Goal: Task Accomplishment & Management: Manage account settings

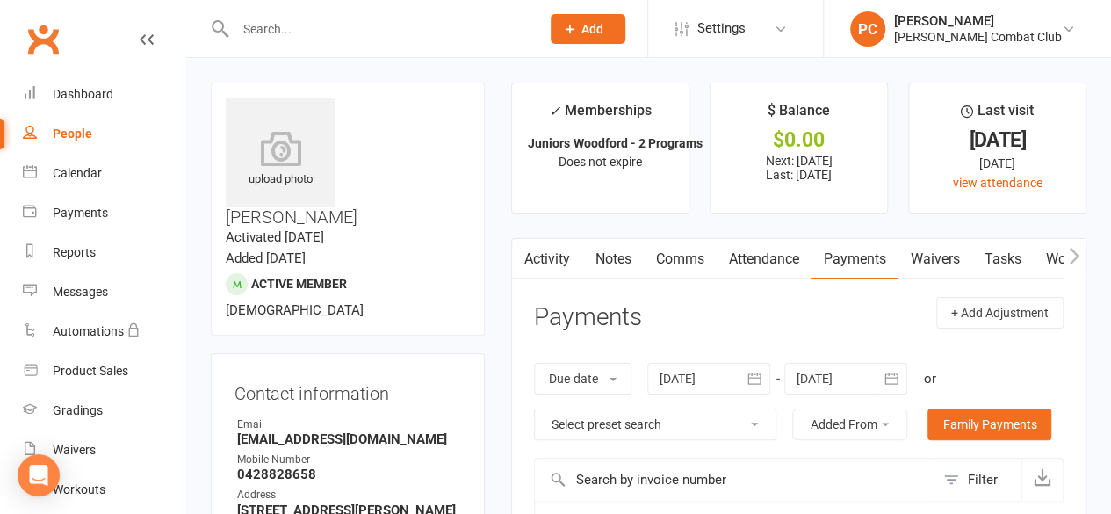
click at [301, 34] on input "text" at bounding box center [379, 29] width 298 height 25
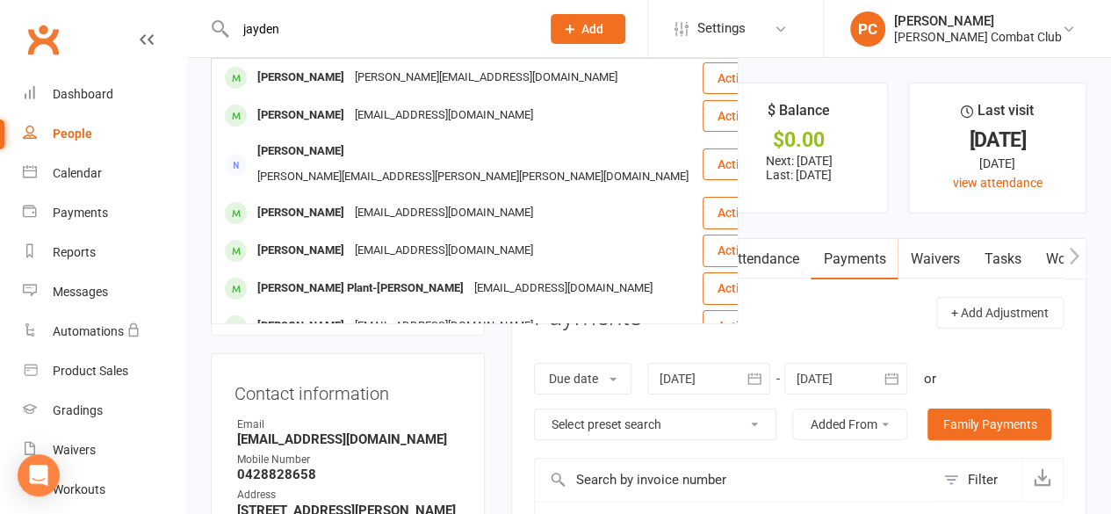
type input "jayden"
click at [308, 78] on div "[PERSON_NAME]" at bounding box center [301, 77] width 98 height 25
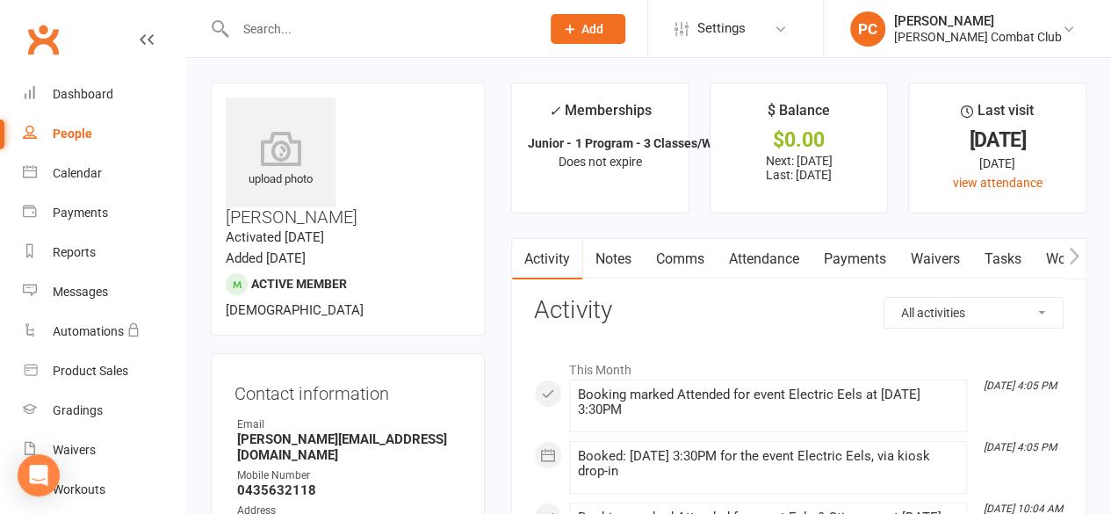
click at [754, 257] on link "Attendance" at bounding box center [763, 259] width 95 height 40
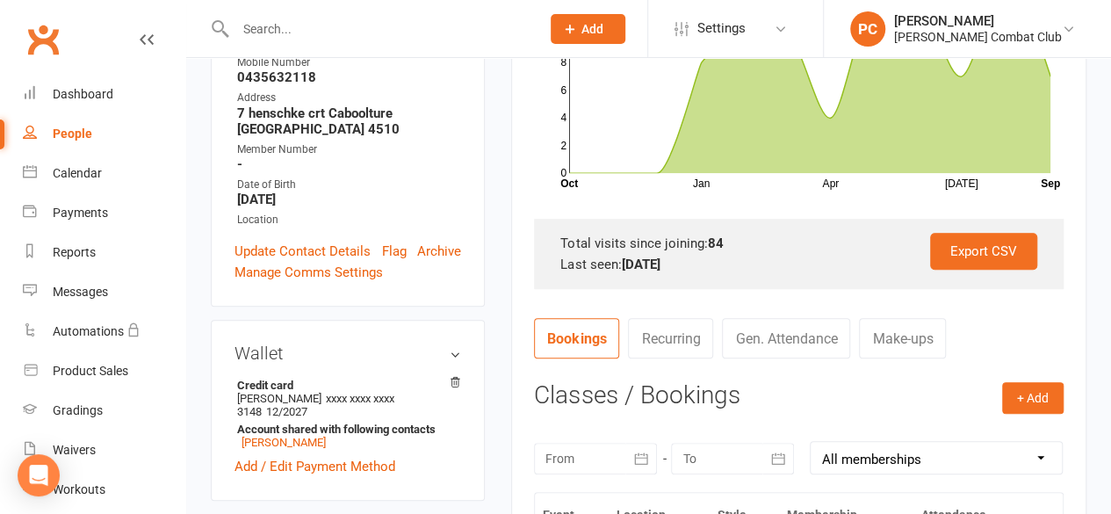
scroll to position [527, 0]
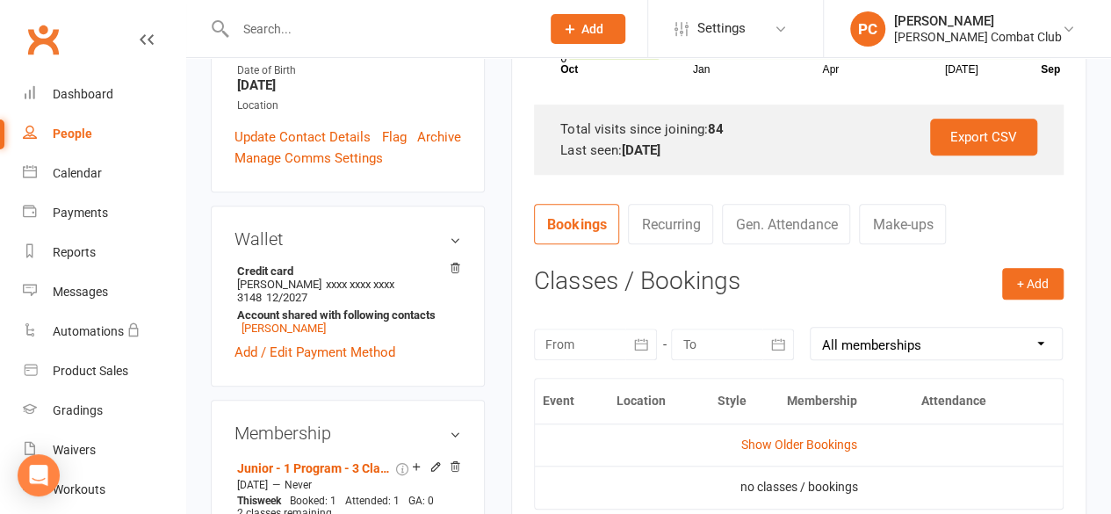
click at [629, 344] on button "button" at bounding box center [642, 345] width 32 height 32
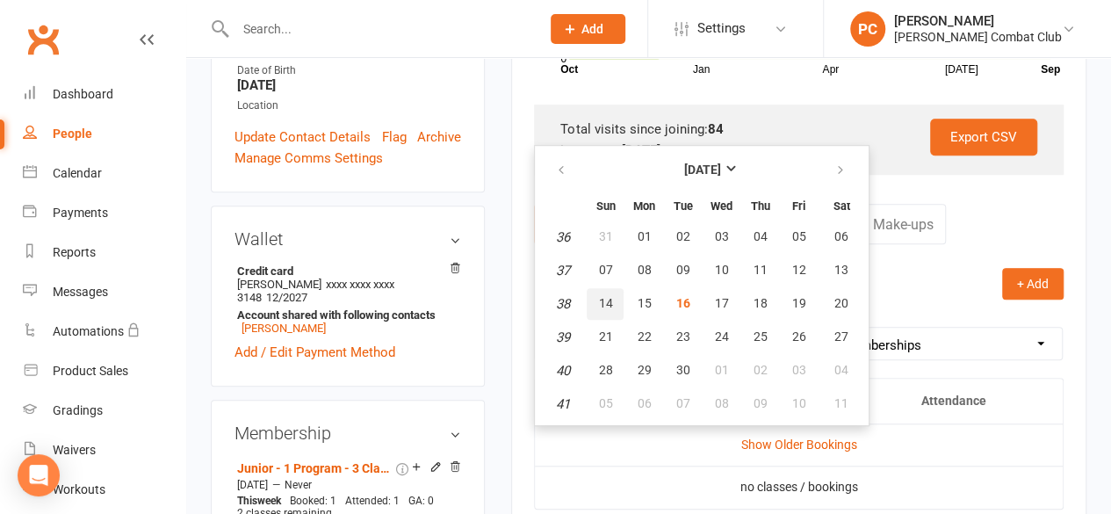
click at [606, 299] on span "14" at bounding box center [605, 303] width 14 height 14
type input "14 Sep 2025"
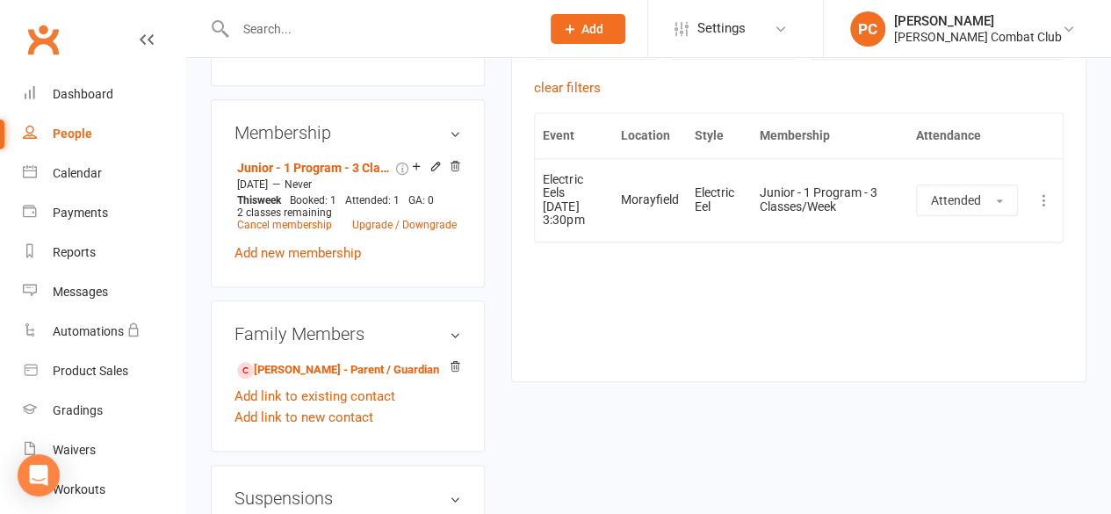
scroll to position [791, 0]
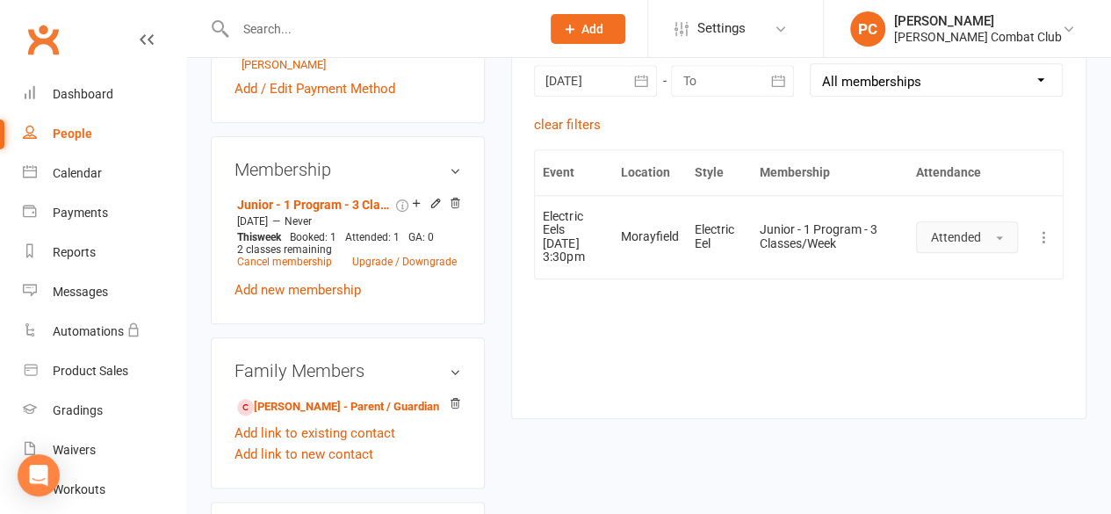
click at [1003, 228] on button "Attended" at bounding box center [967, 237] width 102 height 32
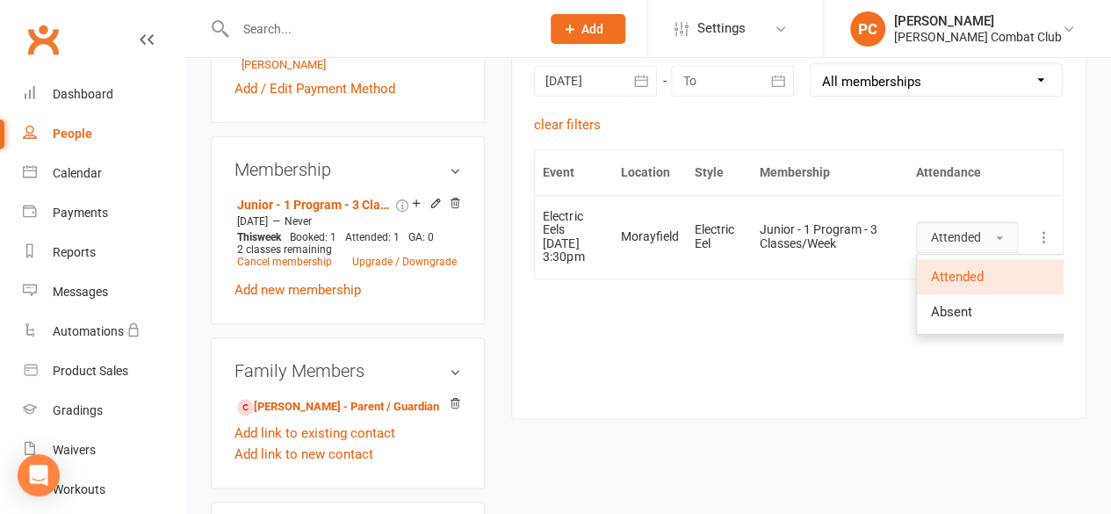
click at [1003, 228] on button "Attended" at bounding box center [967, 237] width 102 height 32
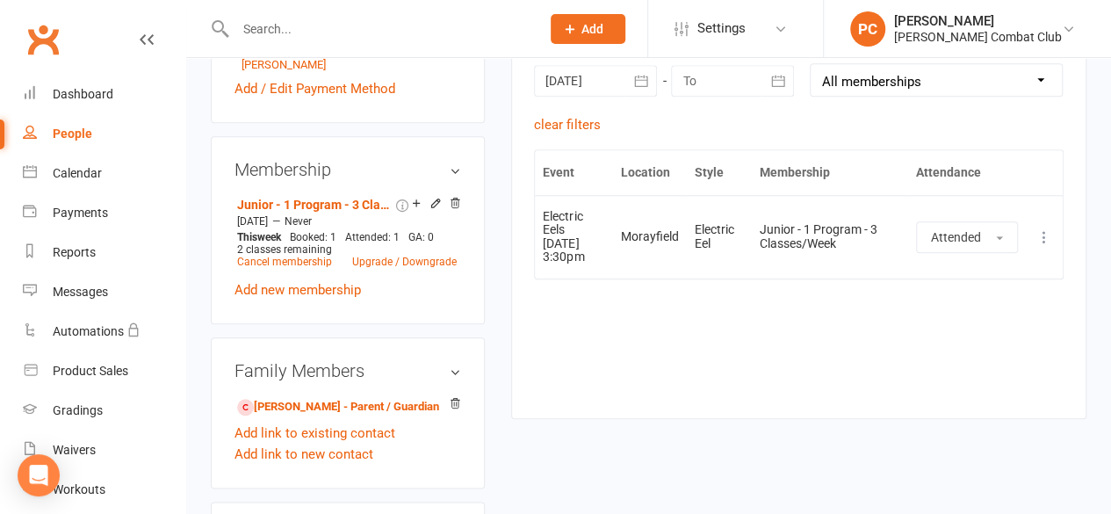
click at [1046, 228] on icon at bounding box center [1045, 237] width 18 height 18
click at [971, 333] on link "Remove booking" at bounding box center [967, 341] width 174 height 35
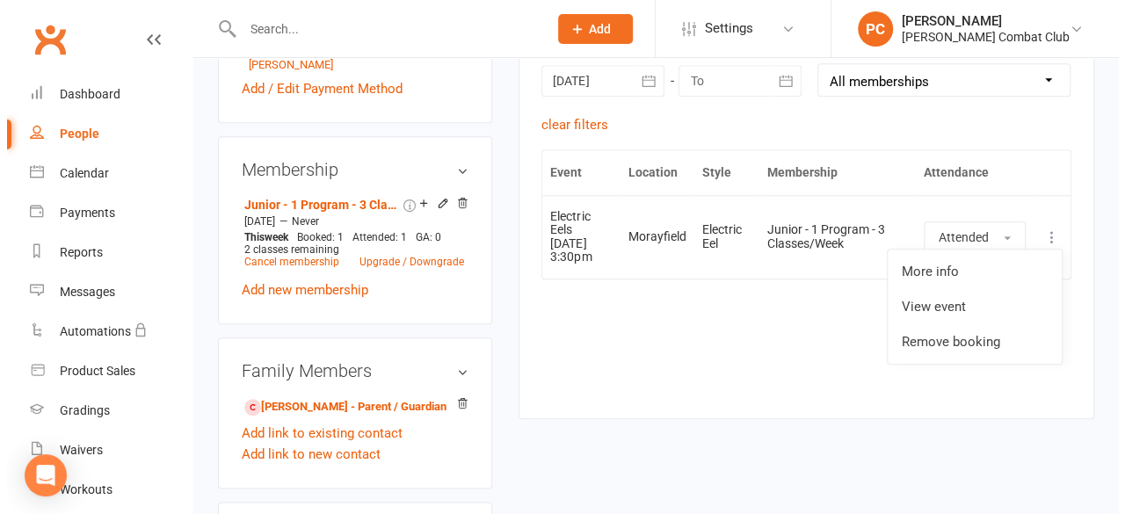
scroll to position [771, 0]
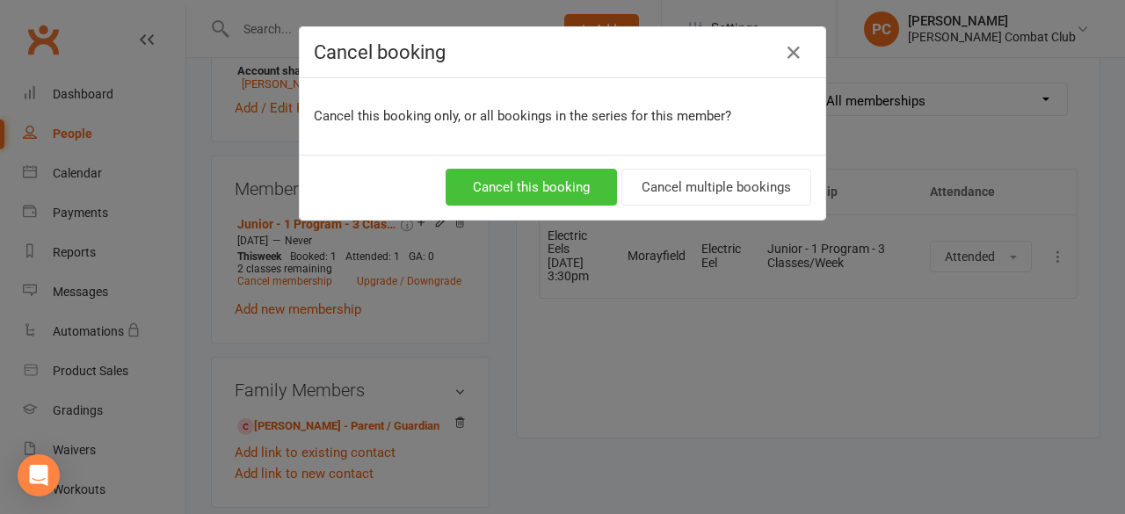
click at [558, 182] on button "Cancel this booking" at bounding box center [530, 187] width 171 height 37
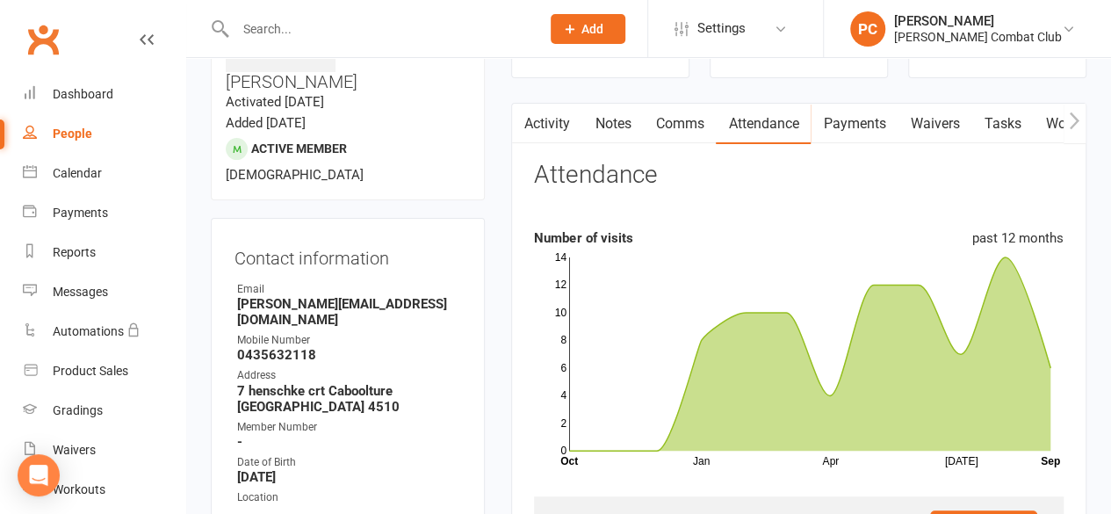
scroll to position [0, 0]
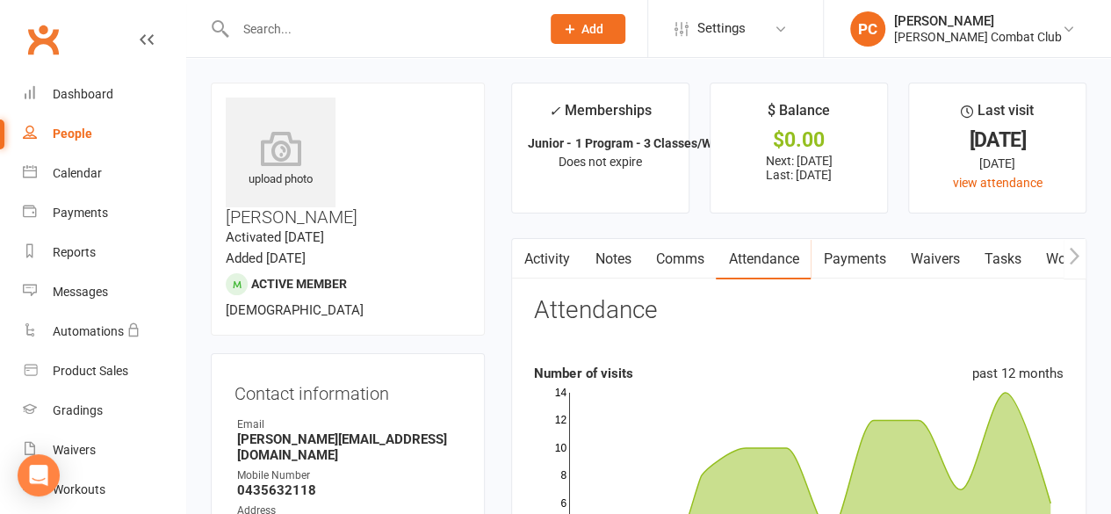
click at [277, 22] on input "text" at bounding box center [379, 29] width 298 height 25
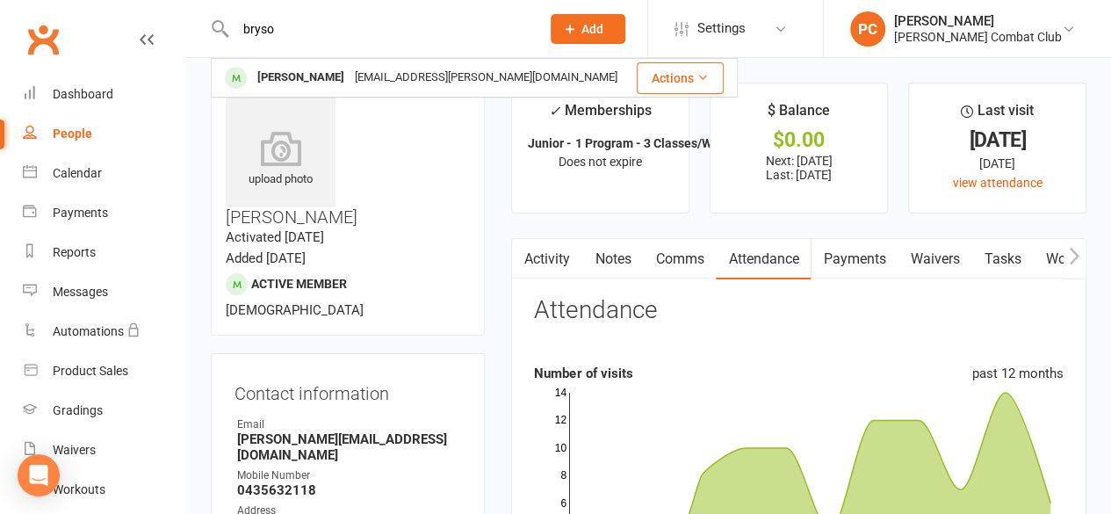
type input "bryso"
click at [307, 75] on div "[PERSON_NAME]" at bounding box center [301, 77] width 98 height 25
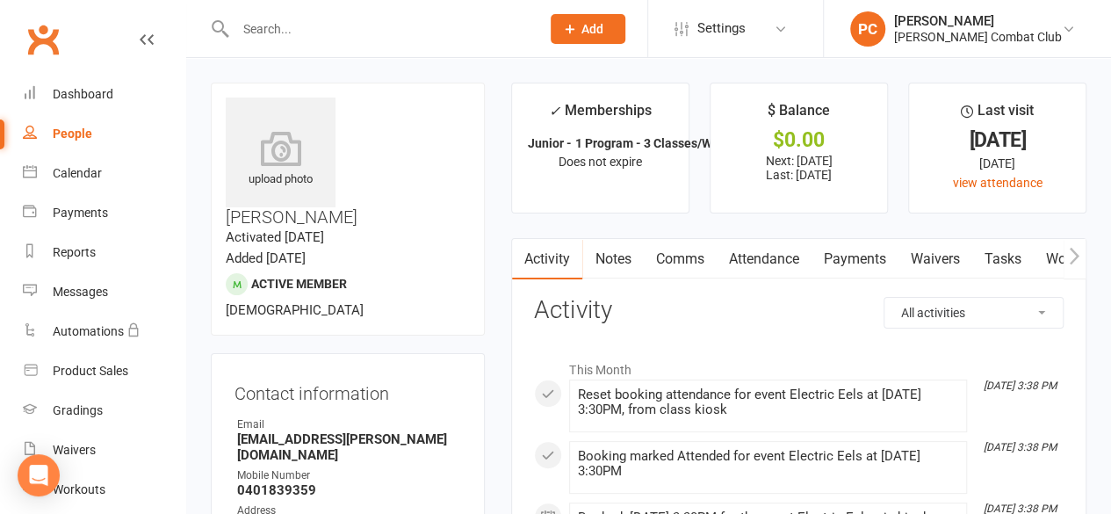
click at [771, 257] on link "Attendance" at bounding box center [763, 259] width 95 height 40
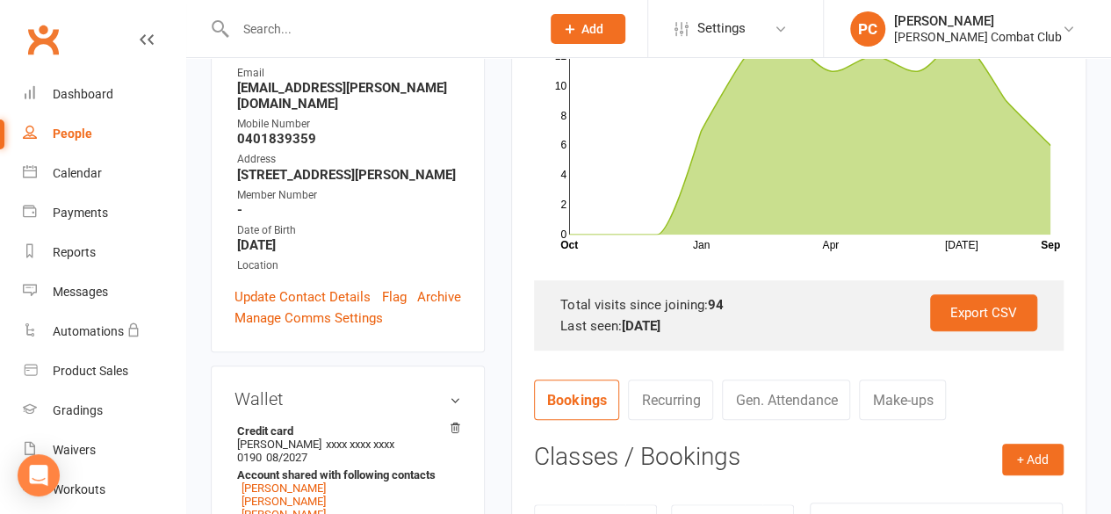
scroll to position [527, 0]
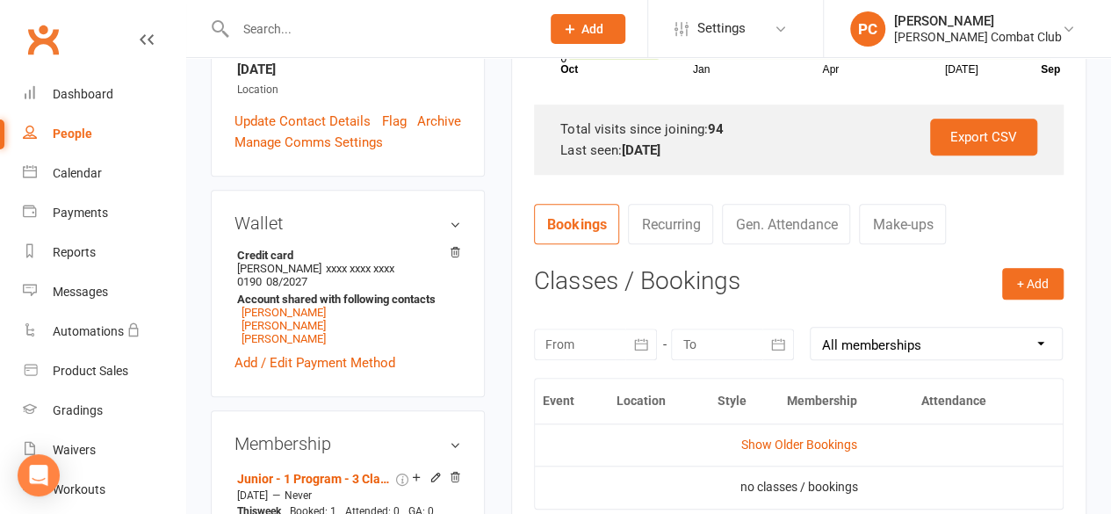
click at [612, 345] on div at bounding box center [595, 345] width 123 height 32
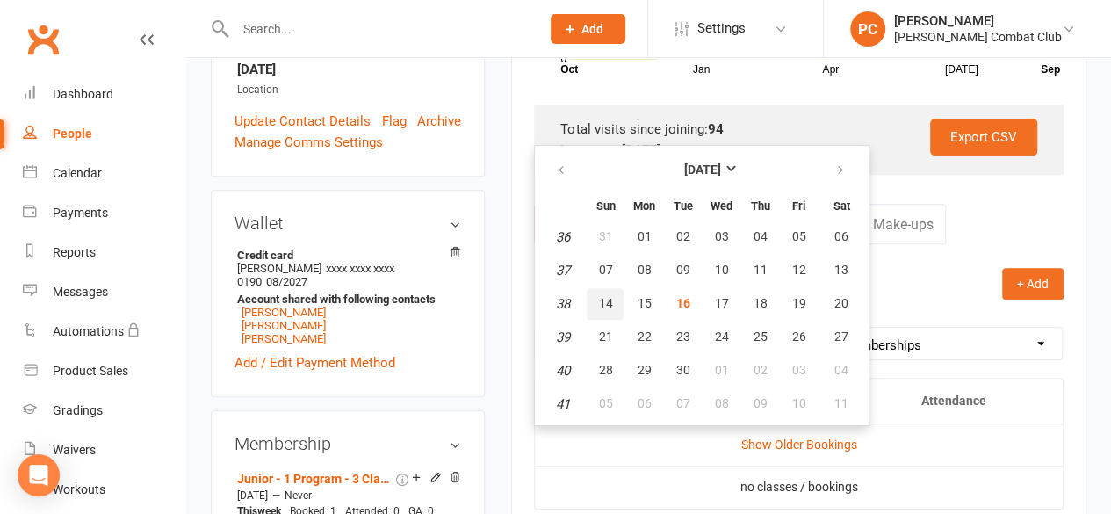
click at [604, 300] on span "14" at bounding box center [605, 303] width 14 height 14
type input "14 Sep 2025"
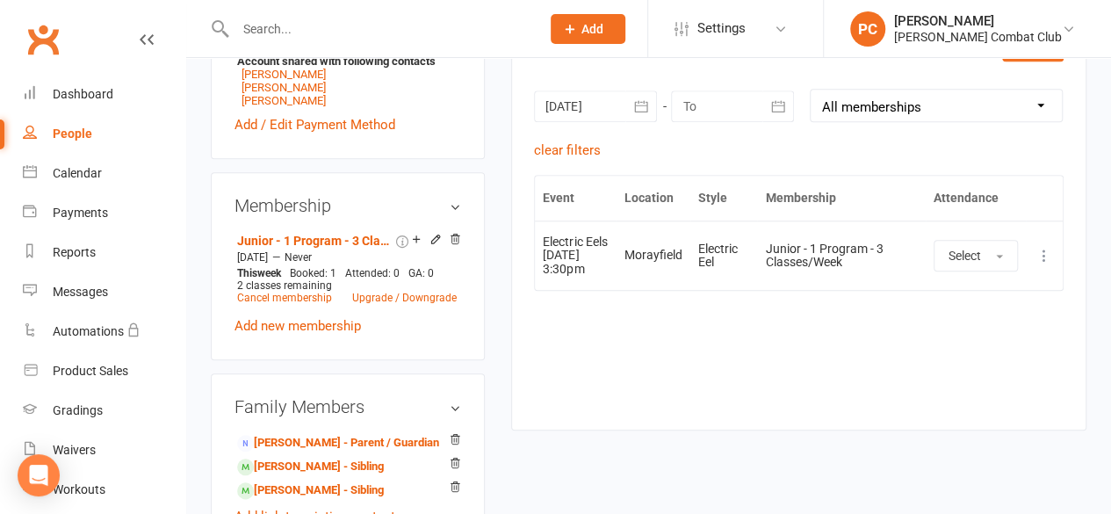
scroll to position [791, 0]
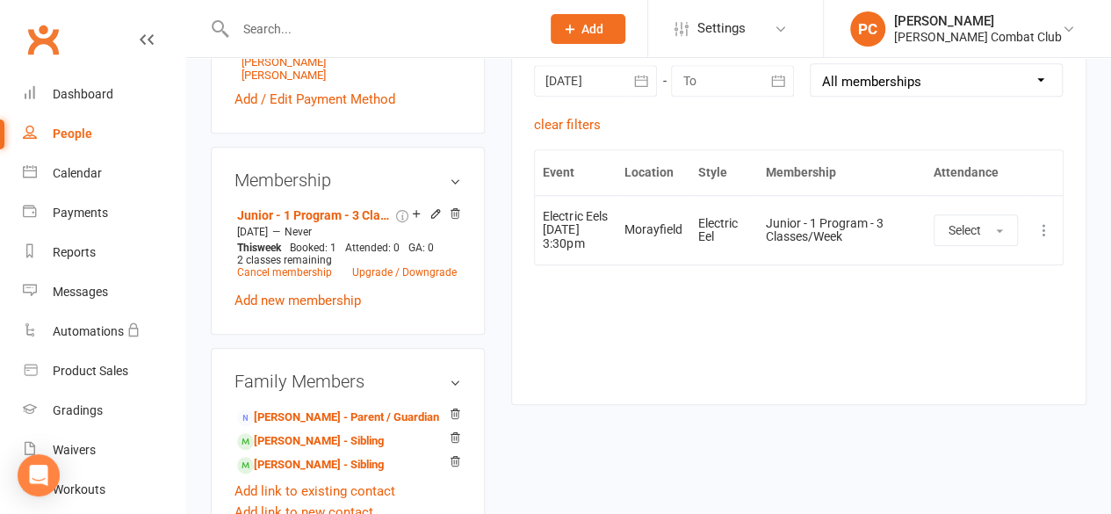
click at [1040, 228] on icon at bounding box center [1045, 230] width 18 height 18
click at [984, 336] on link "Remove booking" at bounding box center [967, 334] width 174 height 35
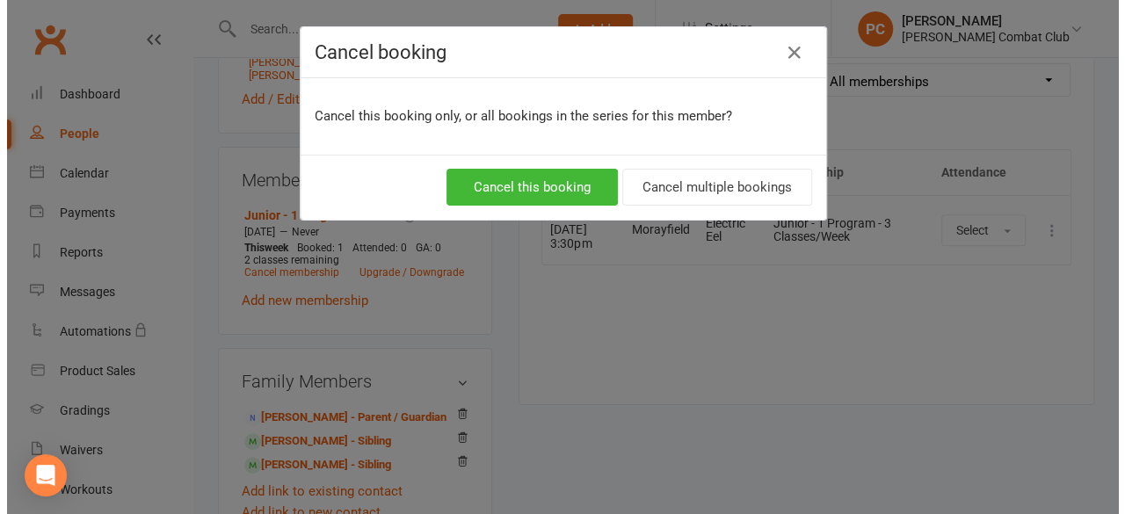
scroll to position [770, 0]
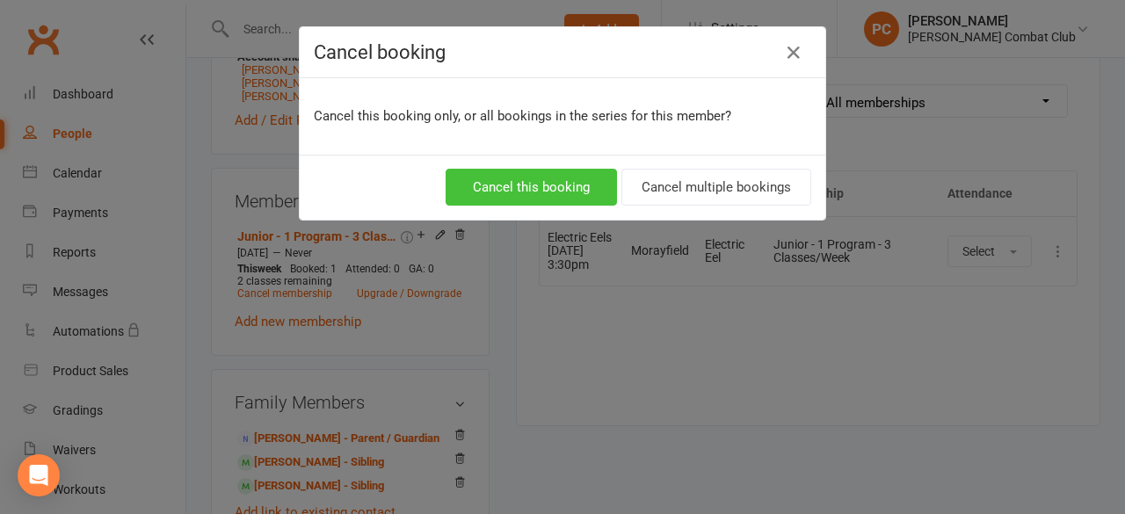
click at [554, 184] on button "Cancel this booking" at bounding box center [530, 187] width 171 height 37
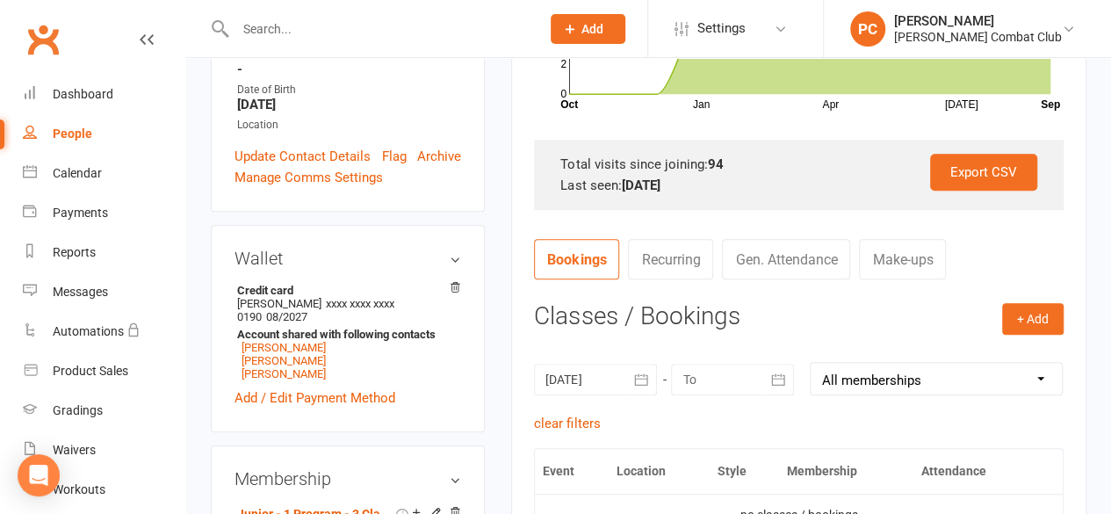
scroll to position [439, 0]
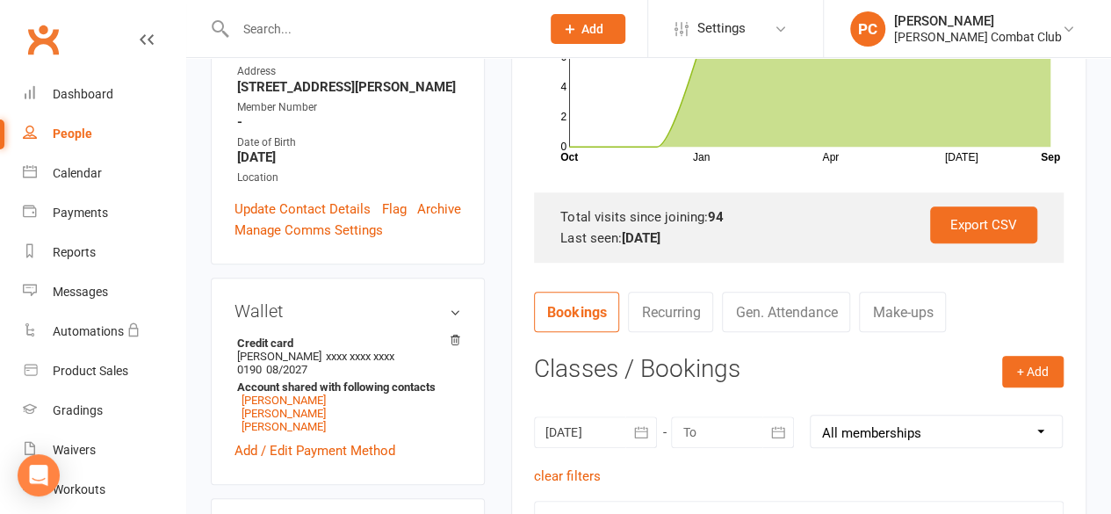
click at [304, 31] on input "text" at bounding box center [379, 29] width 298 height 25
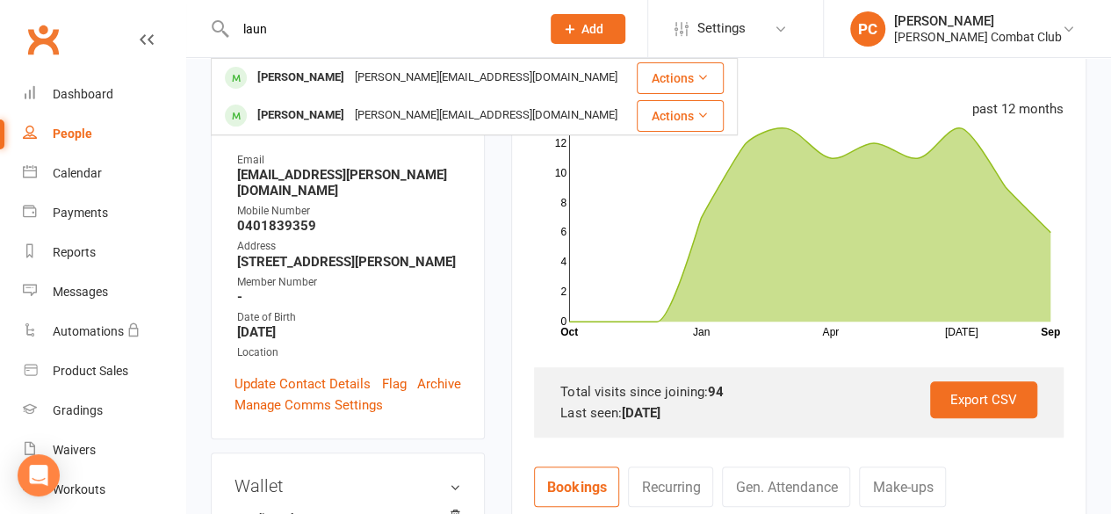
scroll to position [264, 0]
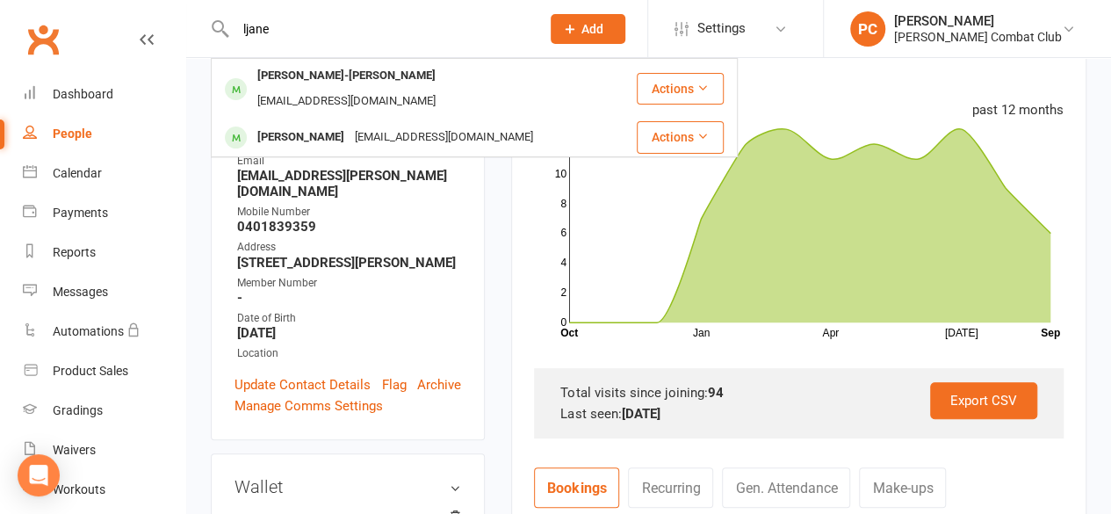
type input "ljane"
click at [319, 78] on div "Luna-Jane Spinks-Taufa" at bounding box center [346, 75] width 189 height 25
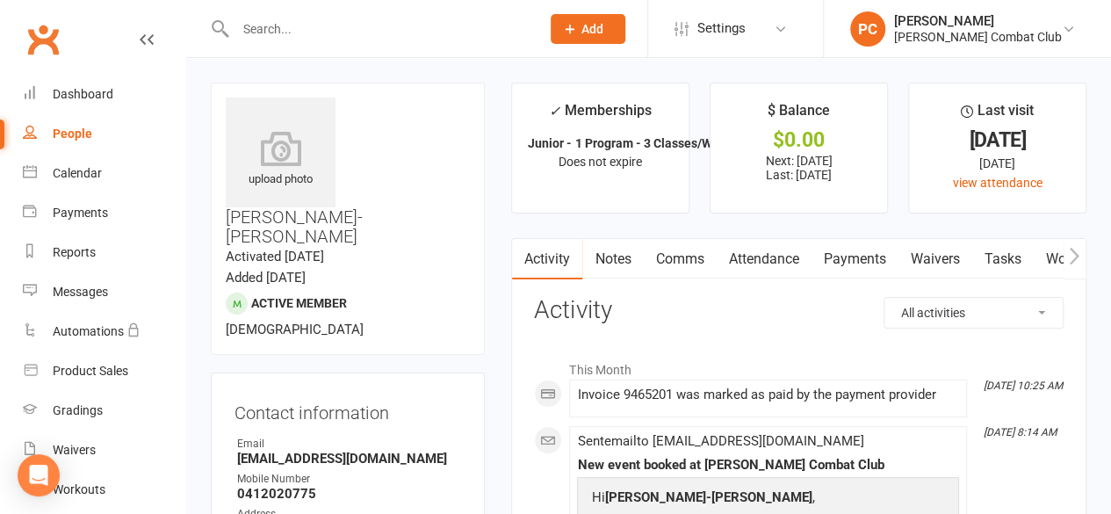
click at [770, 252] on link "Attendance" at bounding box center [763, 259] width 95 height 40
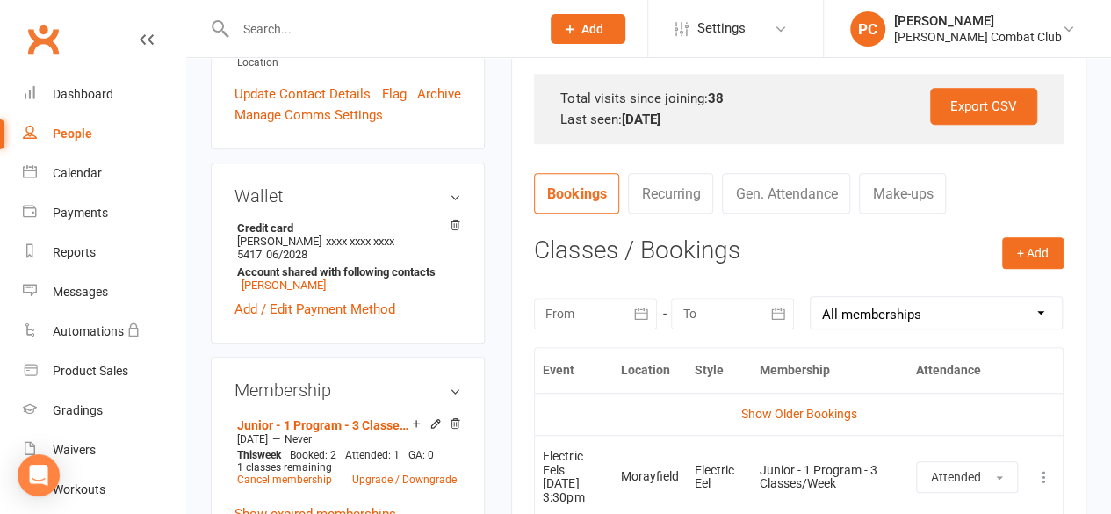
scroll to position [615, 0]
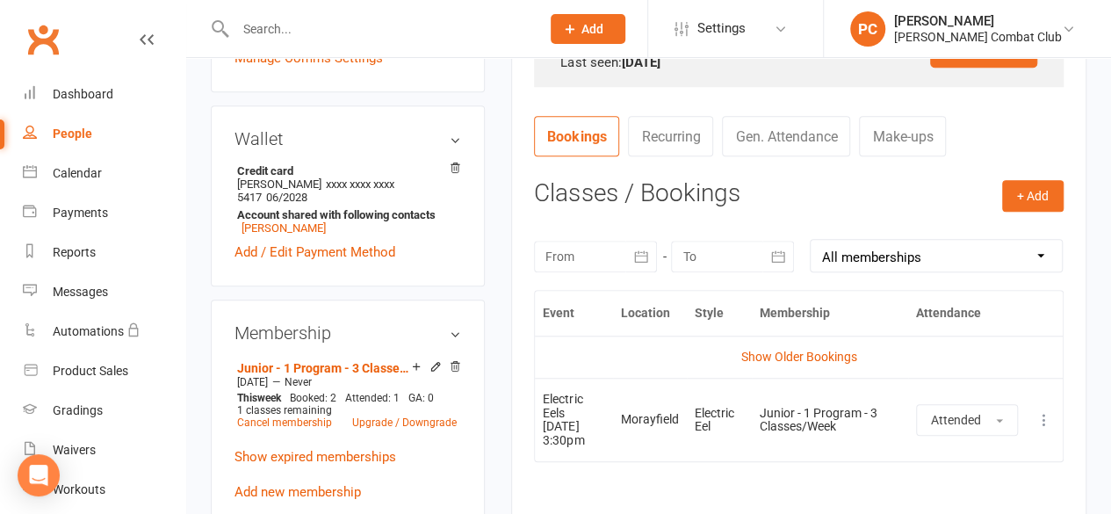
click at [604, 258] on div at bounding box center [595, 257] width 123 height 32
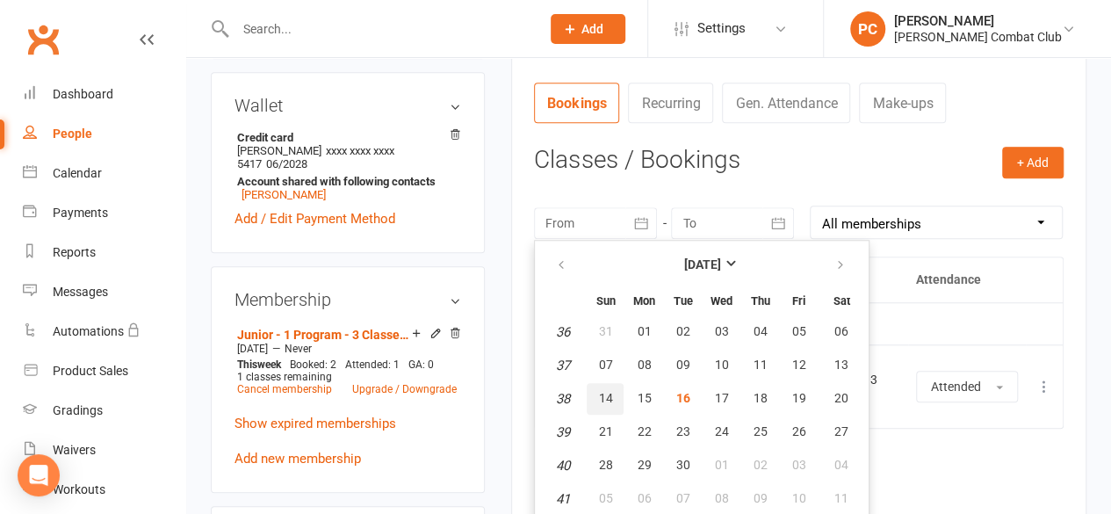
click at [599, 394] on span "14" at bounding box center [605, 398] width 14 height 14
type input "14 Sep 2025"
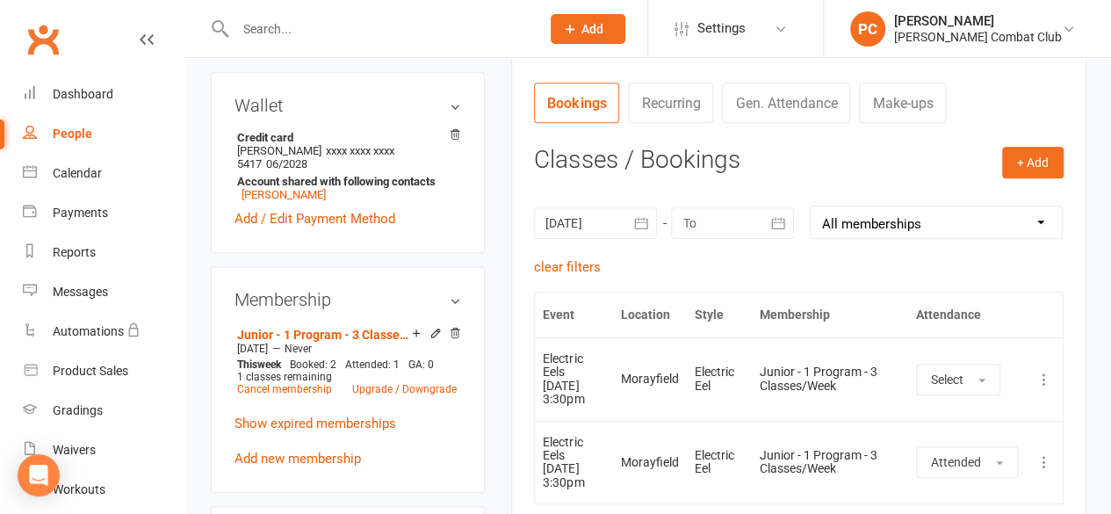
click at [1049, 371] on icon at bounding box center [1045, 380] width 18 height 18
click at [968, 474] on link "Remove booking" at bounding box center [967, 483] width 174 height 35
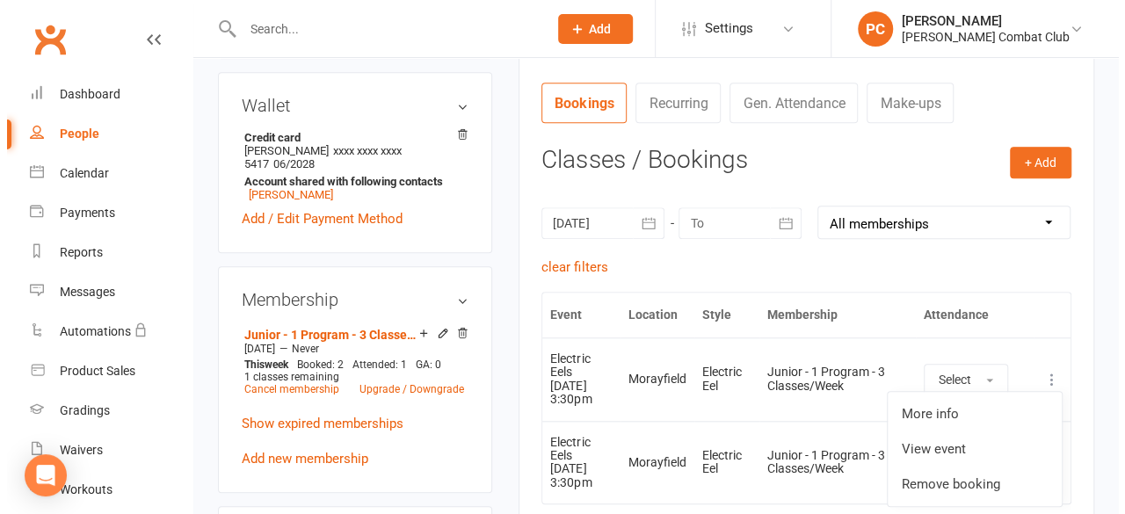
scroll to position [627, 0]
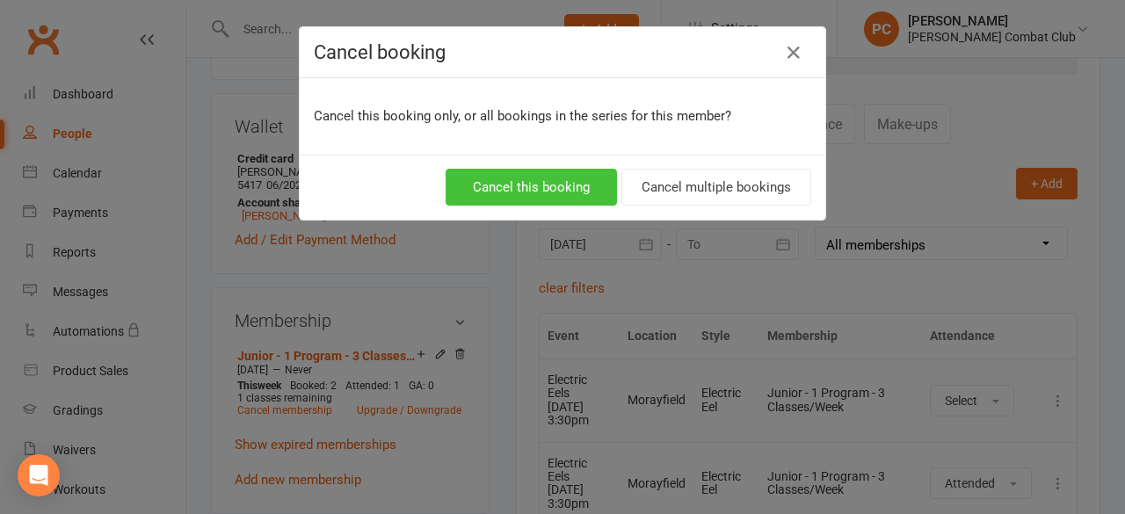
click at [535, 170] on button "Cancel this booking" at bounding box center [530, 187] width 171 height 37
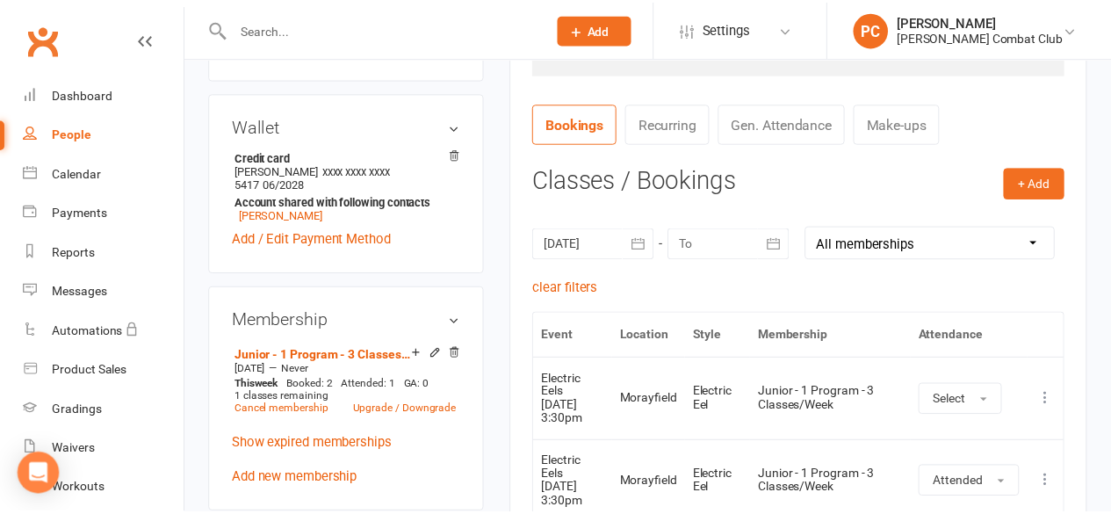
scroll to position [648, 0]
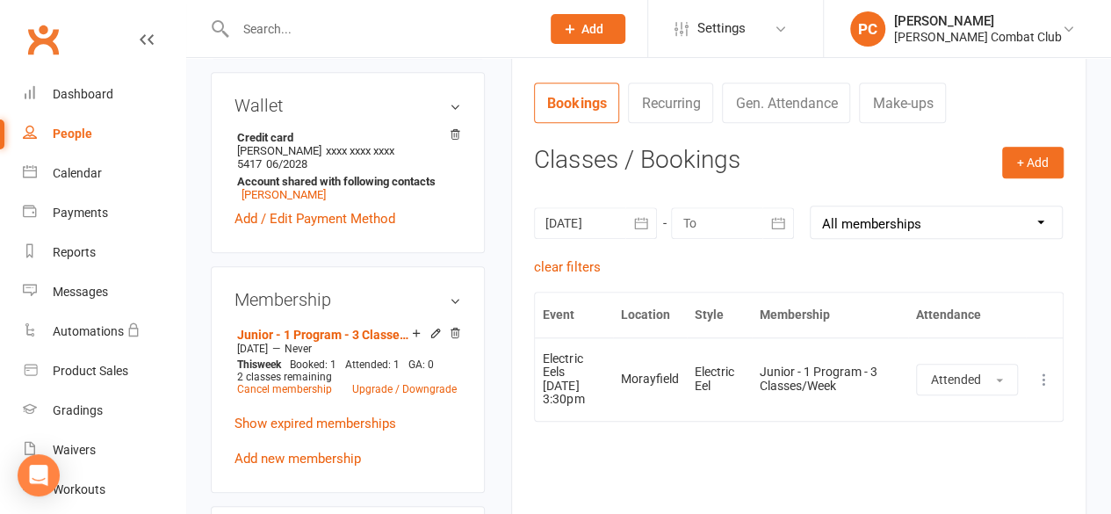
click at [640, 451] on div "Event Location Style Membership Attendance Show Older Bookings Electric Eels 16…" at bounding box center [799, 413] width 530 height 242
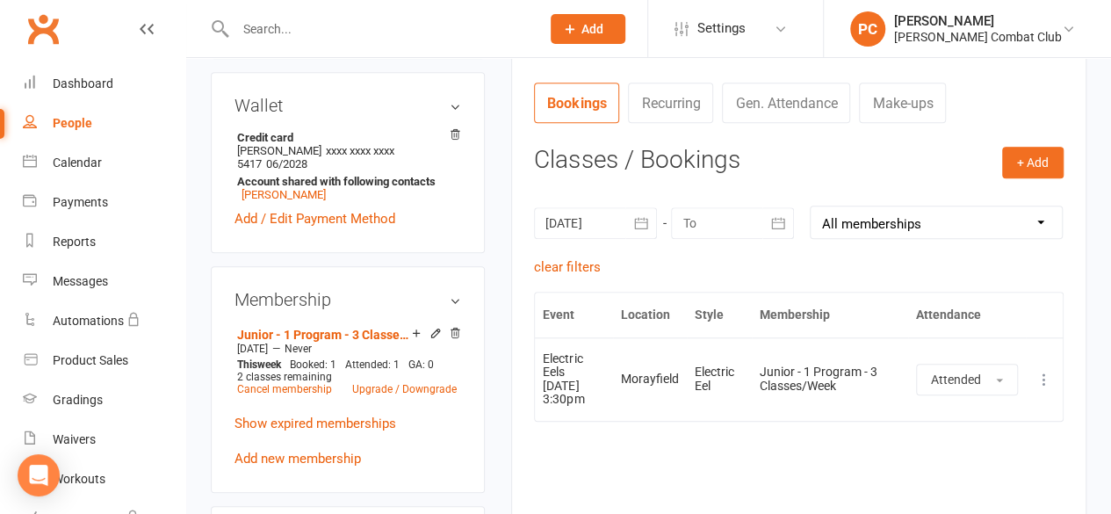
scroll to position [0, 0]
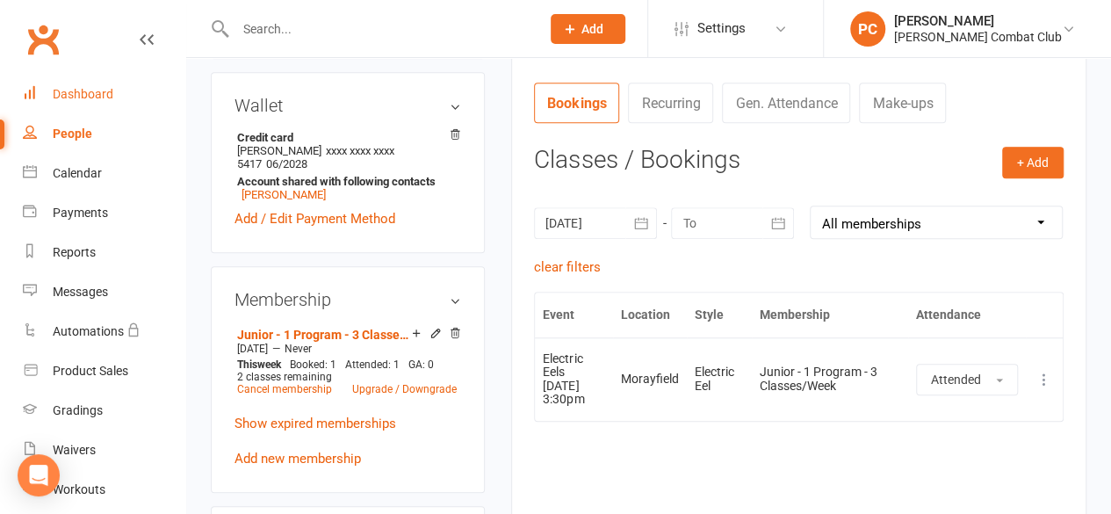
click at [76, 80] on link "Dashboard" at bounding box center [104, 95] width 163 height 40
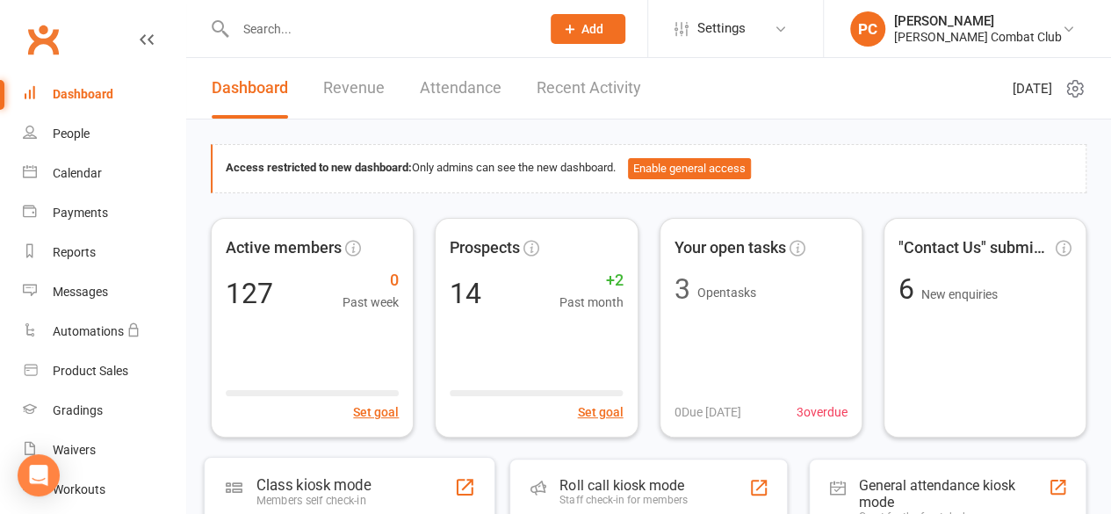
click at [329, 480] on div "Class kiosk mode" at bounding box center [314, 484] width 114 height 18
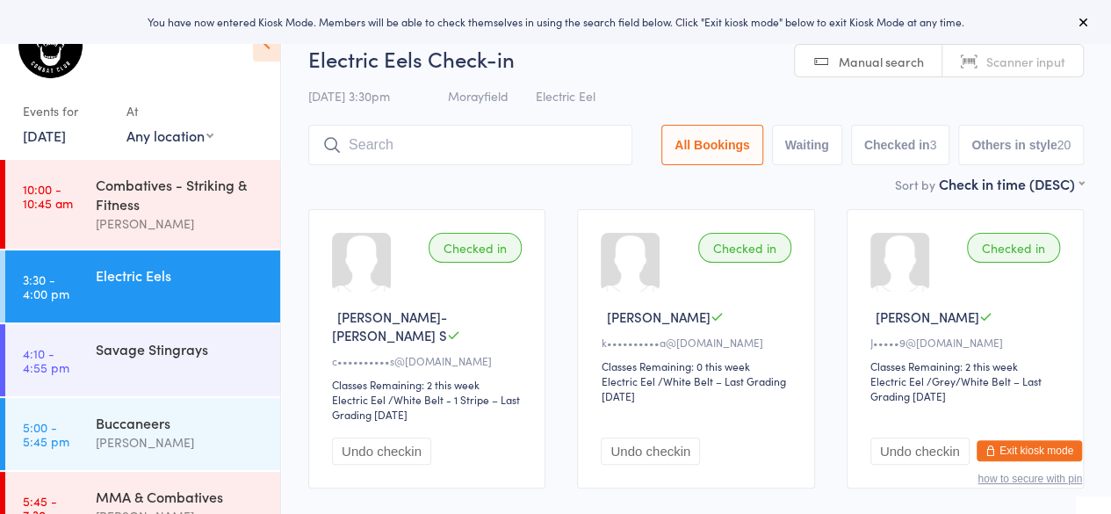
click at [55, 126] on link "[DATE]" at bounding box center [44, 135] width 43 height 19
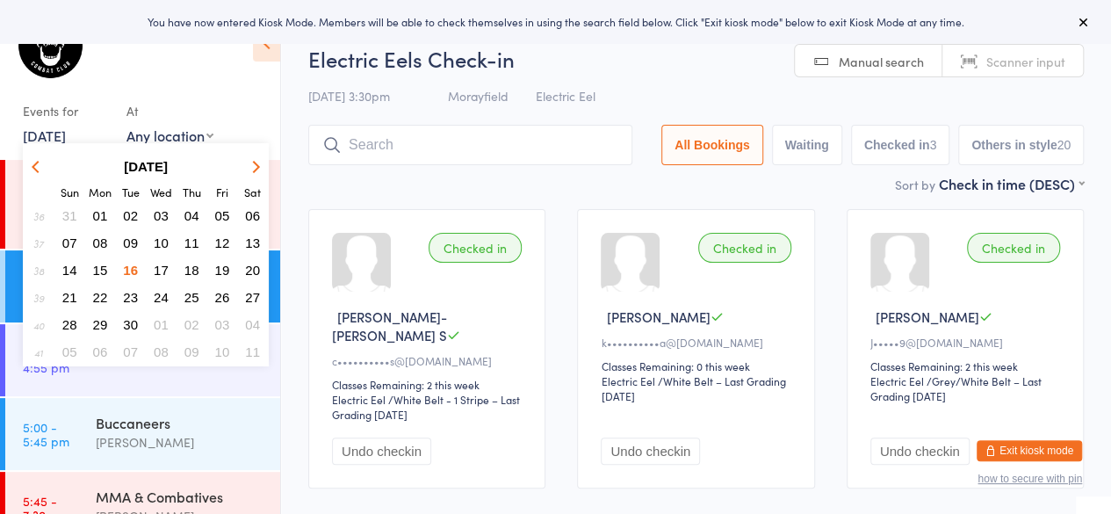
click at [107, 270] on span "15" at bounding box center [100, 270] width 15 height 15
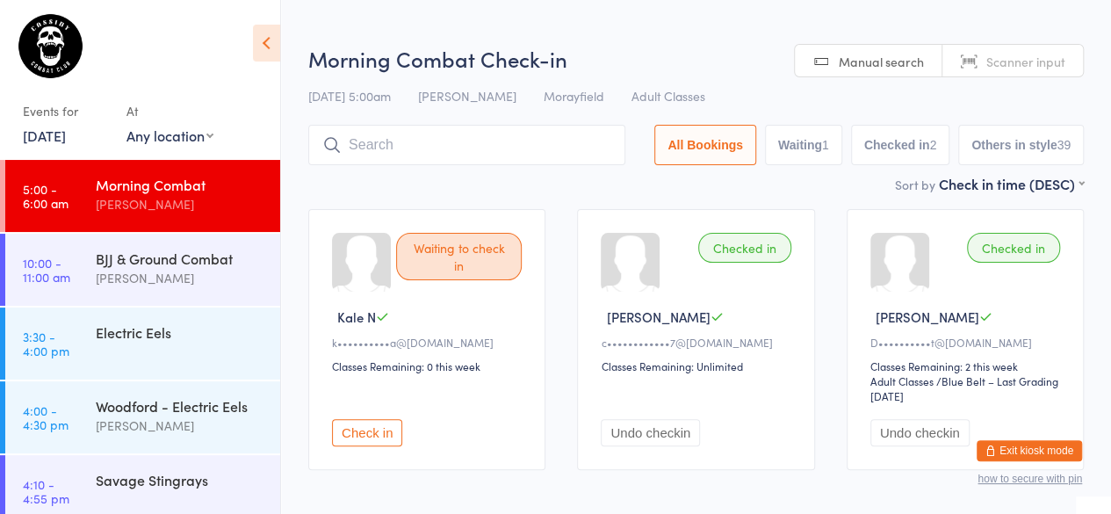
scroll to position [88, 0]
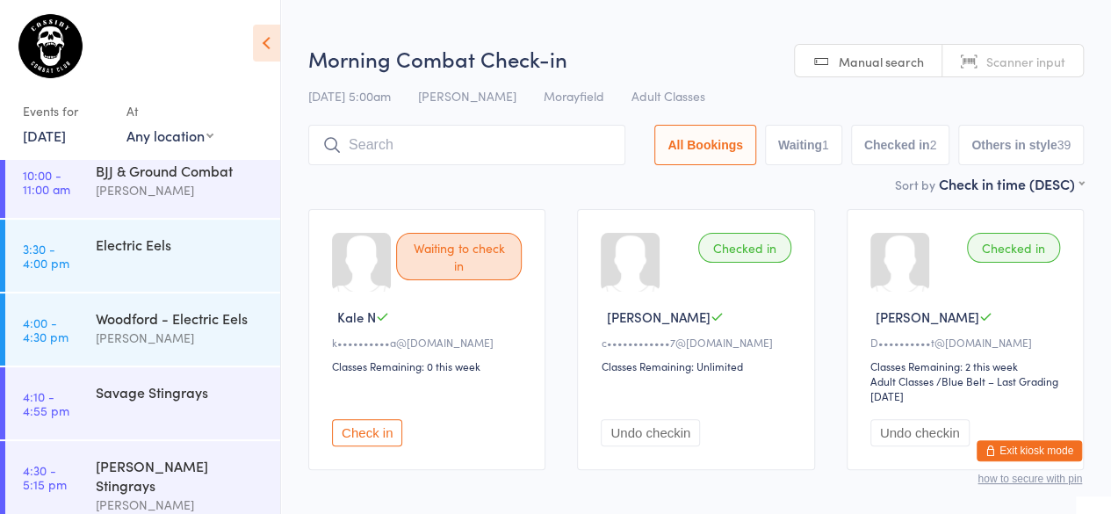
click at [144, 401] on div "Savage Stingrays" at bounding box center [188, 391] width 184 height 49
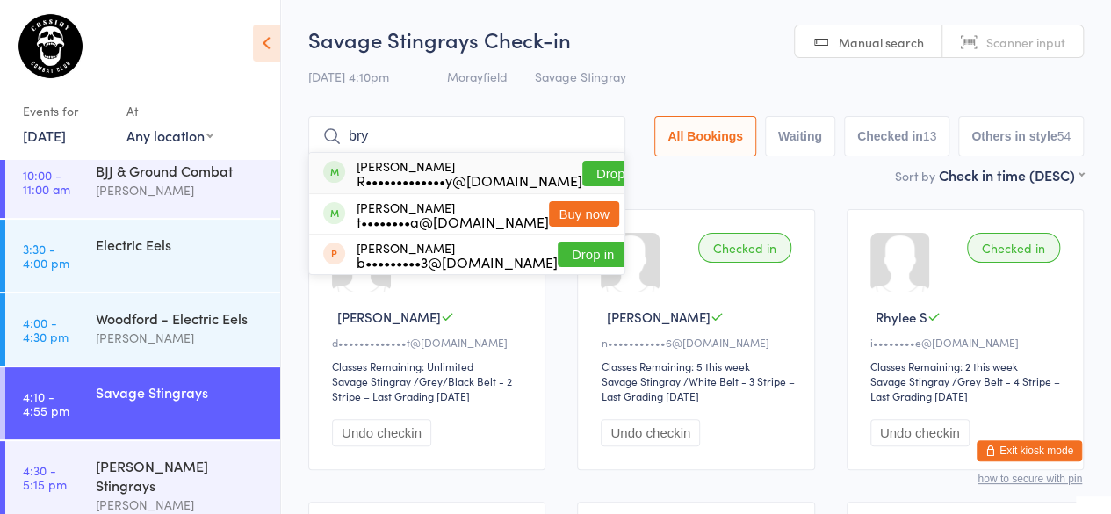
type input "bry"
click at [582, 171] on button "Drop in" at bounding box center [617, 173] width 70 height 25
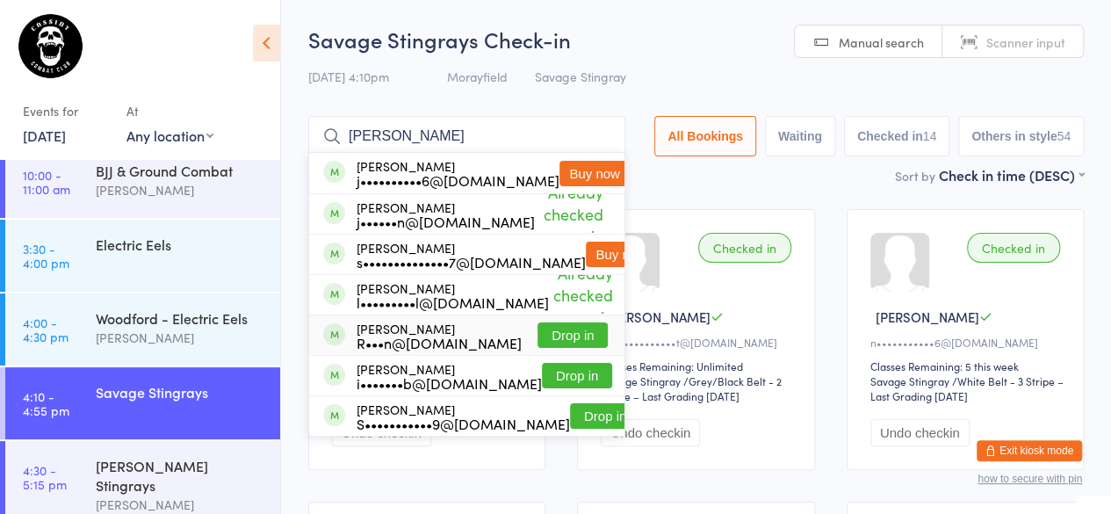
type input "[PERSON_NAME]"
click at [576, 331] on button "Drop in" at bounding box center [573, 334] width 70 height 25
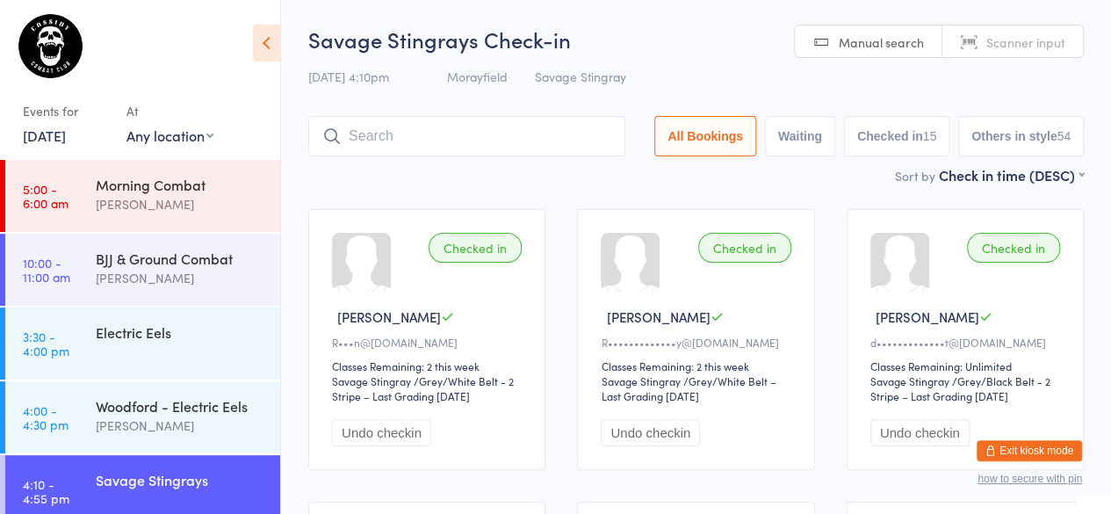
click at [1042, 447] on button "Exit kiosk mode" at bounding box center [1029, 450] width 105 height 21
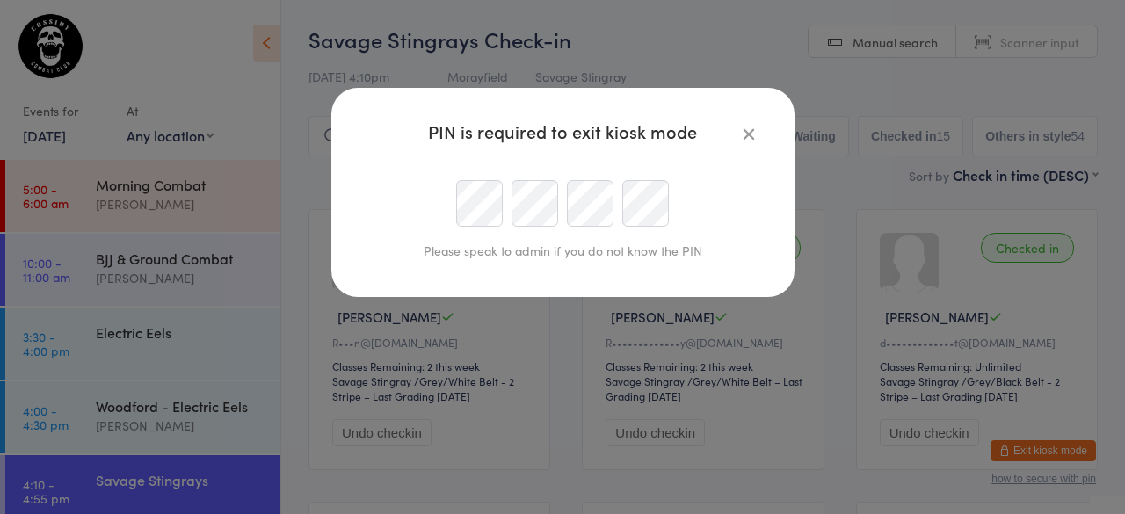
click at [429, 211] on div at bounding box center [562, 203] width 401 height 47
click at [444, 199] on div at bounding box center [562, 203] width 401 height 47
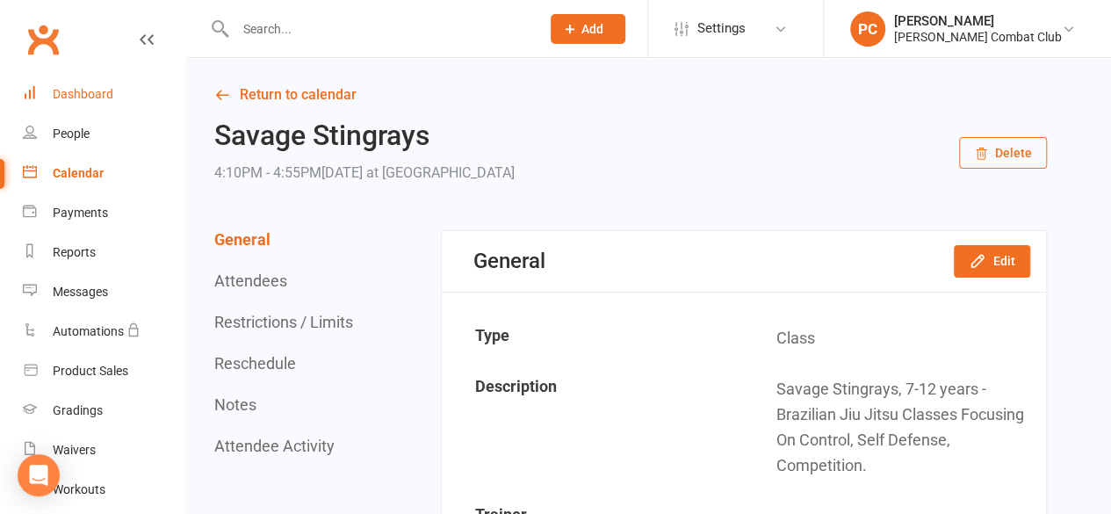
click at [73, 95] on div "Dashboard" at bounding box center [83, 94] width 61 height 14
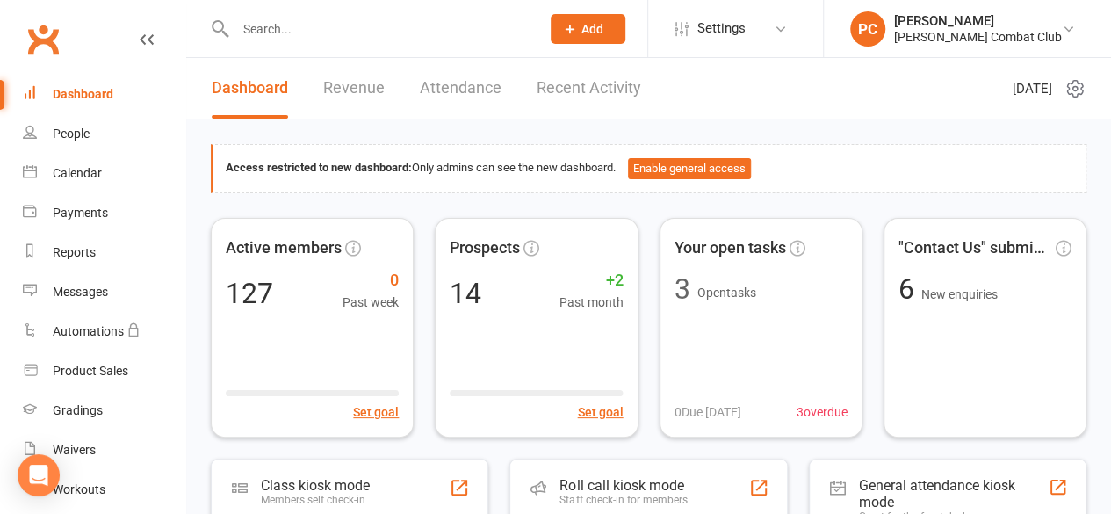
click at [283, 32] on input "text" at bounding box center [379, 29] width 298 height 25
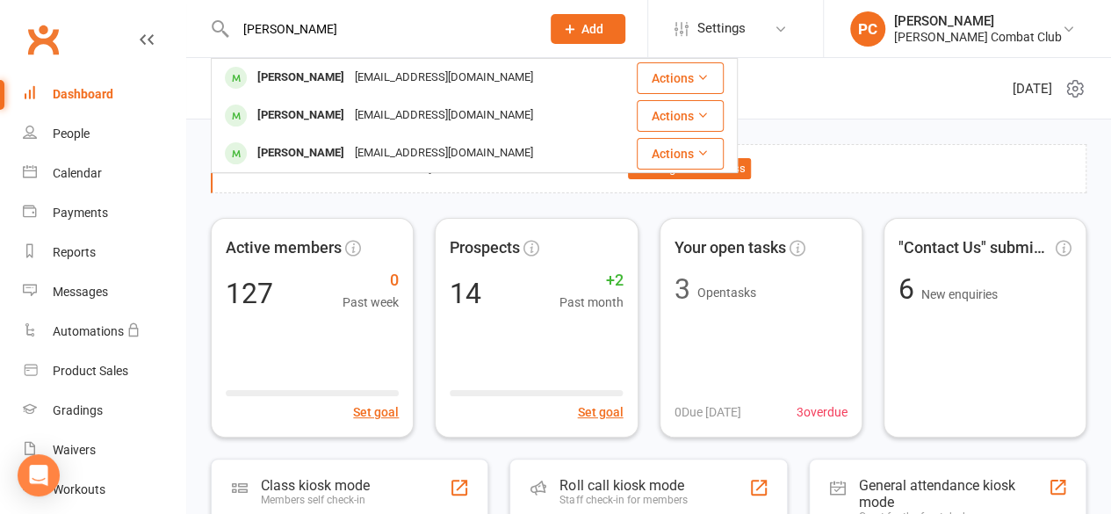
type input "amy"
click at [302, 82] on div "Amy Crocker" at bounding box center [301, 77] width 98 height 25
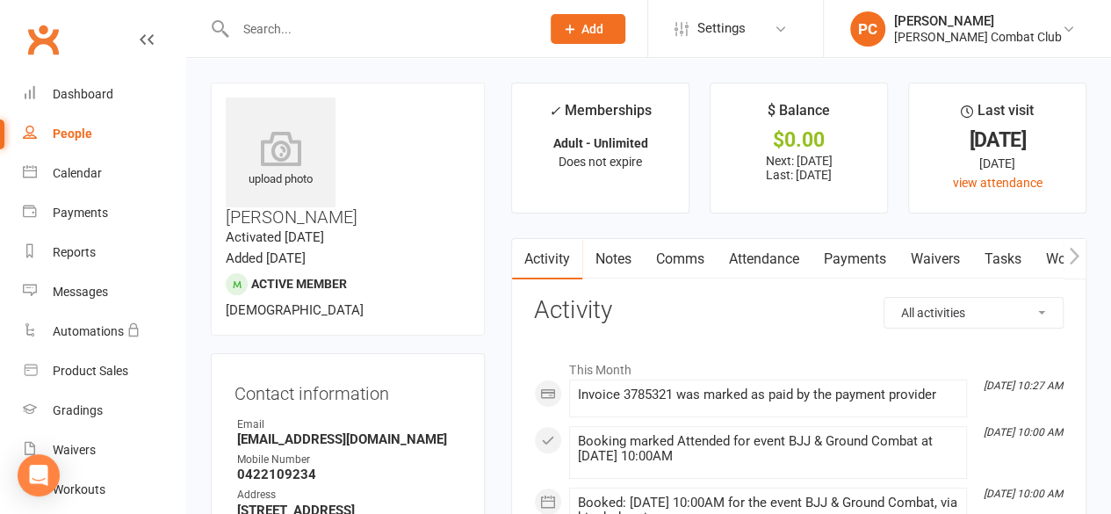
click at [847, 250] on link "Payments" at bounding box center [854, 259] width 87 height 40
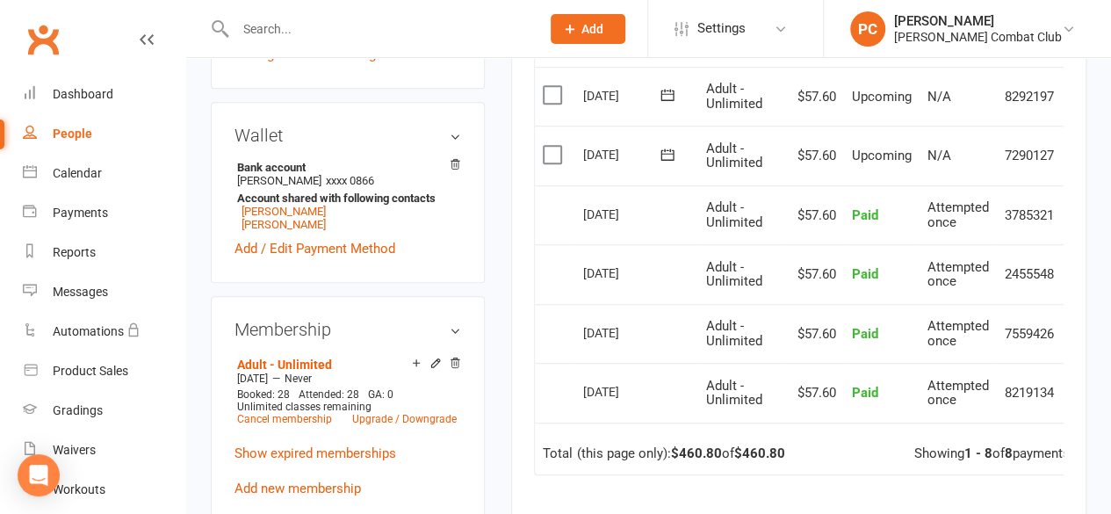
scroll to position [615, 0]
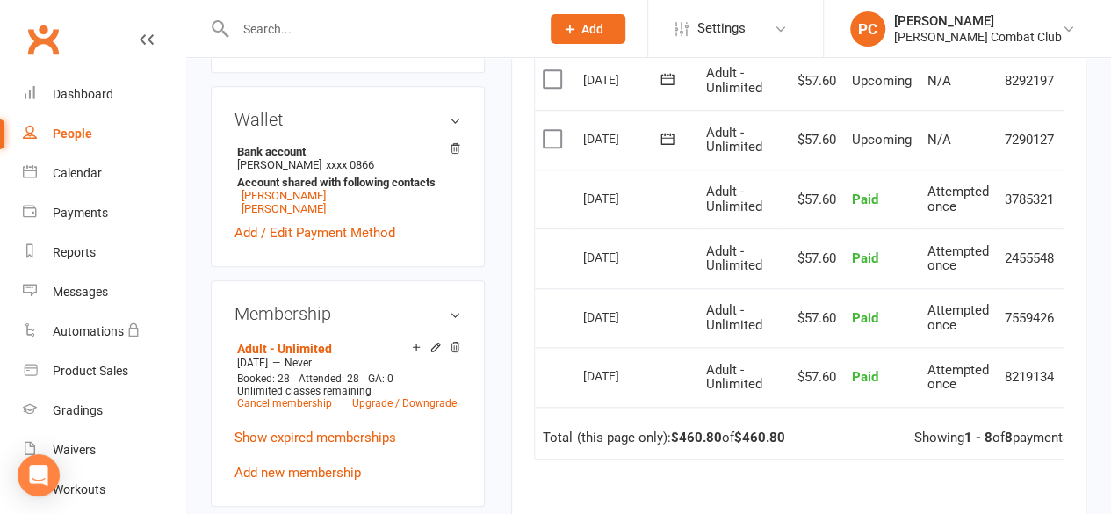
click at [430, 397] on link "Upgrade / Downgrade" at bounding box center [404, 403] width 105 height 12
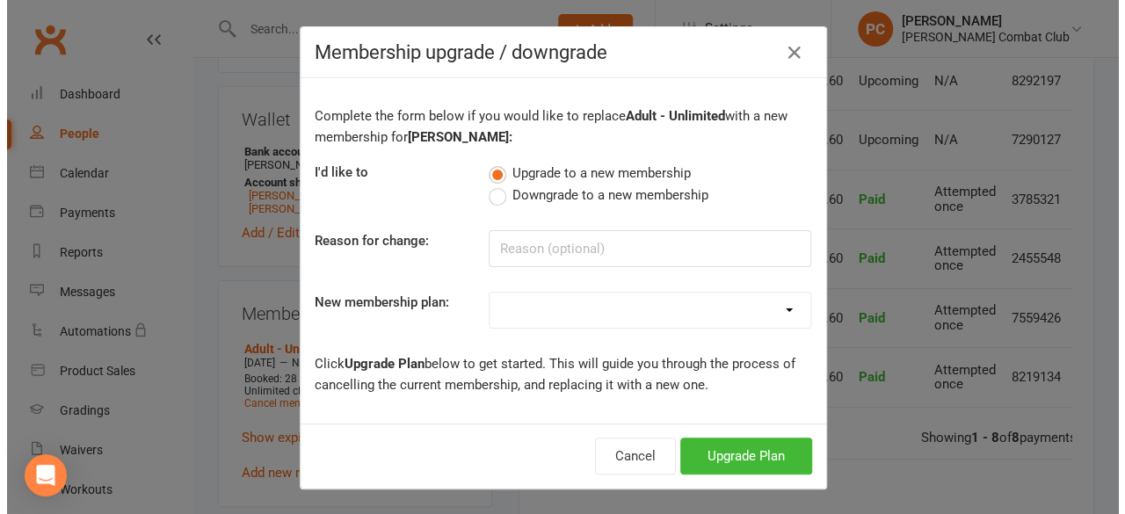
scroll to position [594, 0]
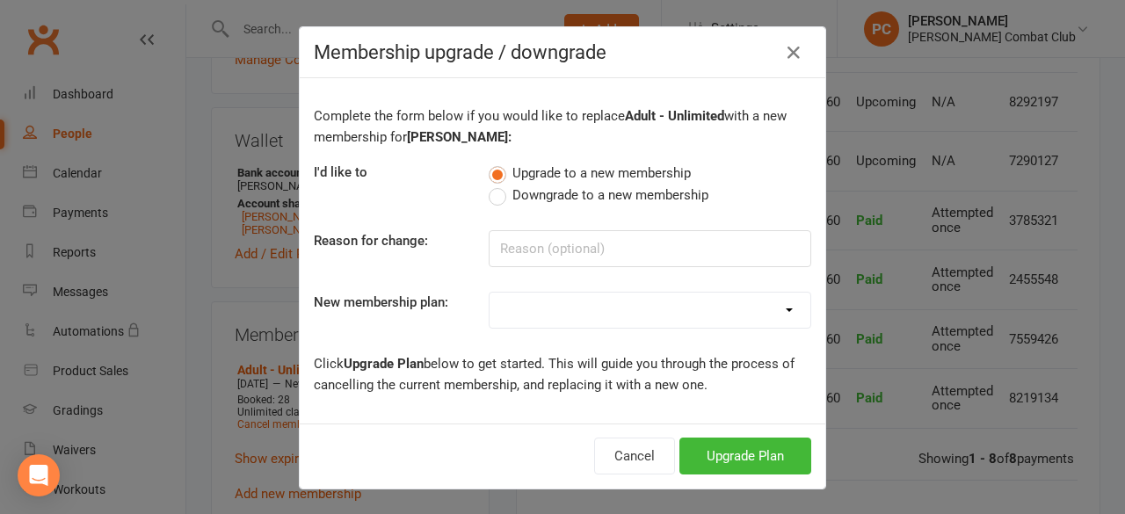
click at [496, 201] on label "Downgrade to a new membership" at bounding box center [598, 194] width 220 height 21
click at [496, 184] on input "Downgrade to a new membership" at bounding box center [493, 184] width 11 height 0
click at [572, 249] on input at bounding box center [649, 248] width 322 height 37
type input "downgrade"
click at [589, 304] on select "Junior - 1 Program - 3 Classes/Week Junior - 1 Program - Unlimited Junior - 2 P…" at bounding box center [649, 310] width 321 height 35
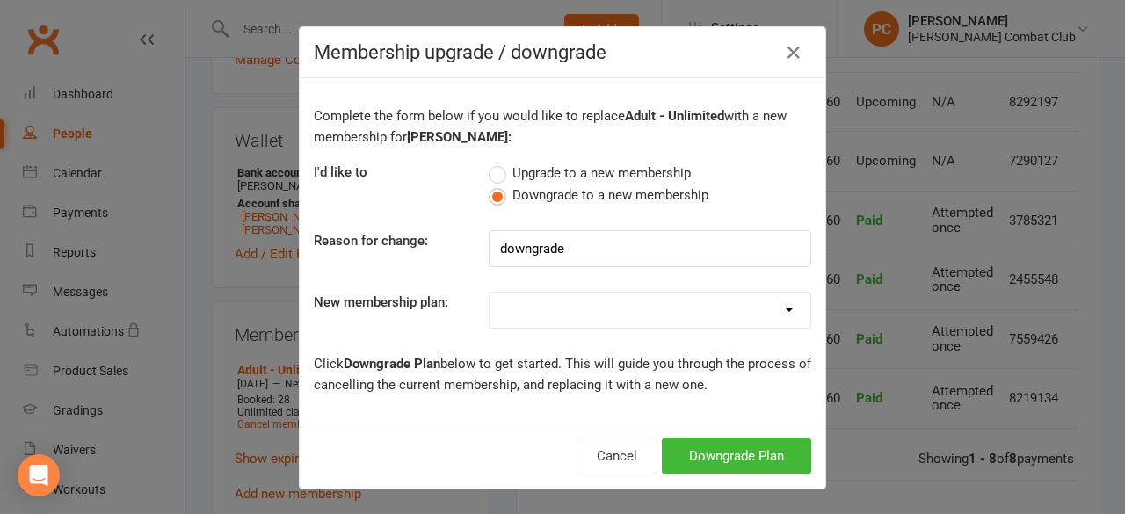
select select "4"
click at [489, 293] on select "Junior - 1 Program - 3 Classes/Week Junior - 1 Program - Unlimited Junior - 2 P…" at bounding box center [649, 310] width 321 height 35
click at [708, 449] on button "Downgrade Plan" at bounding box center [736, 456] width 149 height 37
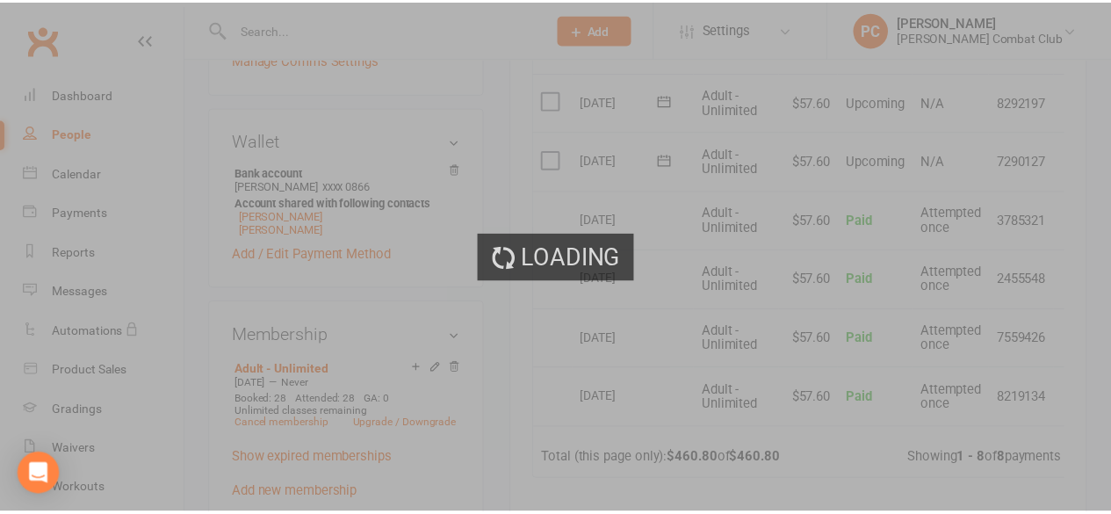
scroll to position [615, 0]
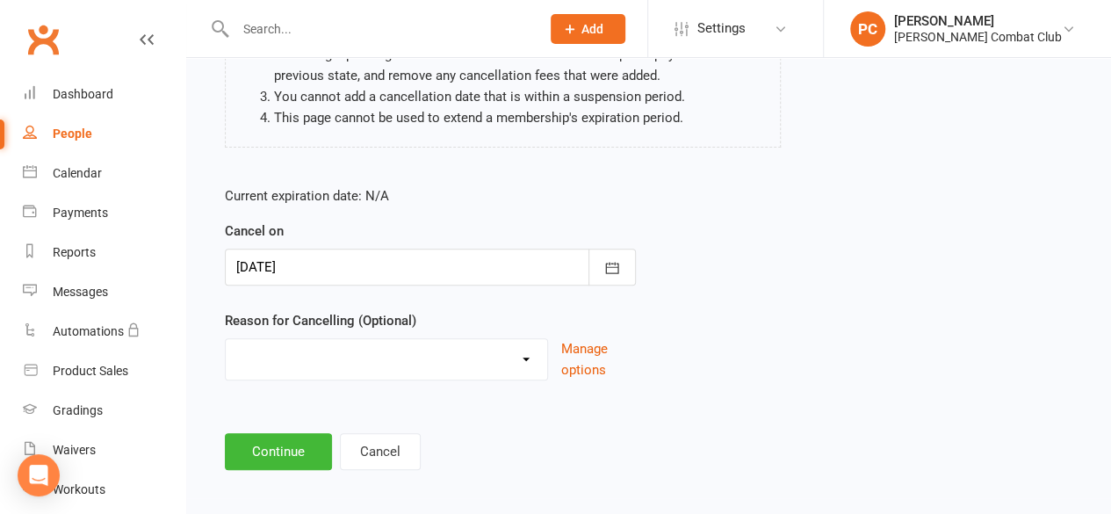
scroll to position [264, 0]
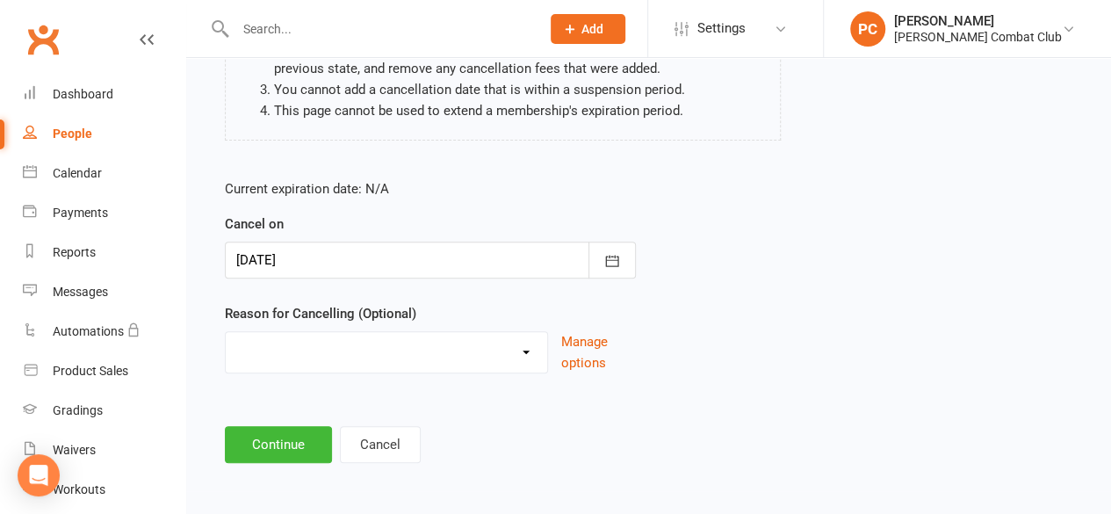
click at [473, 352] on select "Holiday Injury Other reason" at bounding box center [387, 349] width 322 height 35
select select "2"
click at [226, 332] on select "Holiday Injury Other reason" at bounding box center [387, 349] width 322 height 35
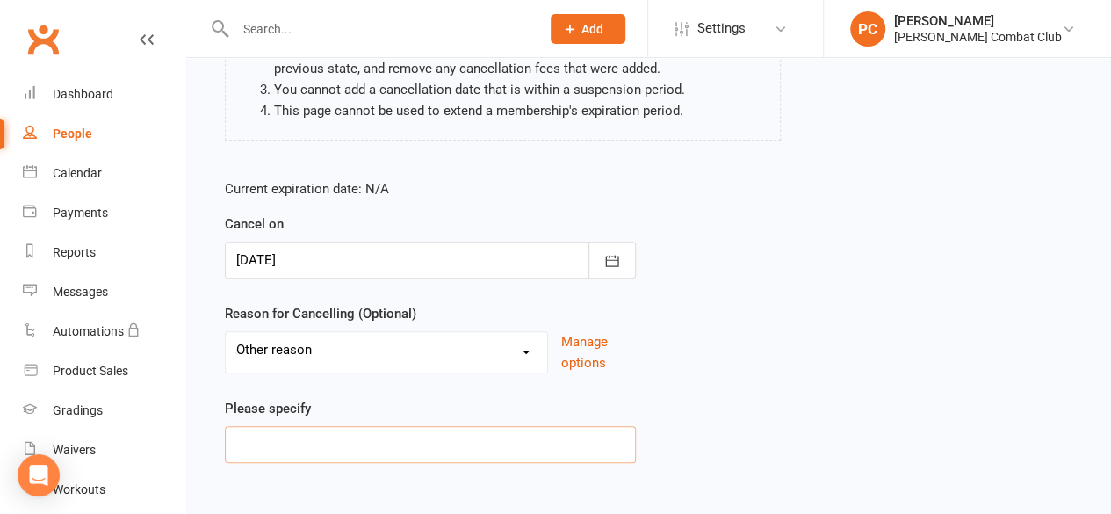
click at [380, 442] on input at bounding box center [430, 444] width 411 height 37
type input "downgrade"
click at [710, 394] on div "Current expiration date: N/A Cancel on 16 Sep 2025 September 2025 Sun Mon Tue W…" at bounding box center [649, 326] width 874 height 322
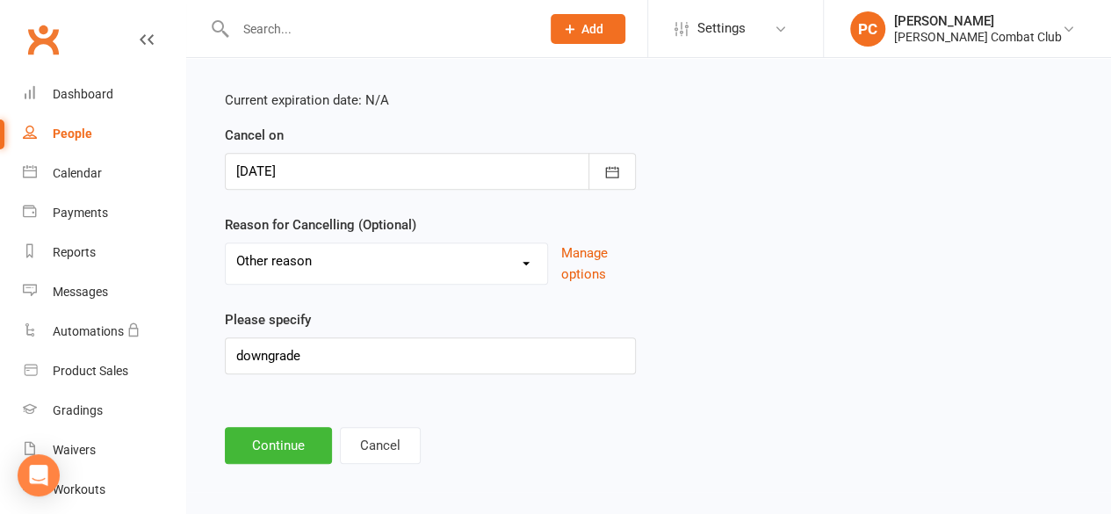
scroll to position [353, 0]
click at [280, 441] on button "Continue" at bounding box center [278, 444] width 107 height 37
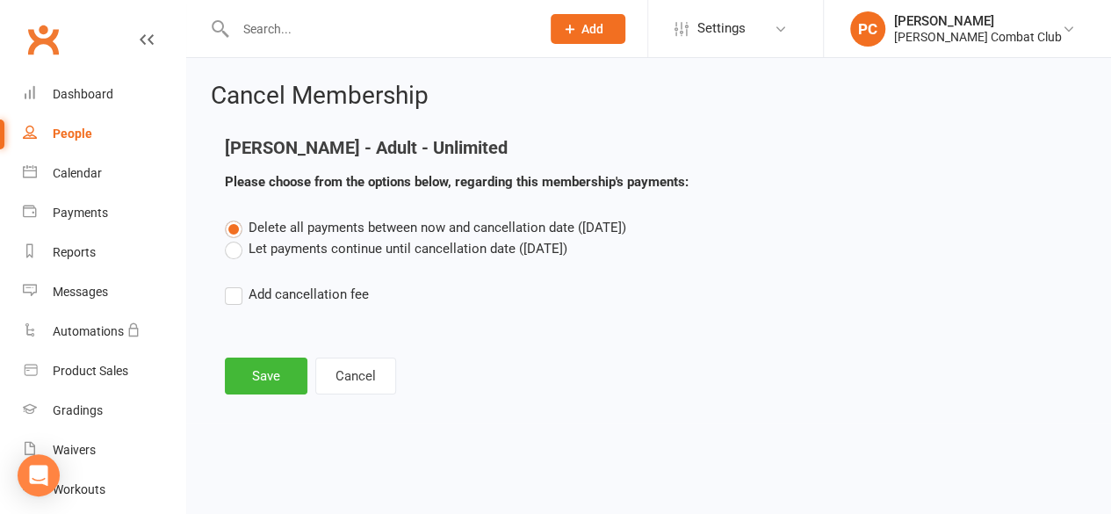
scroll to position [0, 0]
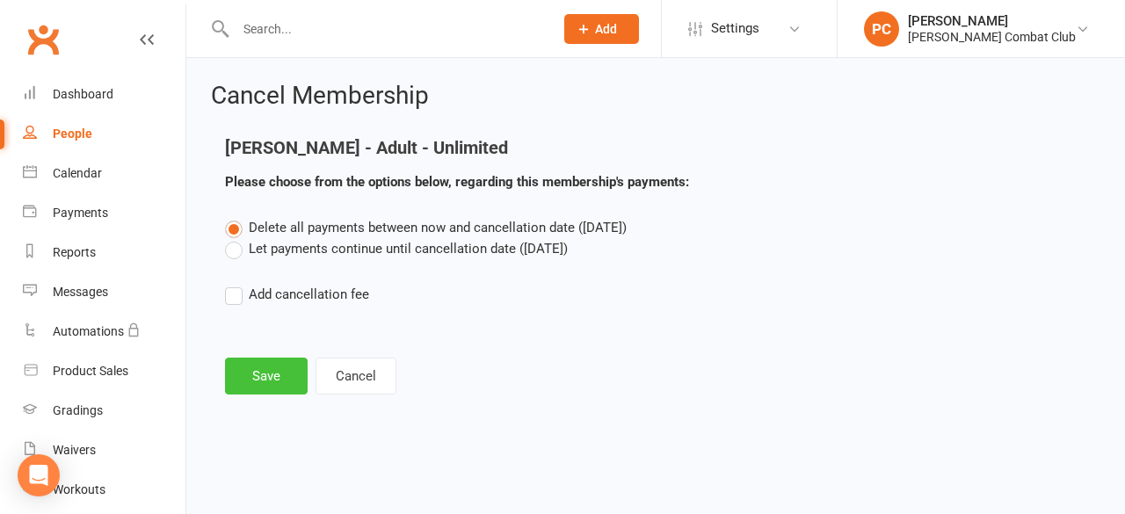
click at [278, 384] on button "Save" at bounding box center [266, 376] width 83 height 37
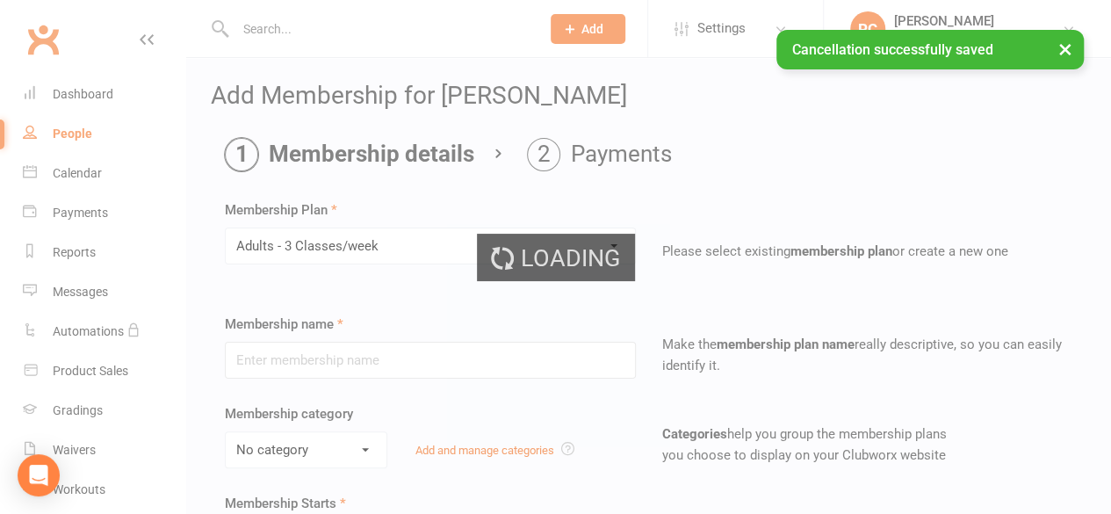
type input "Adults - 3 Classes/week"
select select "2"
type input "0"
type input "3"
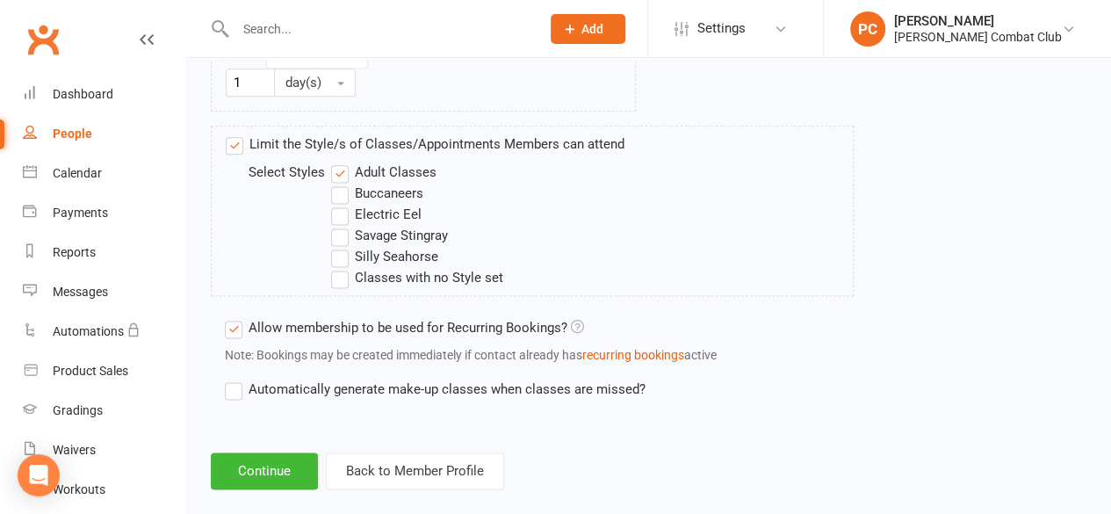
scroll to position [1092, 0]
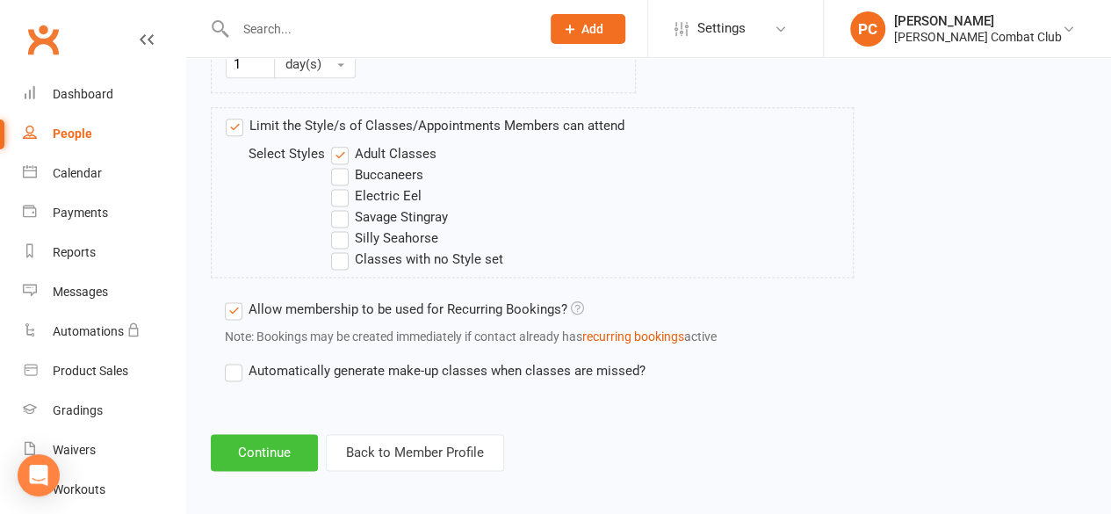
click at [260, 444] on button "Continue" at bounding box center [264, 452] width 107 height 37
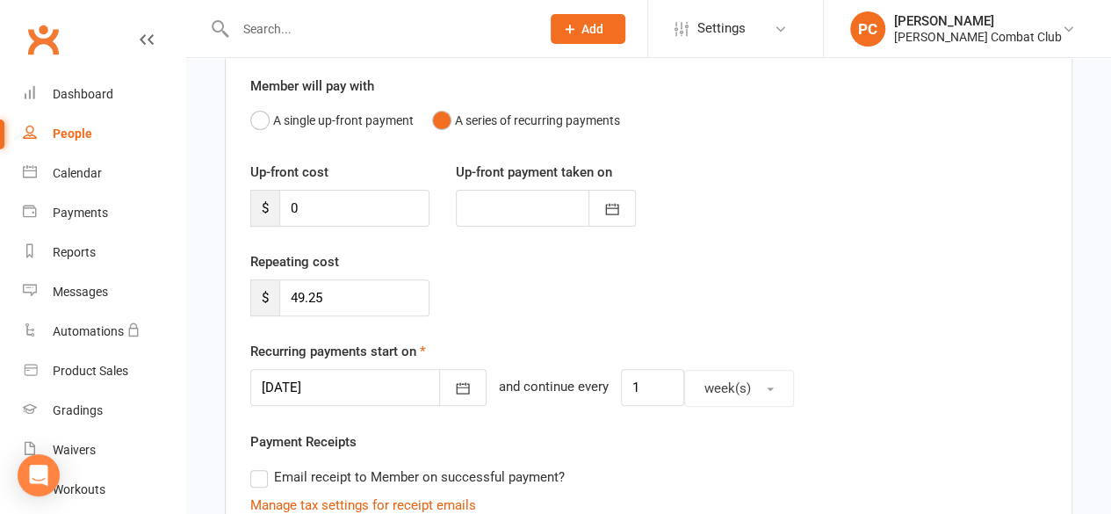
scroll to position [176, 0]
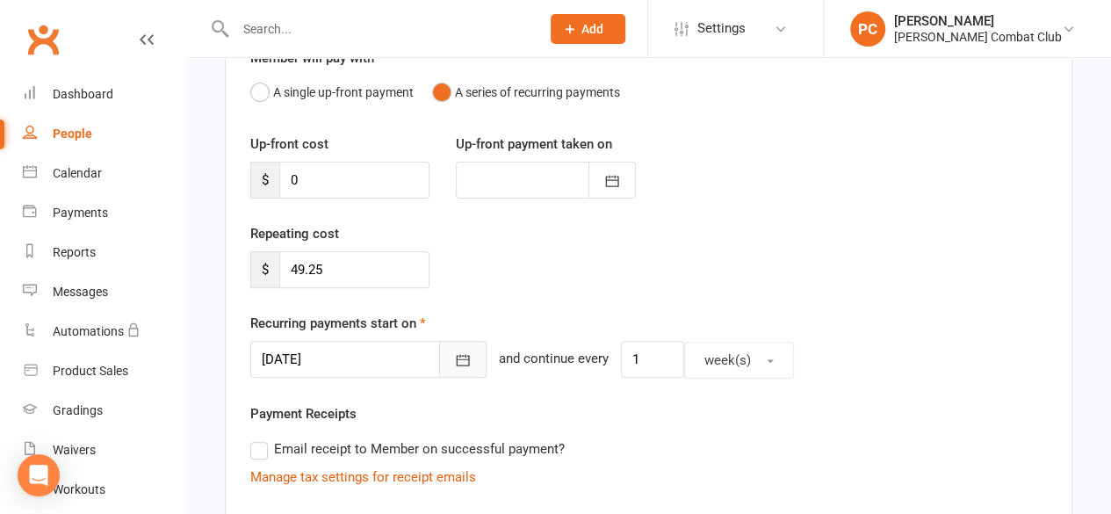
click at [454, 356] on icon "button" at bounding box center [463, 360] width 18 height 18
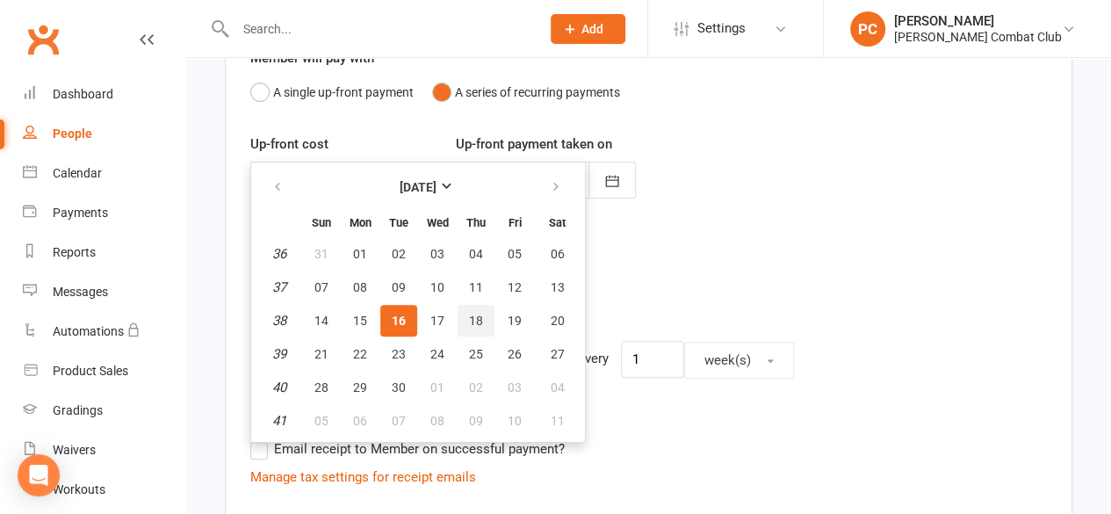
click at [473, 316] on span "18" at bounding box center [476, 321] width 14 height 14
type input "18 Sep 2025"
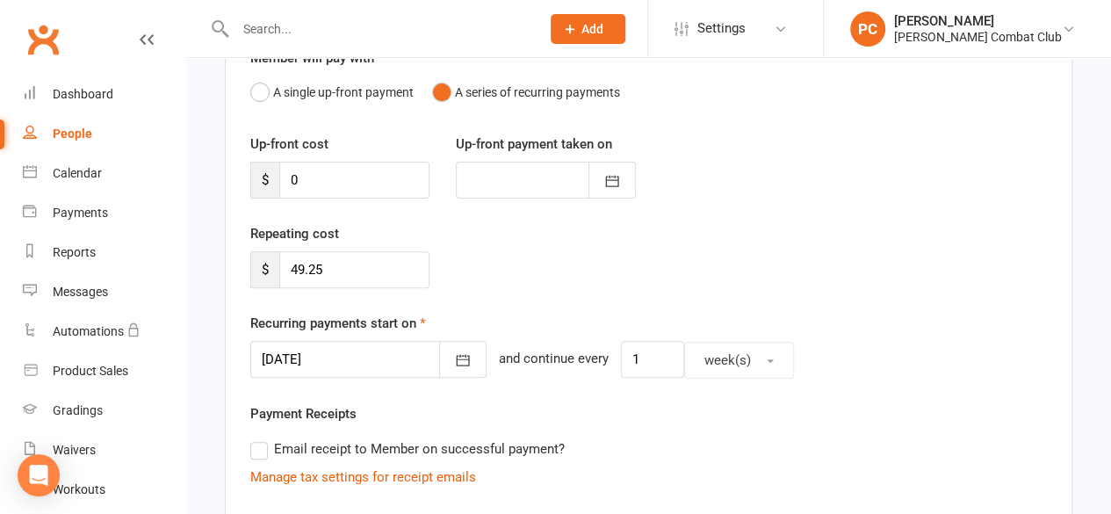
click at [634, 259] on div "Repeating cost $ 49.25" at bounding box center [648, 268] width 823 height 90
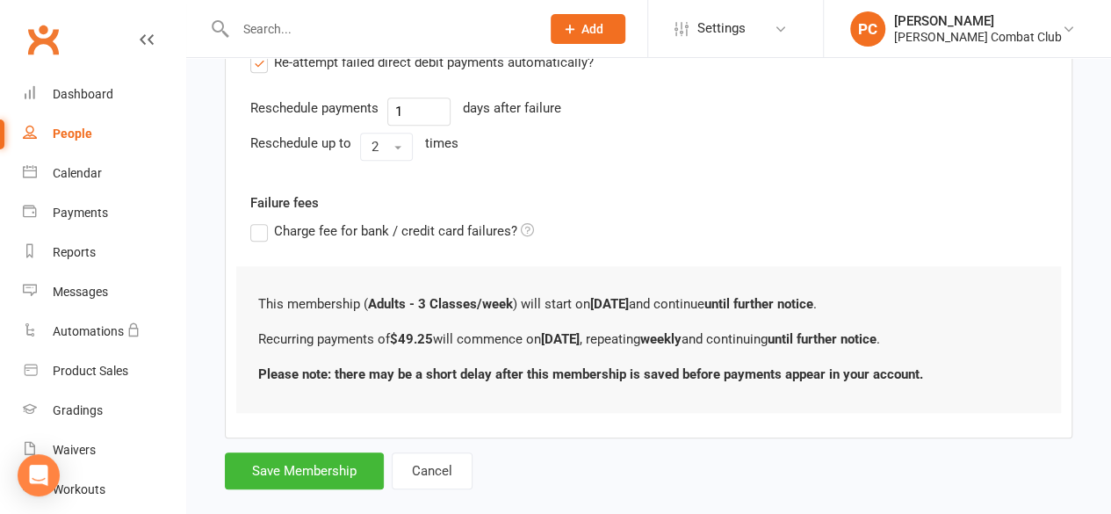
scroll to position [689, 0]
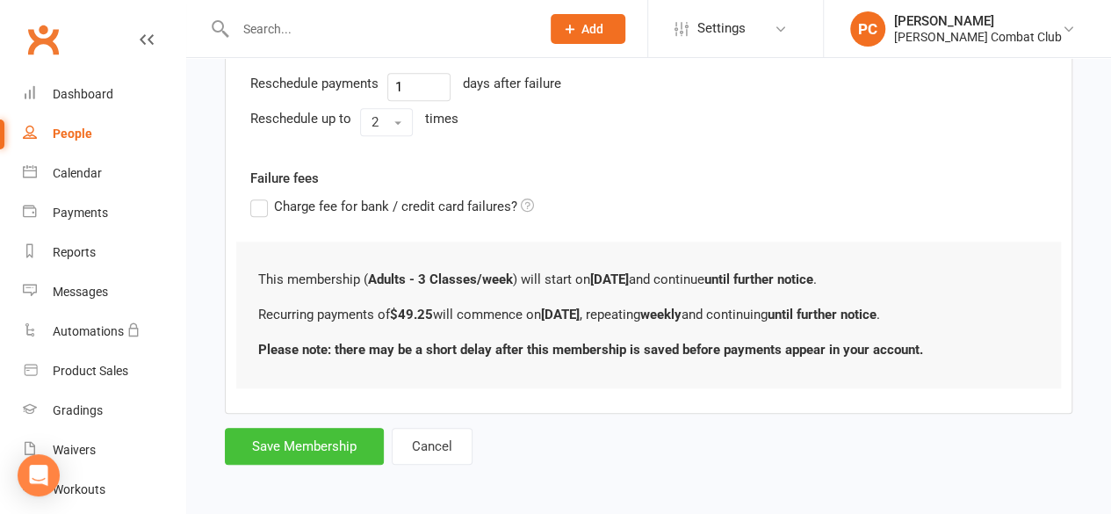
click at [290, 440] on button "Save Membership" at bounding box center [304, 446] width 159 height 37
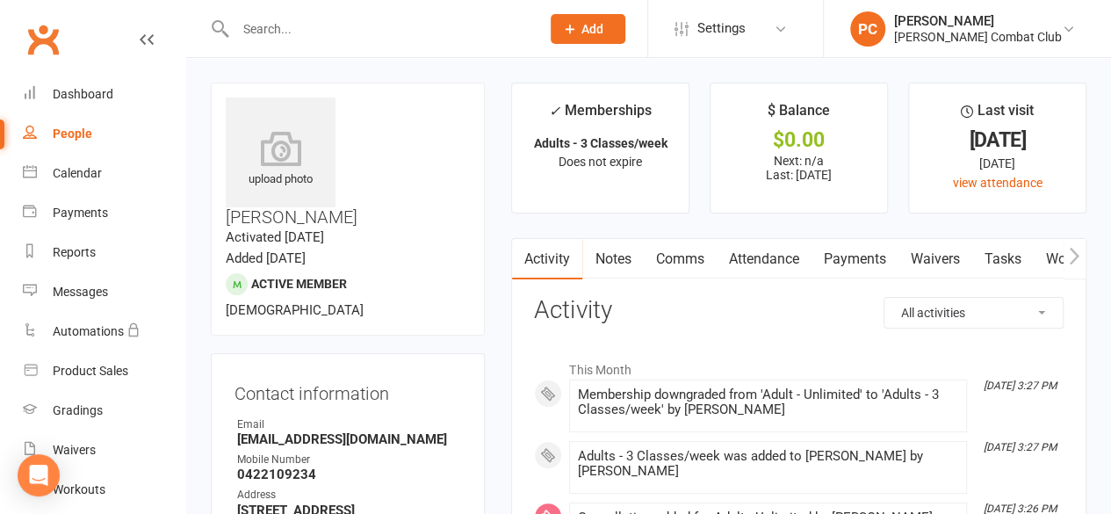
click at [94, 96] on div "Dashboard" at bounding box center [83, 94] width 61 height 14
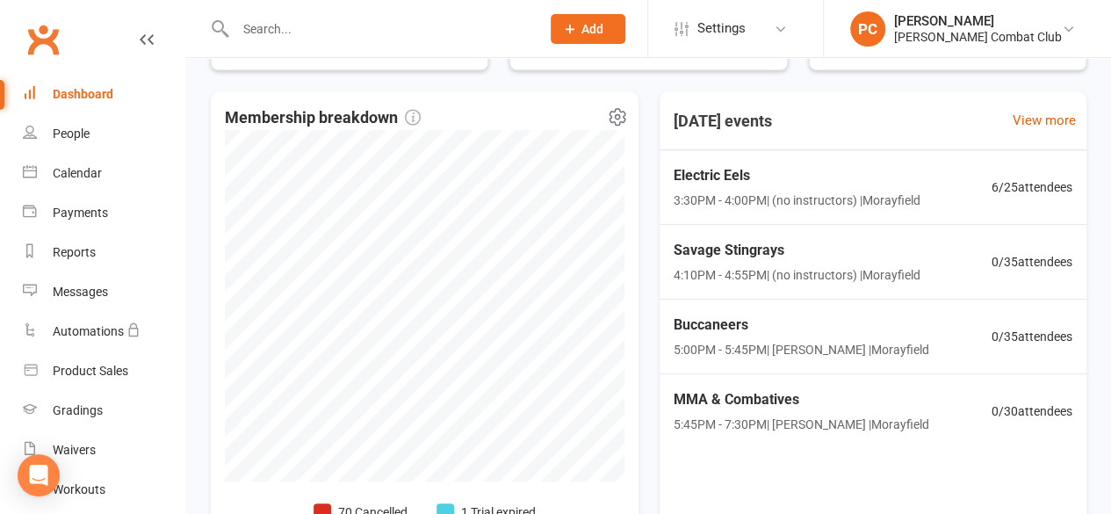
scroll to position [611, 0]
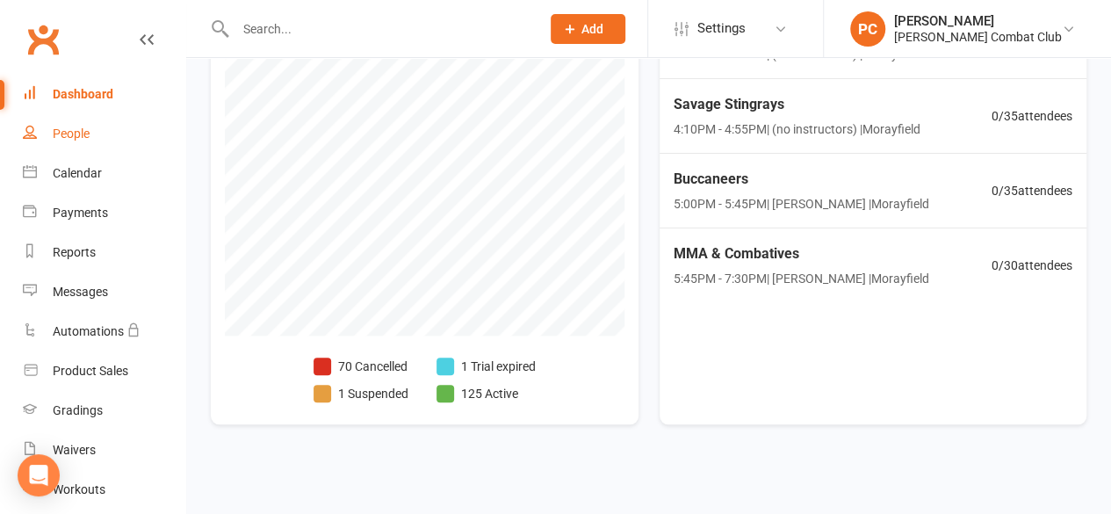
click at [67, 133] on div "People" at bounding box center [71, 134] width 37 height 14
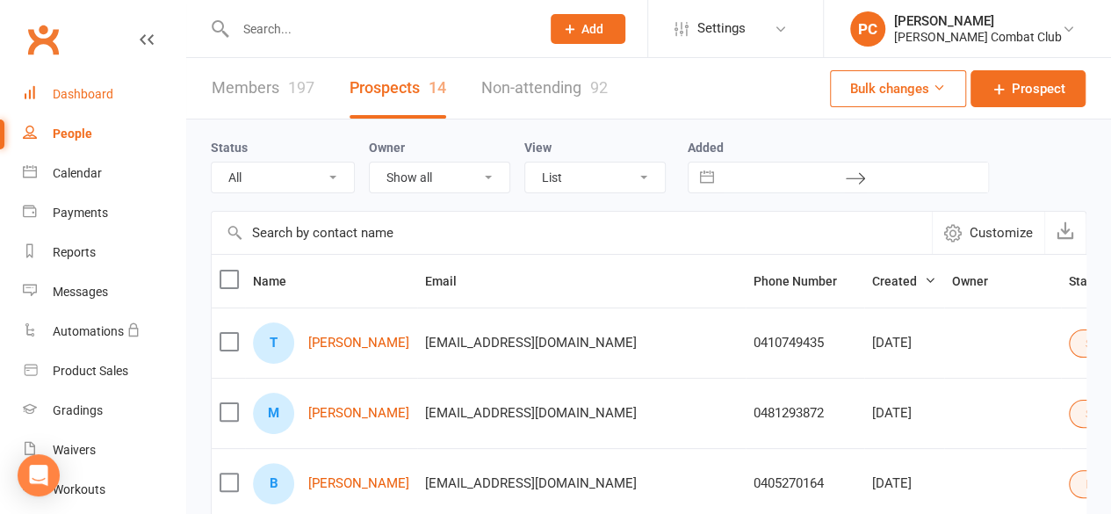
click at [88, 87] on div "Dashboard" at bounding box center [83, 94] width 61 height 14
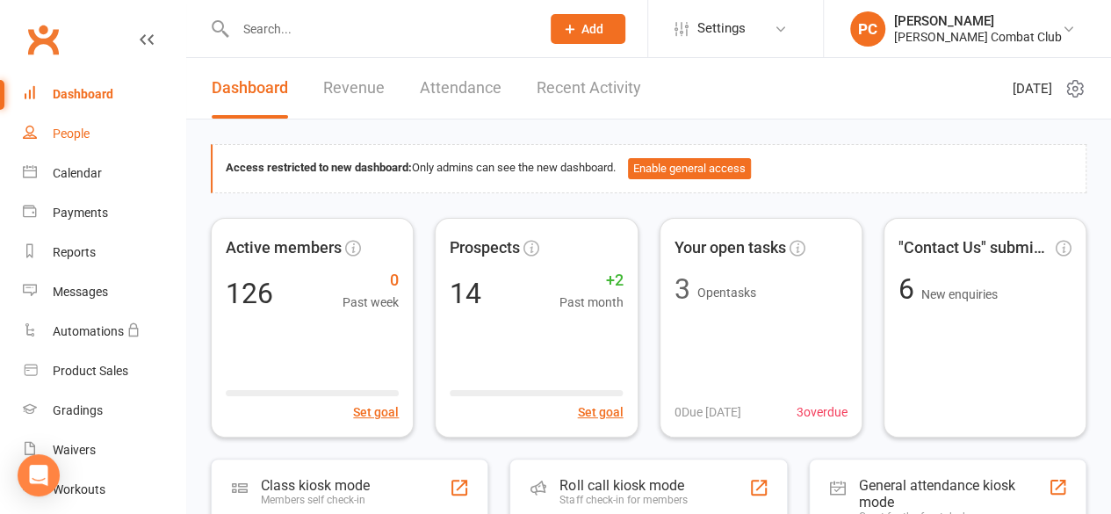
click at [79, 134] on div "People" at bounding box center [71, 134] width 37 height 14
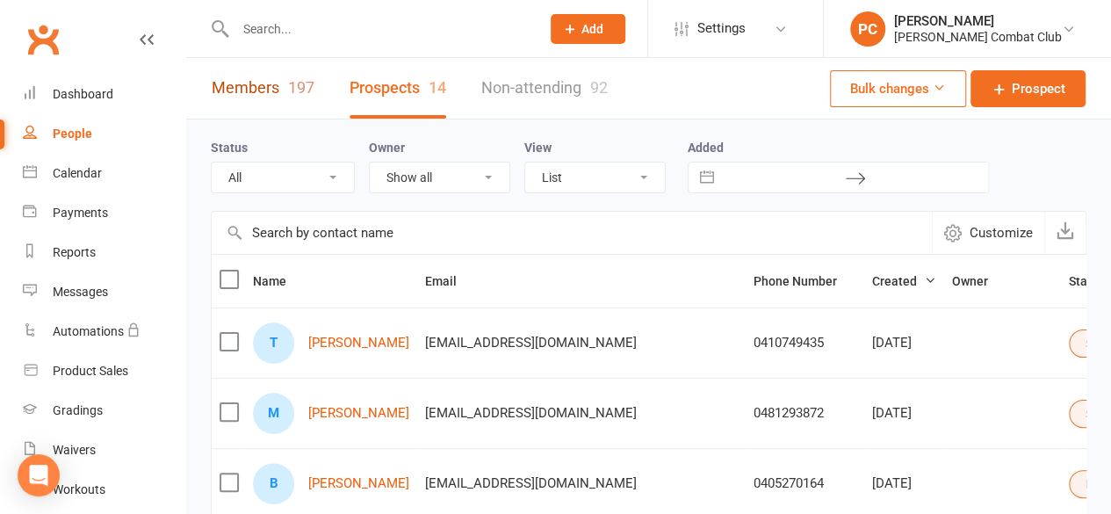
click at [261, 85] on link "Members 197" at bounding box center [263, 88] width 103 height 61
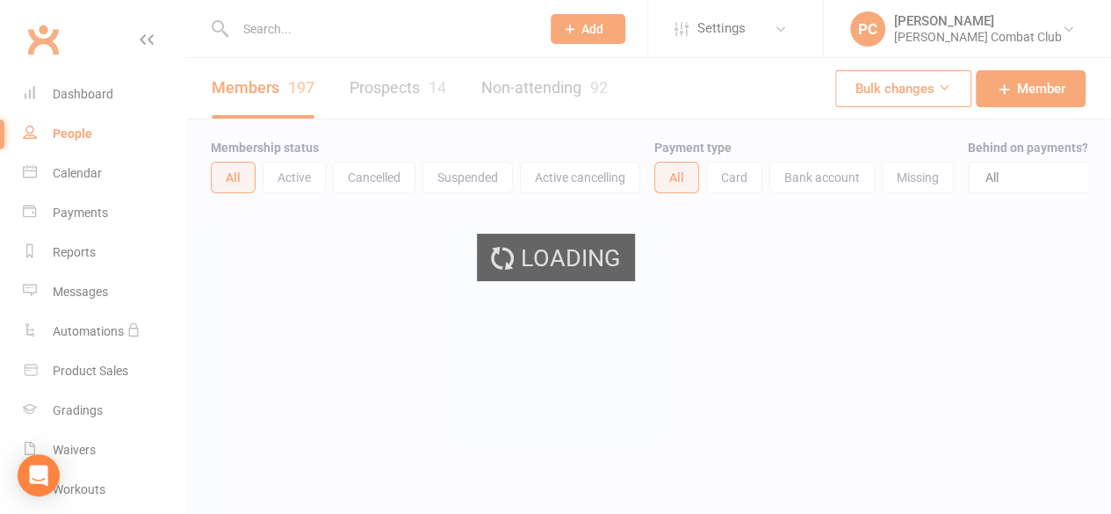
select select "100"
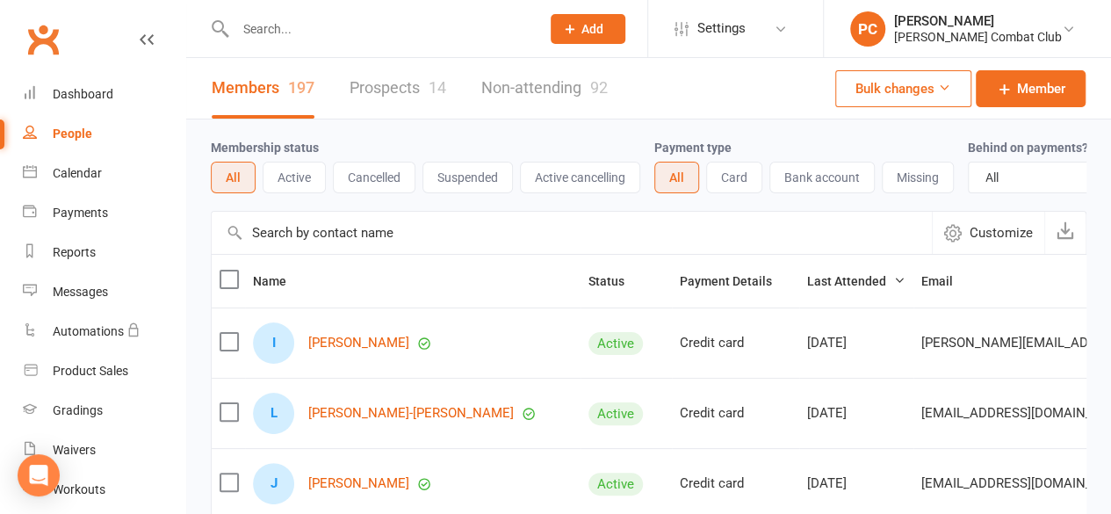
click at [379, 170] on button "Cancelled" at bounding box center [374, 178] width 83 height 32
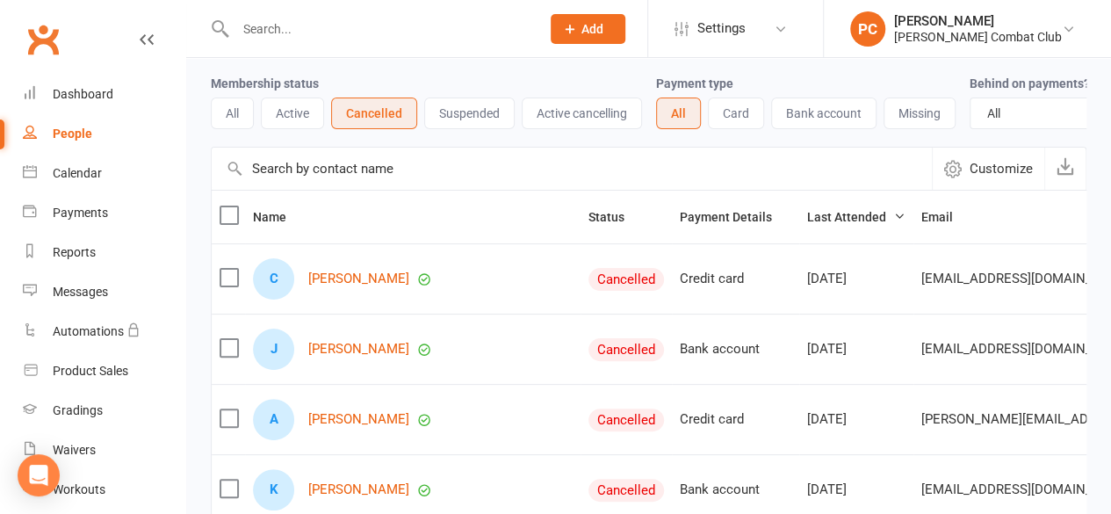
scroll to position [88, 0]
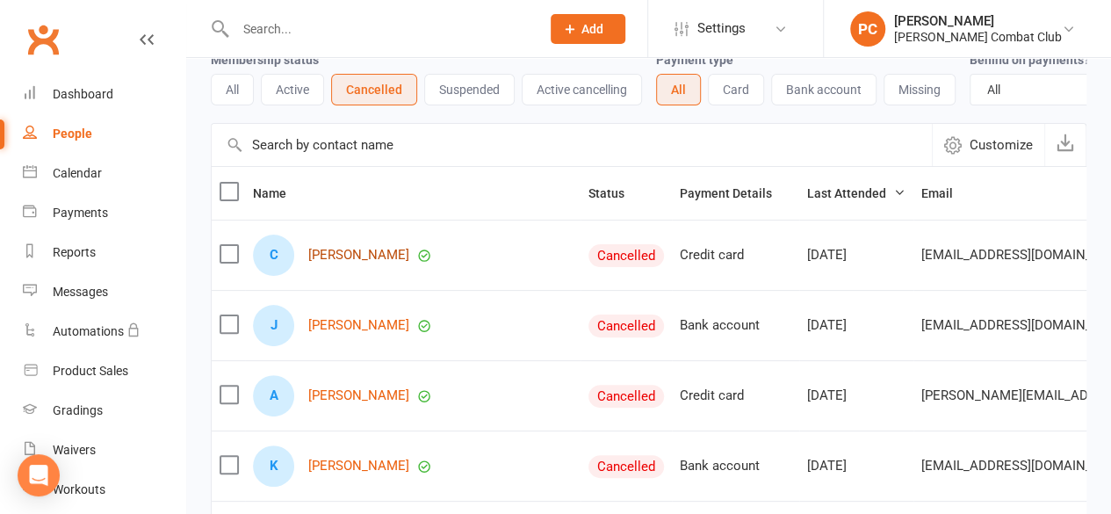
click at [329, 263] on link "Claudia Thompson" at bounding box center [358, 255] width 101 height 15
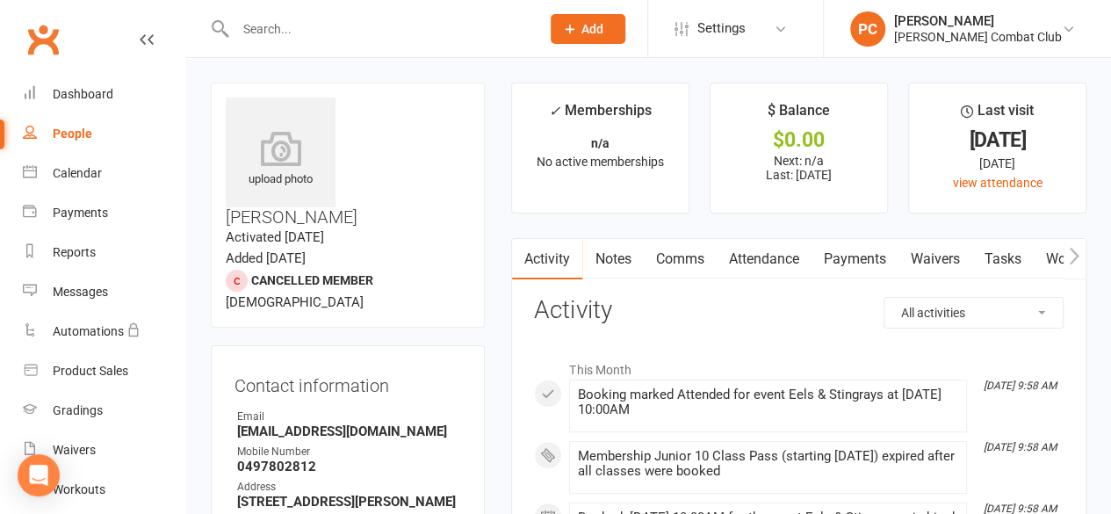
click at [751, 257] on link "Attendance" at bounding box center [763, 259] width 95 height 40
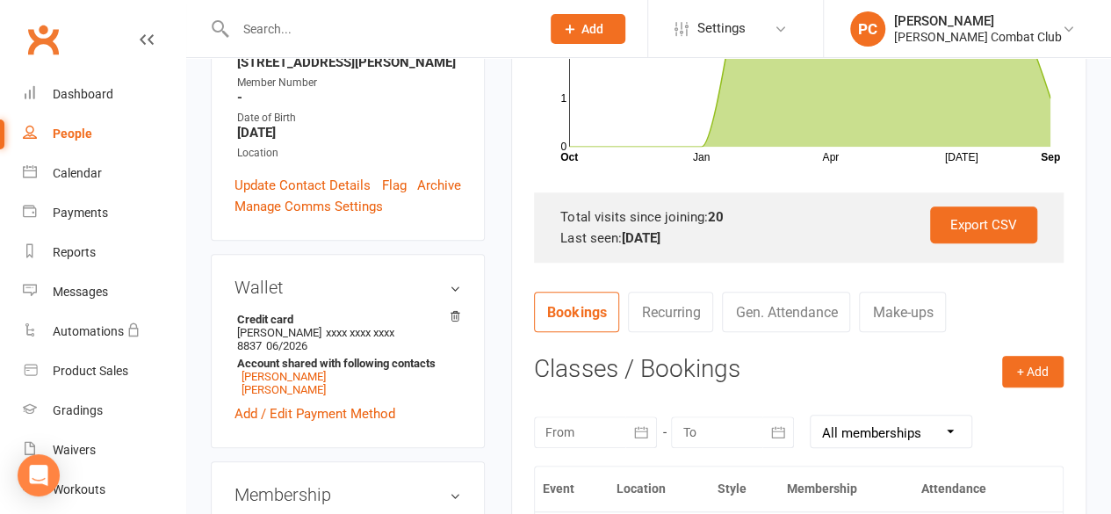
scroll to position [703, 0]
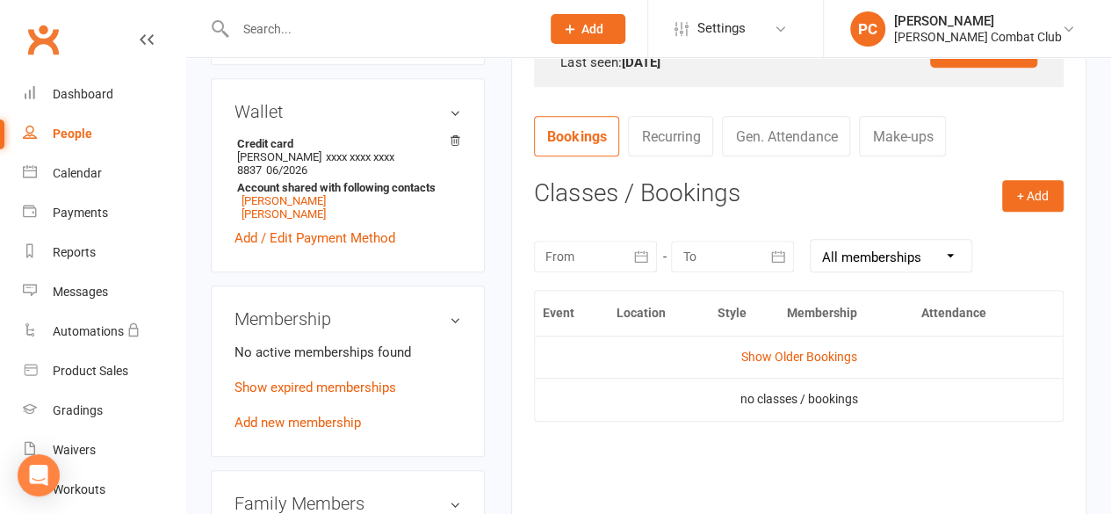
click at [610, 256] on div at bounding box center [595, 257] width 123 height 32
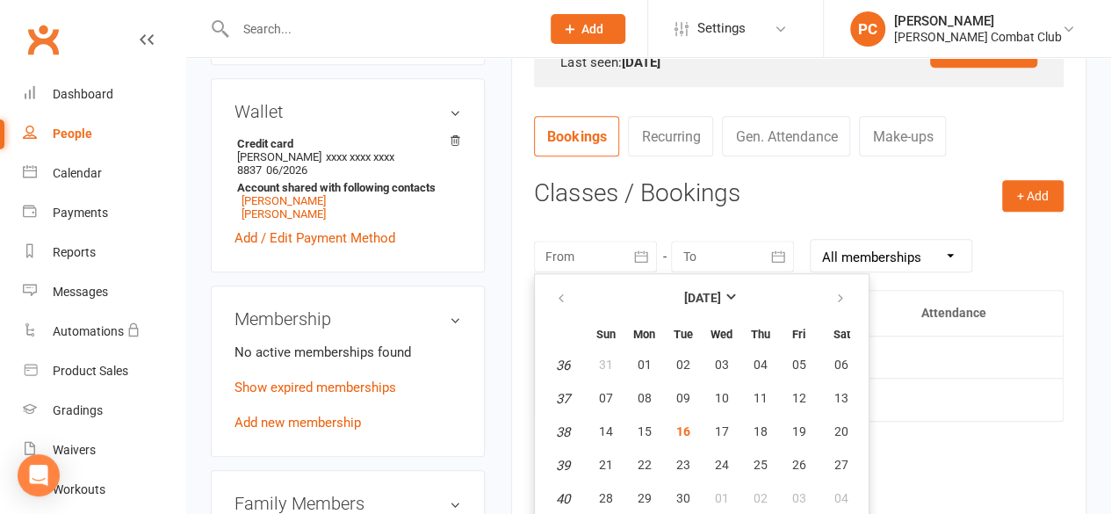
scroll to position [648, 0]
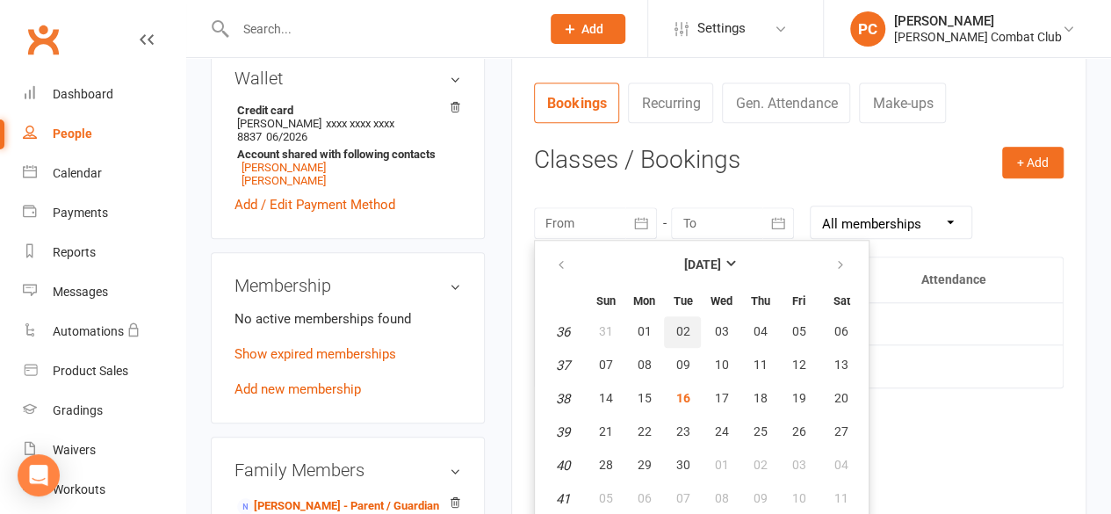
click at [680, 336] on span "02" at bounding box center [683, 331] width 14 height 14
type input "02 Sep 2025"
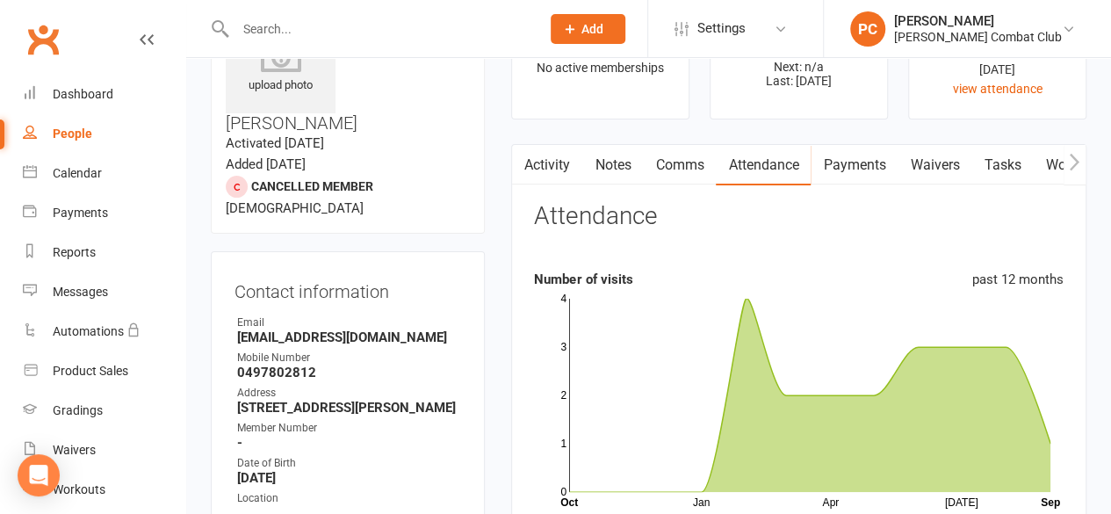
scroll to position [121, 0]
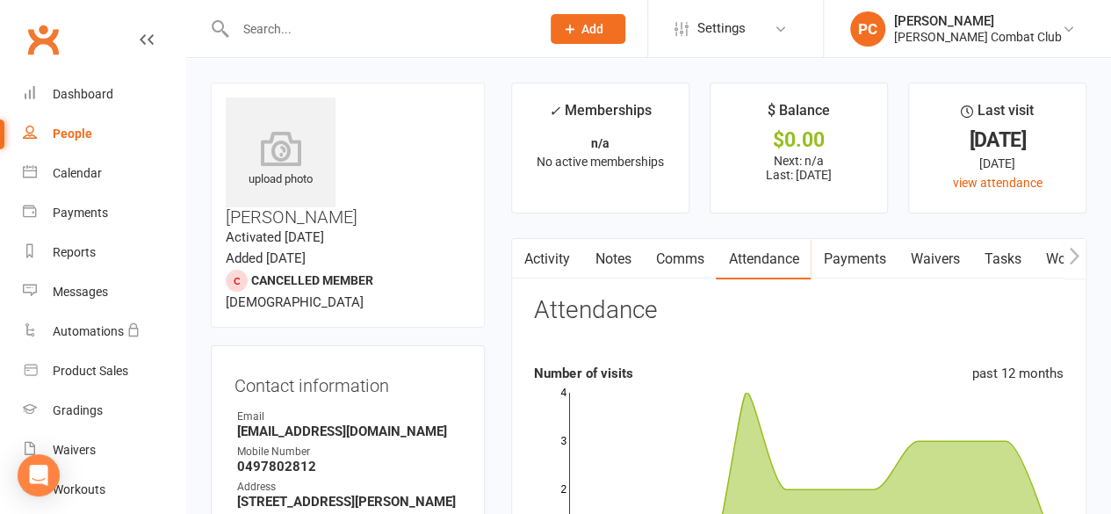
click at [80, 134] on div "People" at bounding box center [73, 134] width 40 height 14
select select "100"
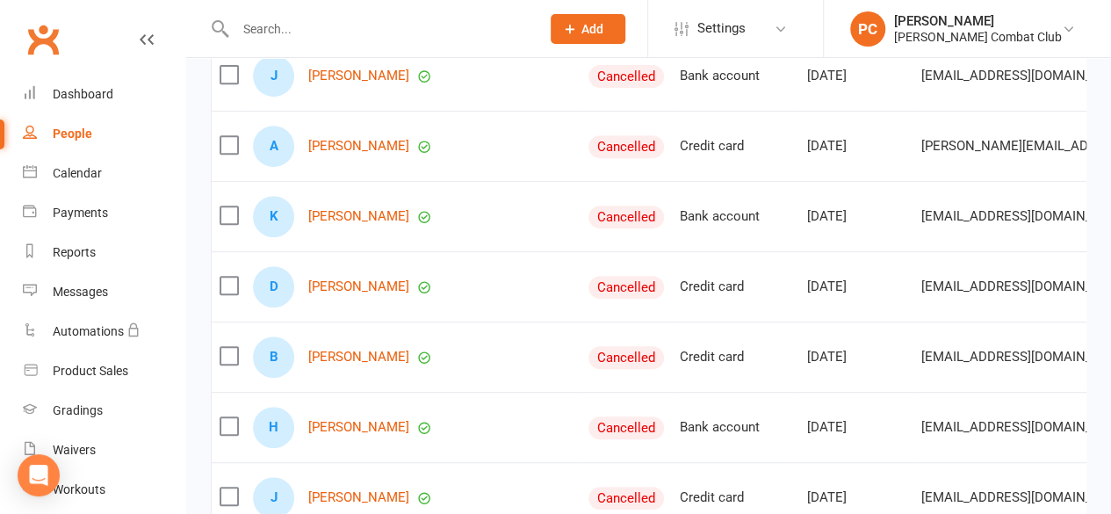
scroll to position [351, 0]
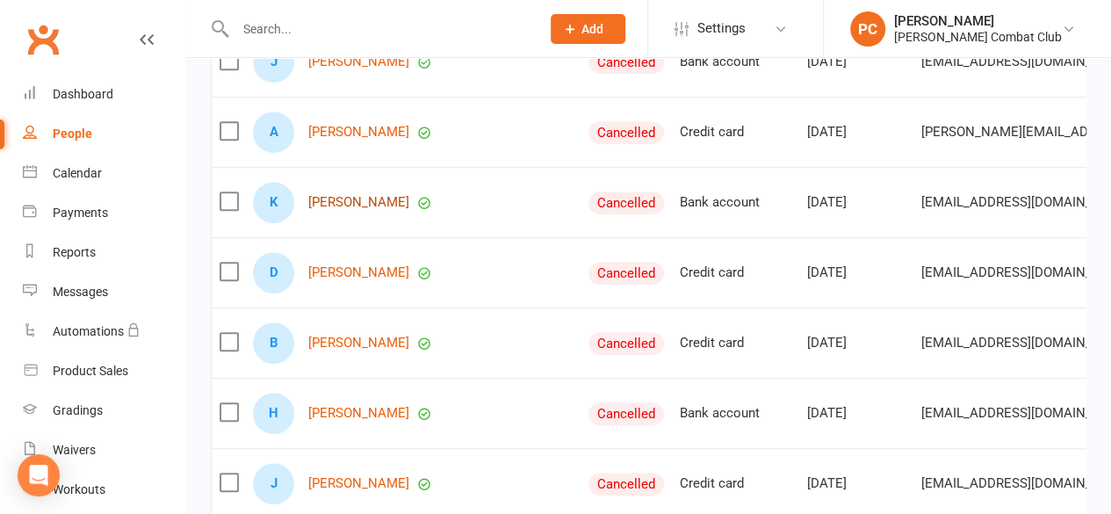
click at [326, 210] on link "Kyrah Holstein" at bounding box center [358, 202] width 101 height 15
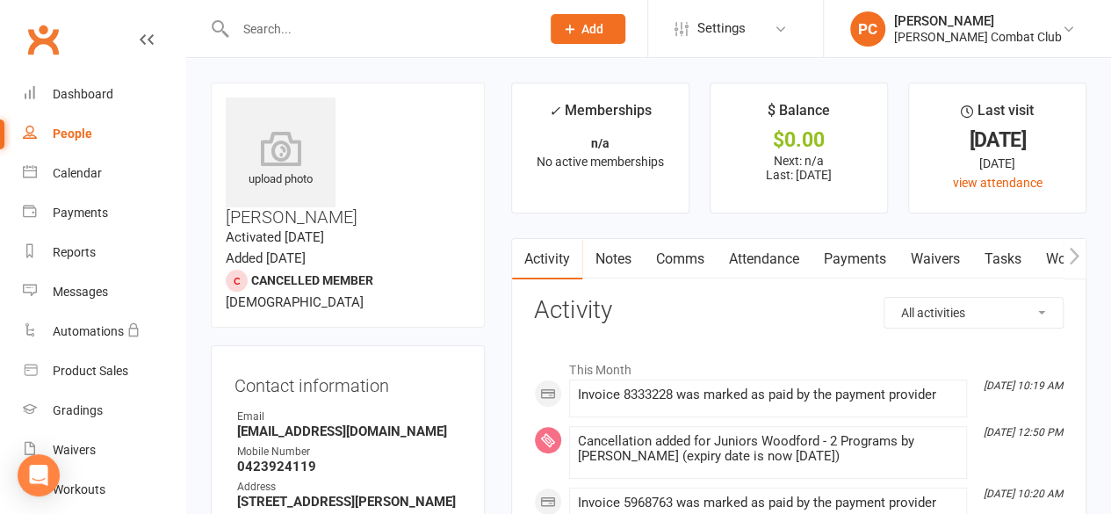
click at [61, 122] on link "People" at bounding box center [104, 134] width 163 height 40
select select "100"
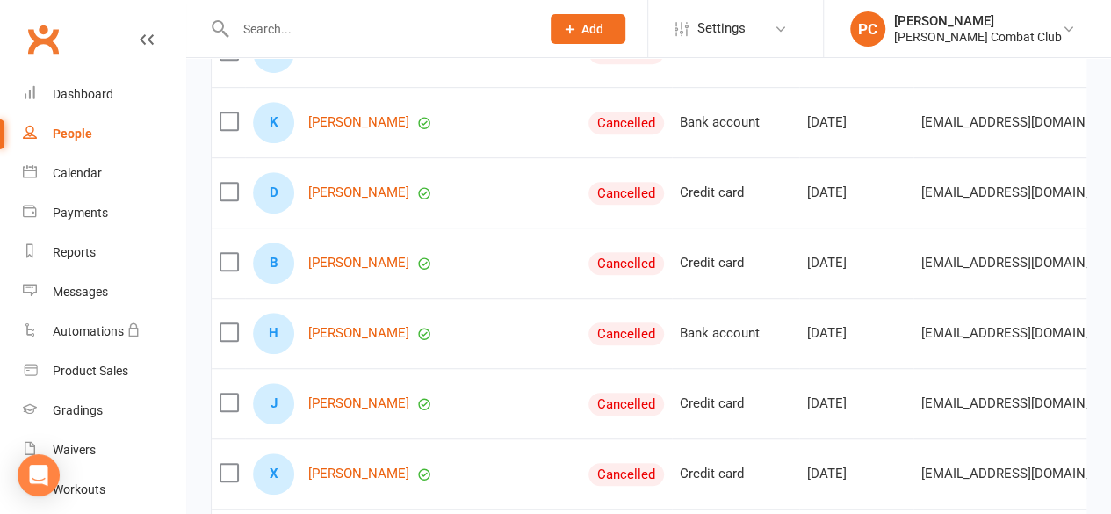
scroll to position [439, 0]
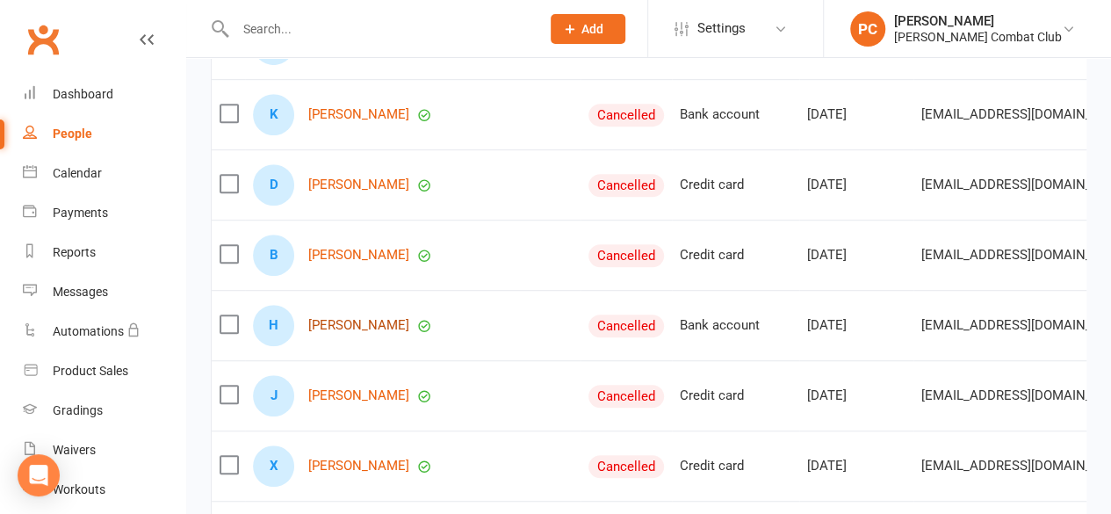
click at [322, 331] on link "Hayley Kupfer" at bounding box center [358, 325] width 101 height 15
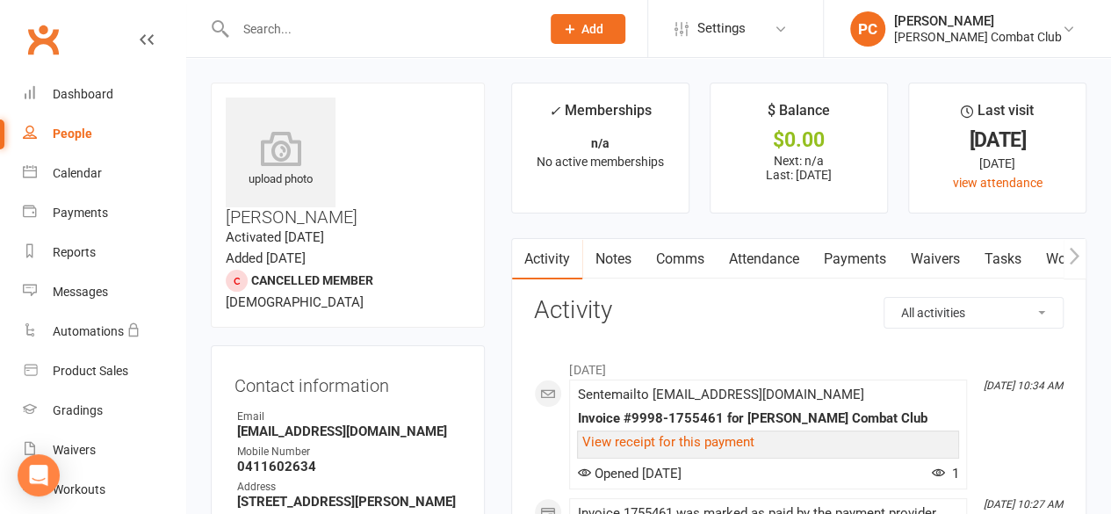
scroll to position [3, 0]
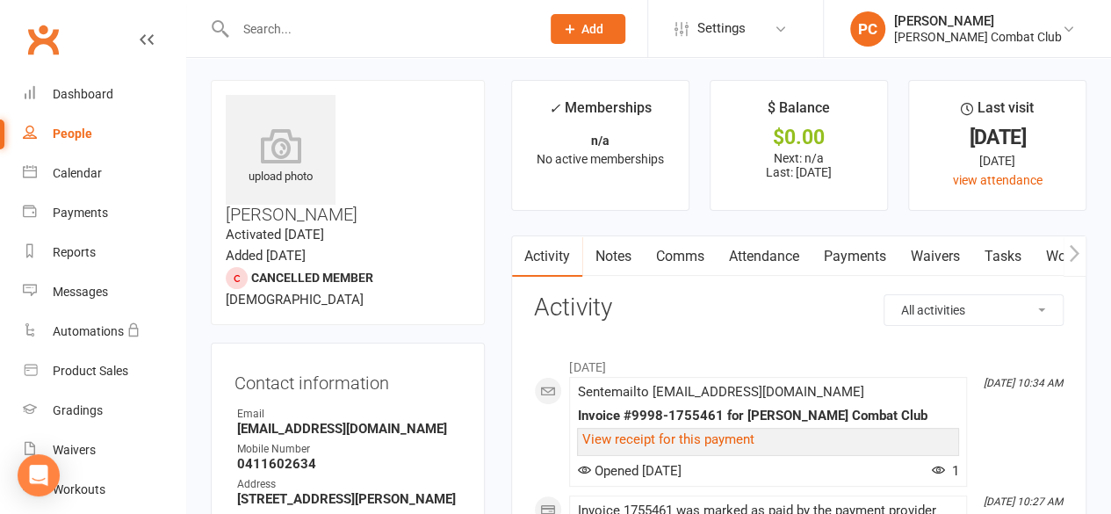
select select "100"
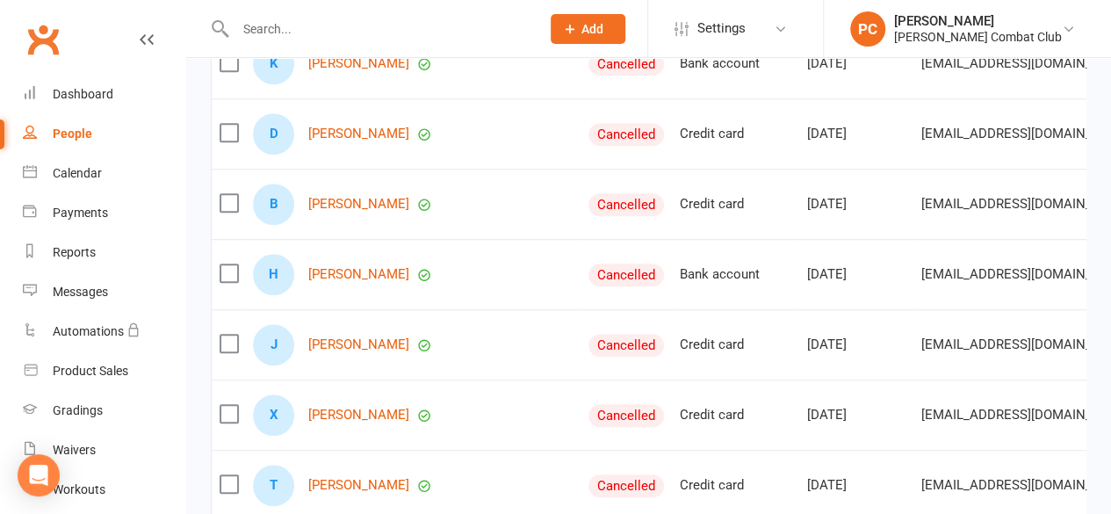
scroll to position [530, 0]
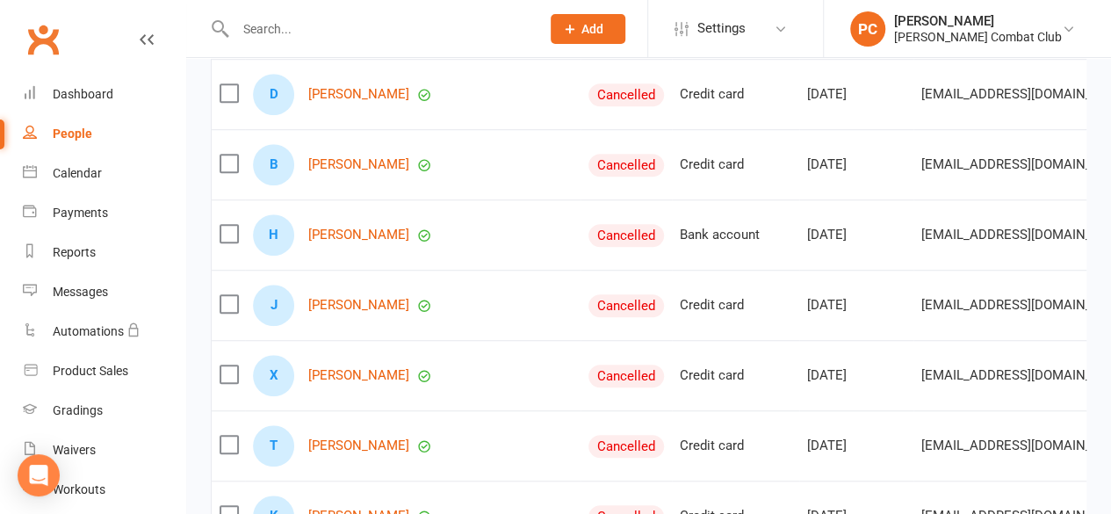
click at [140, 37] on icon at bounding box center [147, 40] width 14 height 14
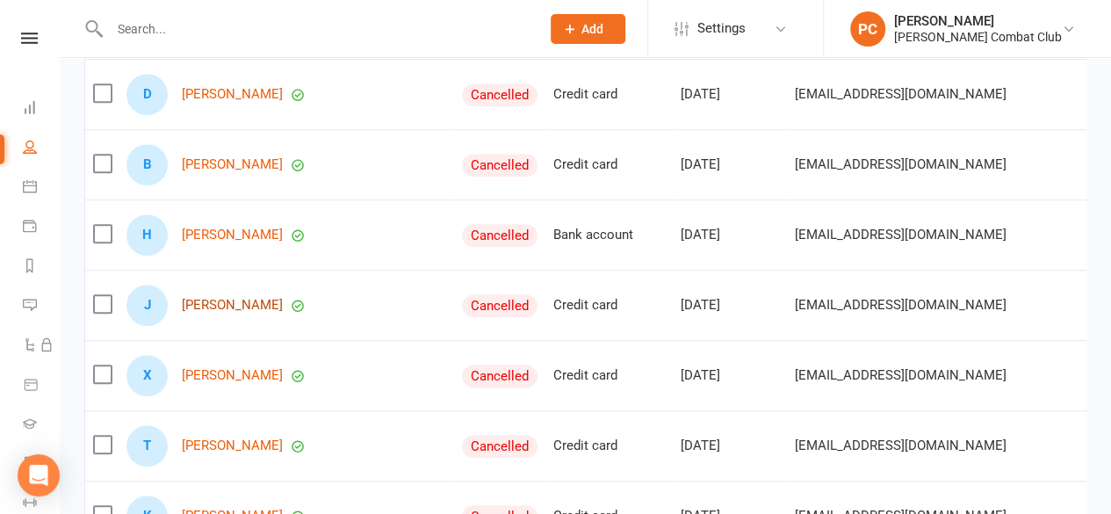
click at [238, 310] on link "Jared Leendertz" at bounding box center [232, 305] width 101 height 15
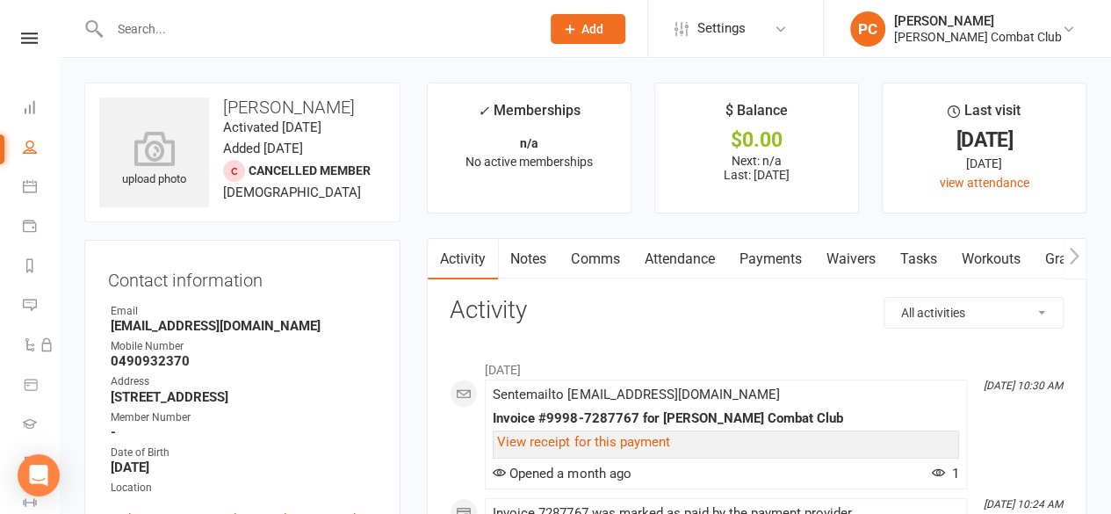
click at [773, 250] on link "Payments" at bounding box center [770, 259] width 87 height 40
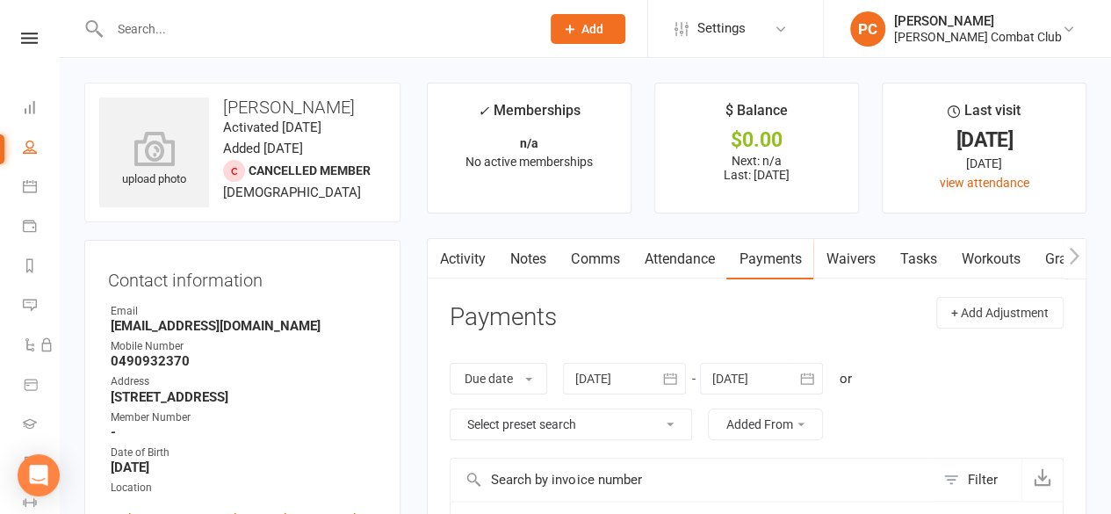
click at [674, 252] on link "Attendance" at bounding box center [679, 259] width 95 height 40
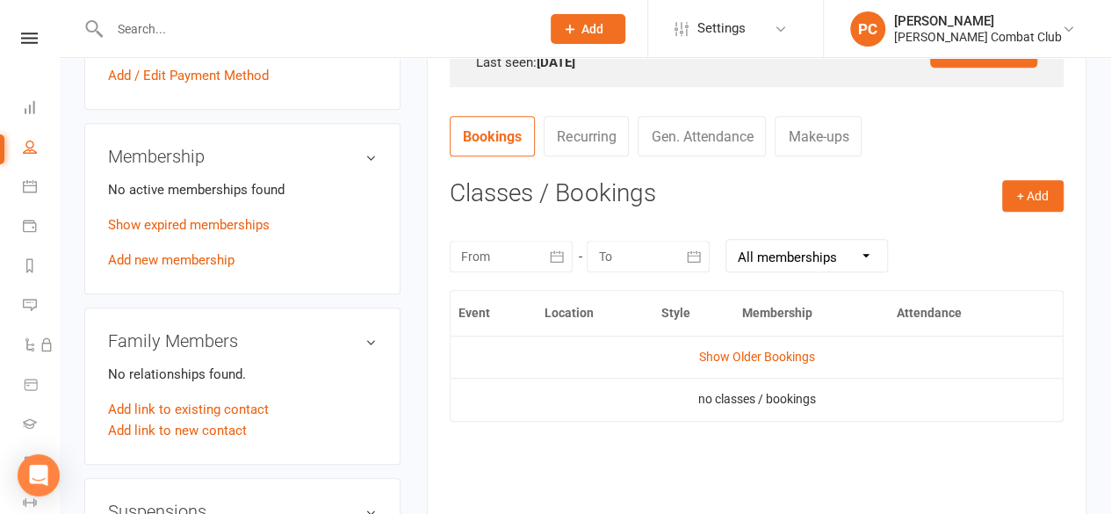
click at [541, 254] on button "button" at bounding box center [557, 257] width 32 height 32
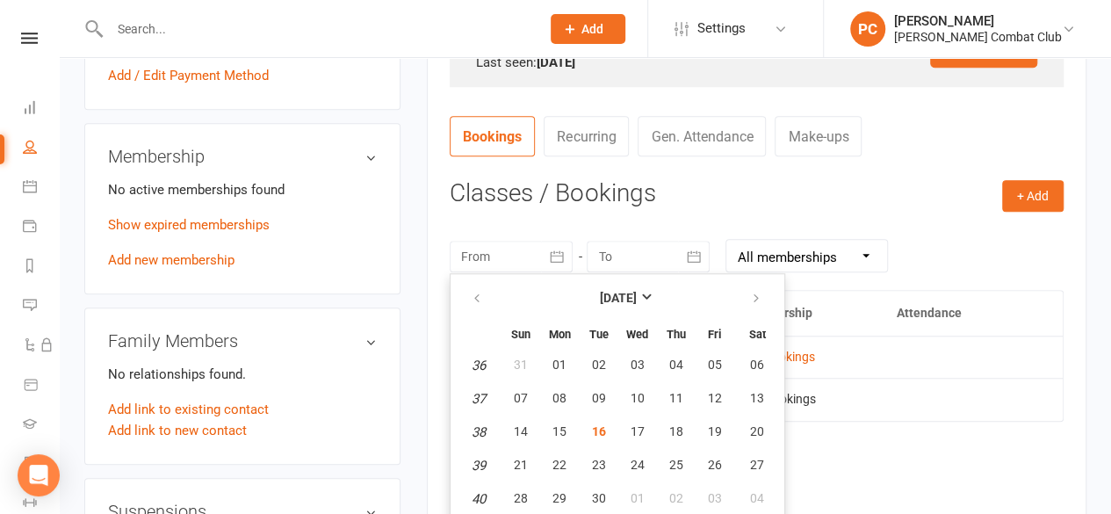
scroll to position [648, 0]
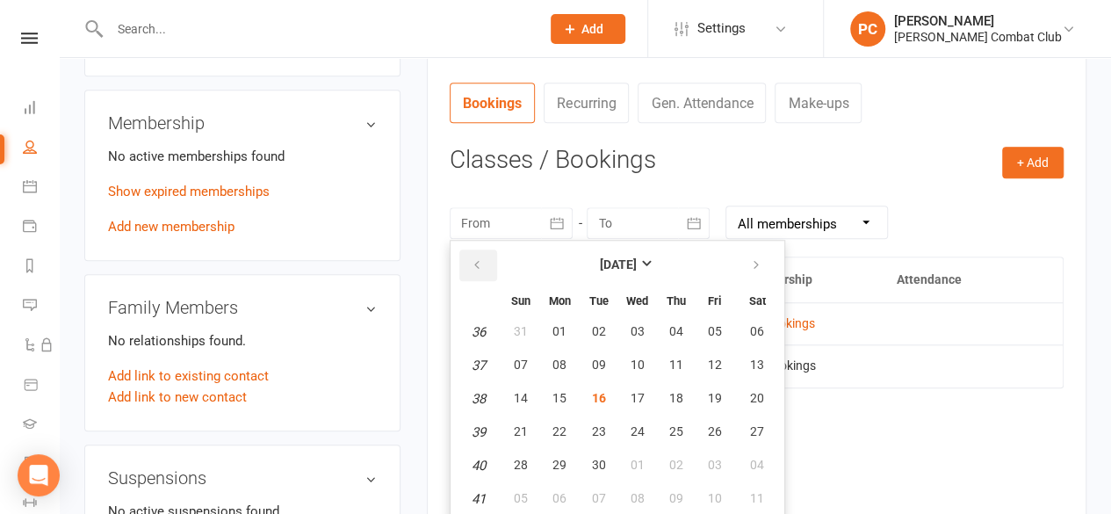
click at [470, 263] on button "button" at bounding box center [478, 265] width 38 height 32
click at [472, 263] on icon "button" at bounding box center [477, 265] width 12 height 14
click at [595, 324] on span "01" at bounding box center [598, 331] width 14 height 14
type input "01 Jul 2025"
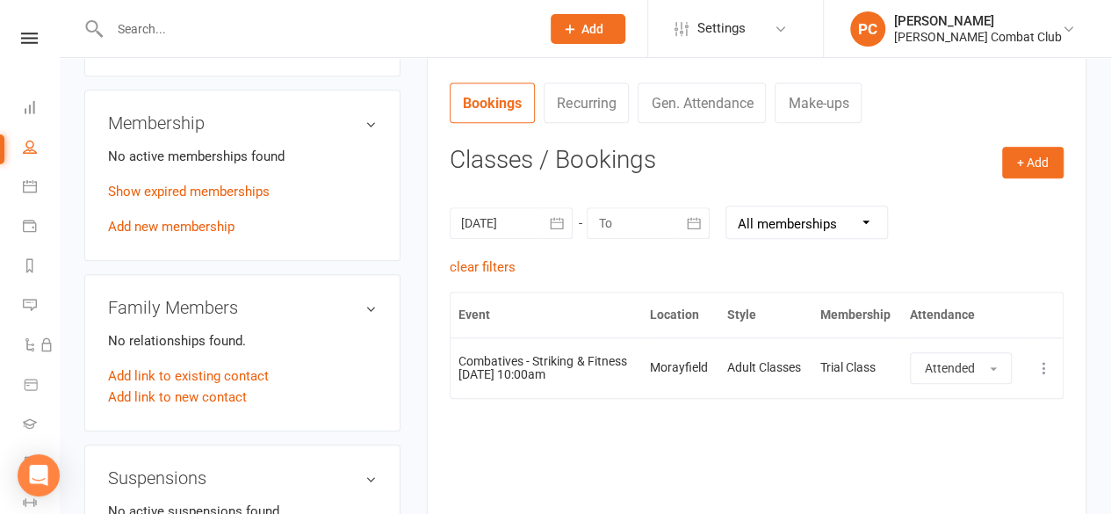
click at [762, 159] on h3 "Classes / Bookings" at bounding box center [757, 160] width 614 height 27
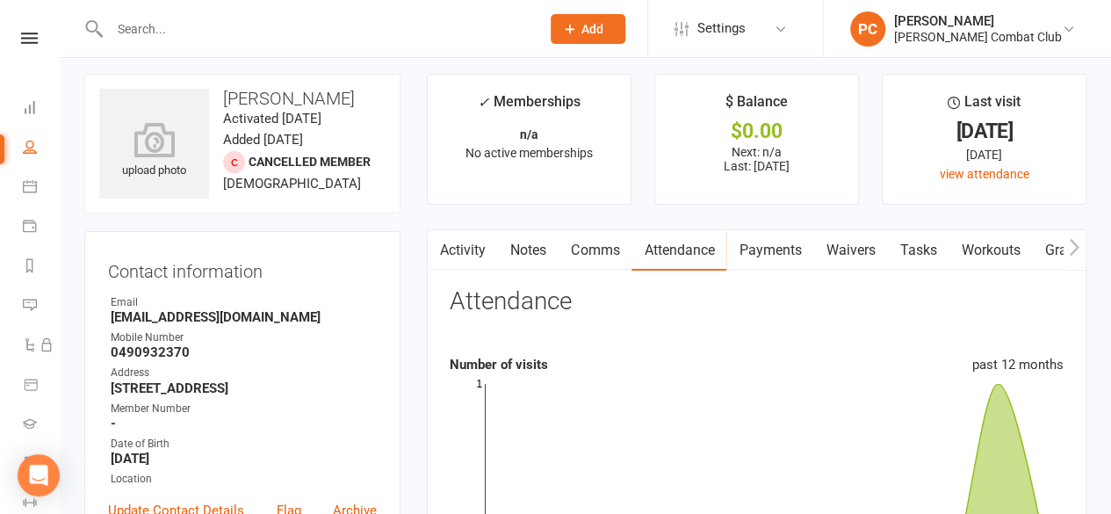
scroll to position [0, 0]
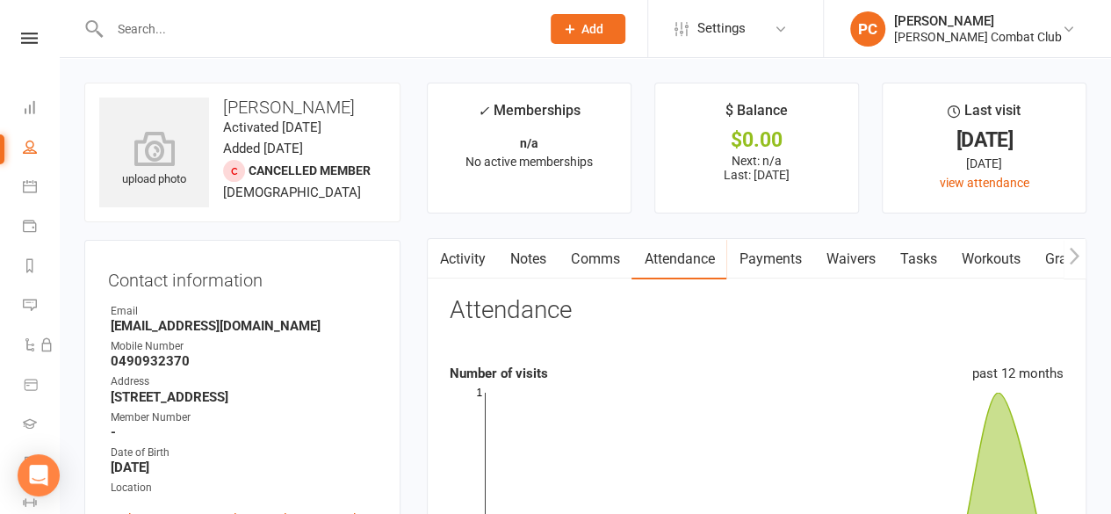
click at [852, 256] on link "Waivers" at bounding box center [851, 259] width 74 height 40
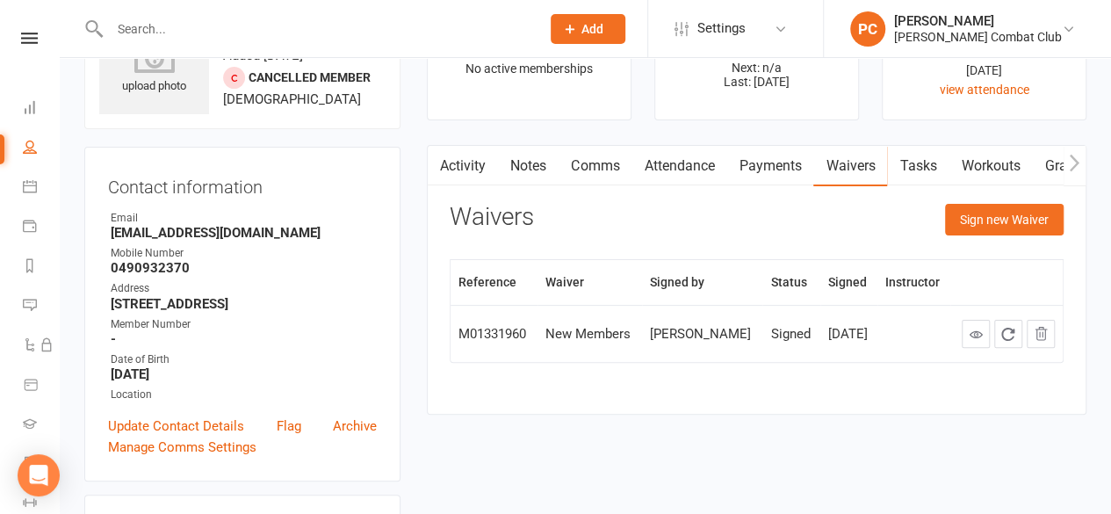
scroll to position [176, 0]
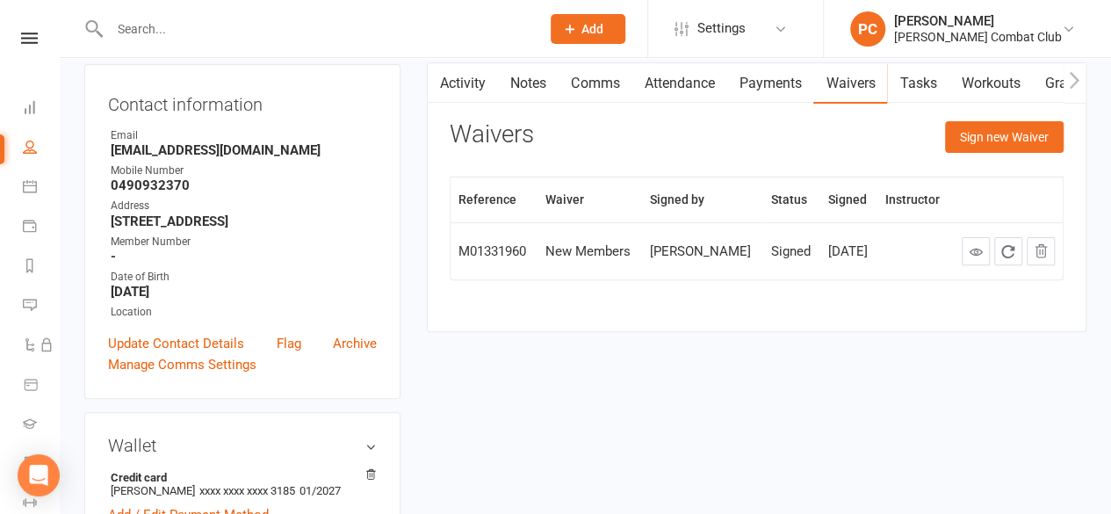
click at [21, 40] on icon at bounding box center [29, 38] width 17 height 11
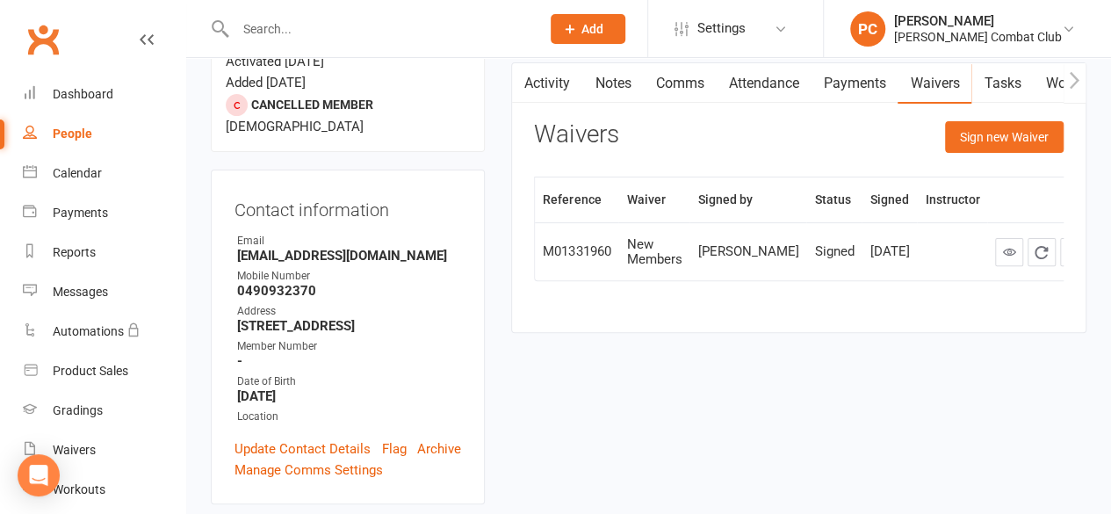
click at [320, 24] on input "text" at bounding box center [379, 29] width 298 height 25
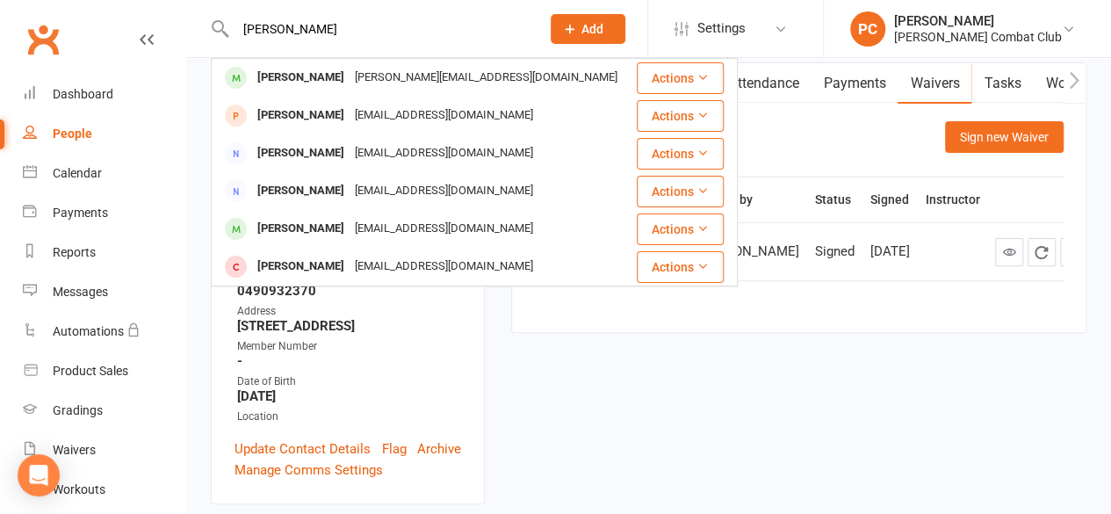
type input "johnny"
click at [308, 78] on div "Johnny Cardiff" at bounding box center [301, 77] width 98 height 25
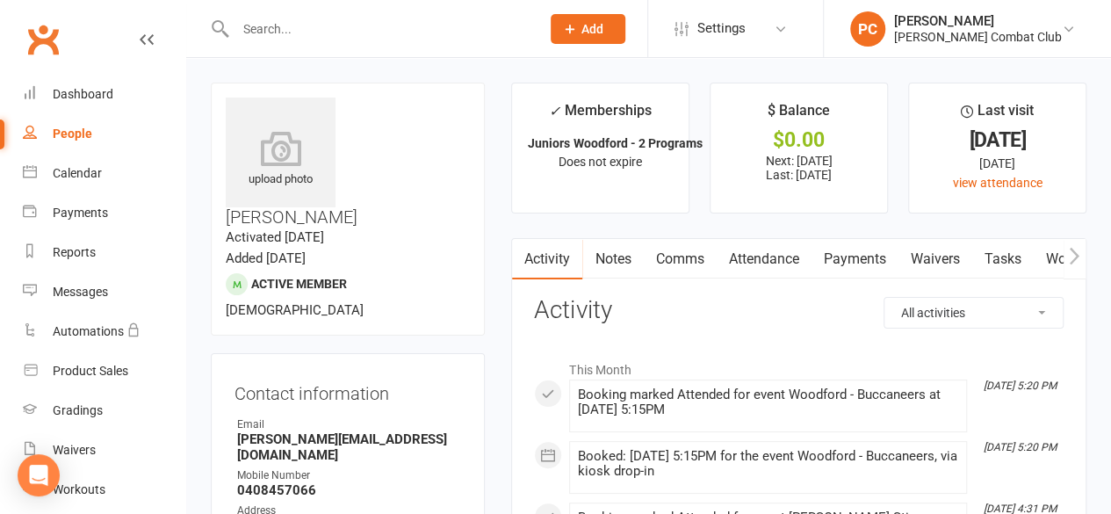
click at [845, 254] on link "Payments" at bounding box center [854, 259] width 87 height 40
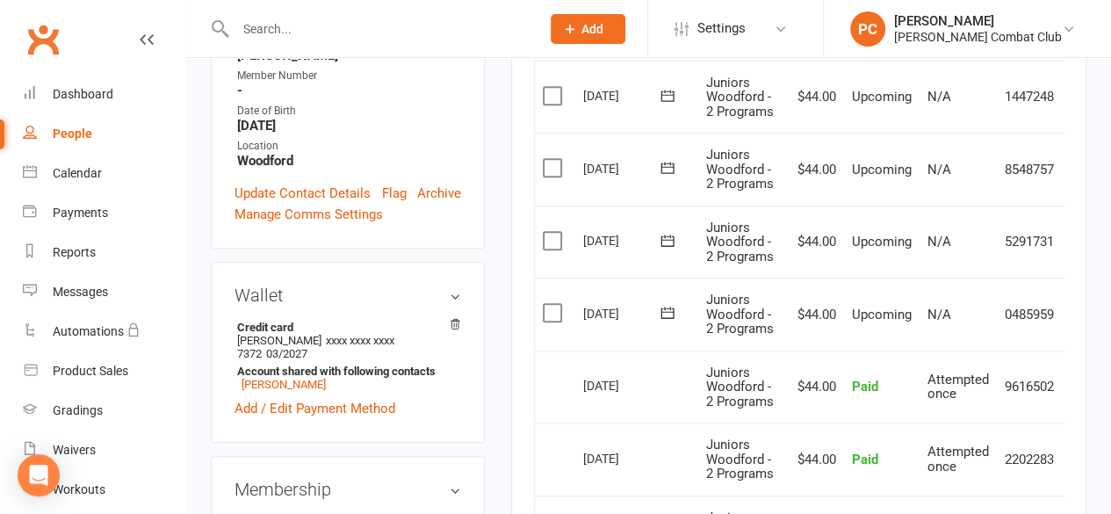
scroll to position [527, 0]
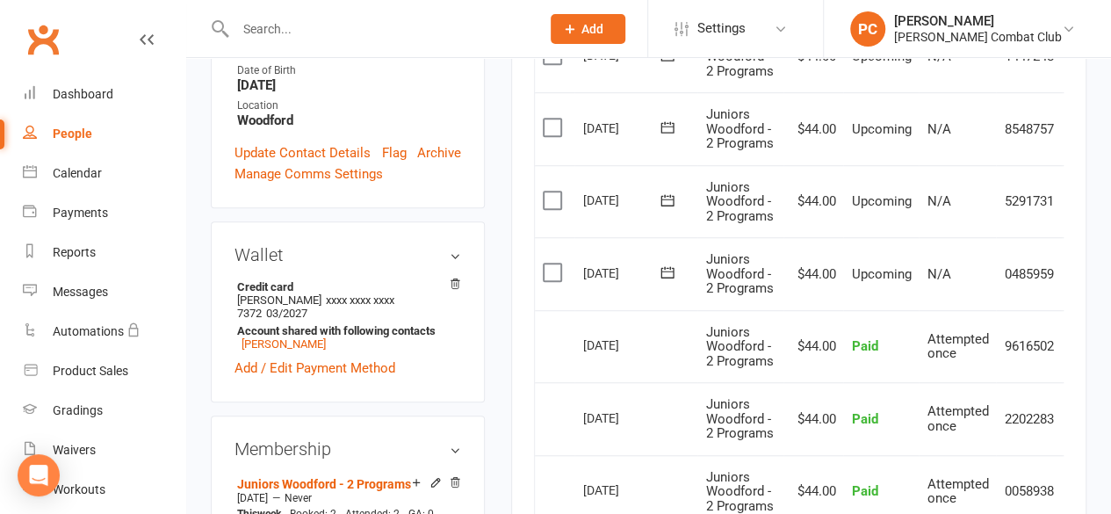
click at [140, 38] on icon at bounding box center [147, 40] width 14 height 14
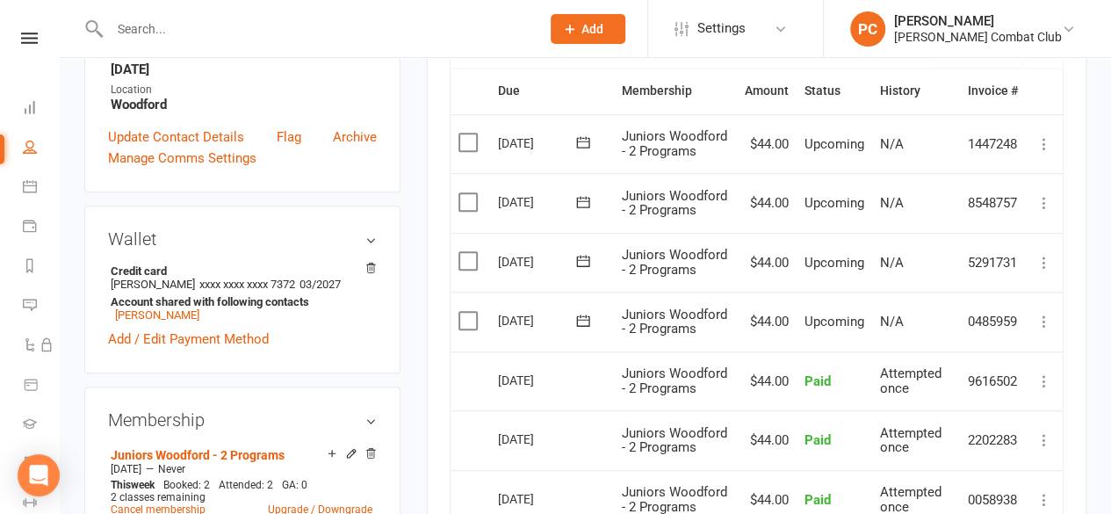
scroll to position [351, 0]
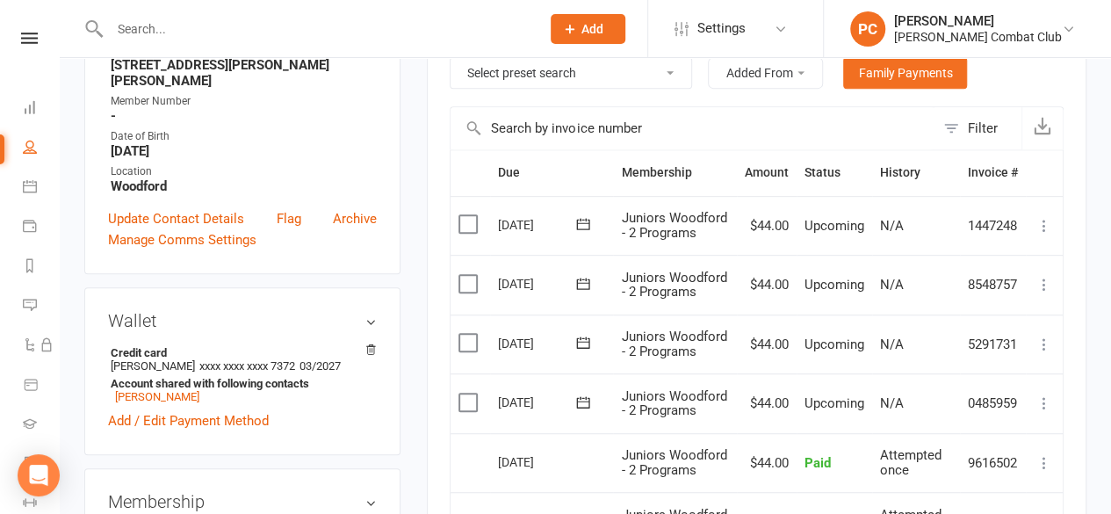
click at [1044, 398] on icon at bounding box center [1045, 403] width 18 height 18
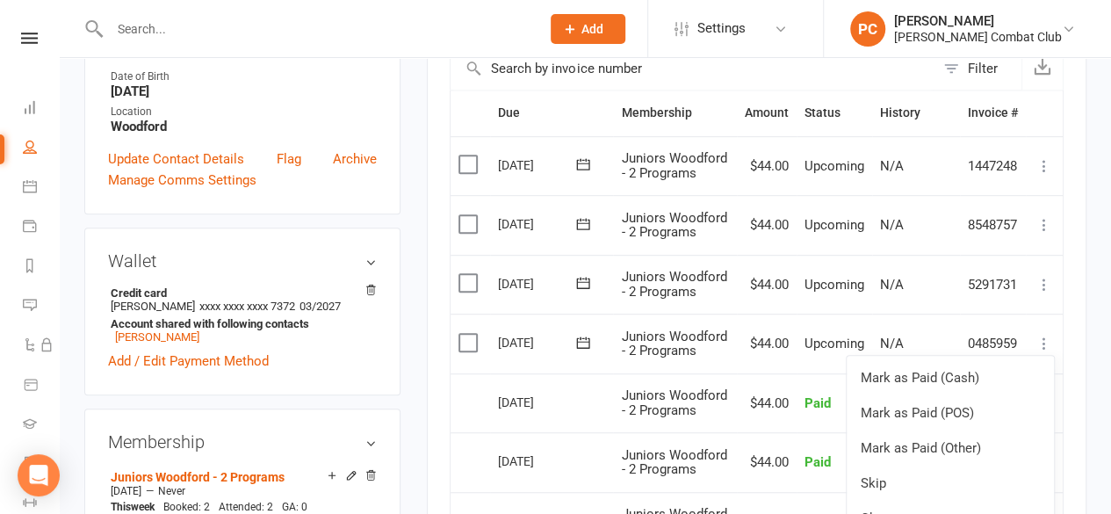
scroll to position [439, 0]
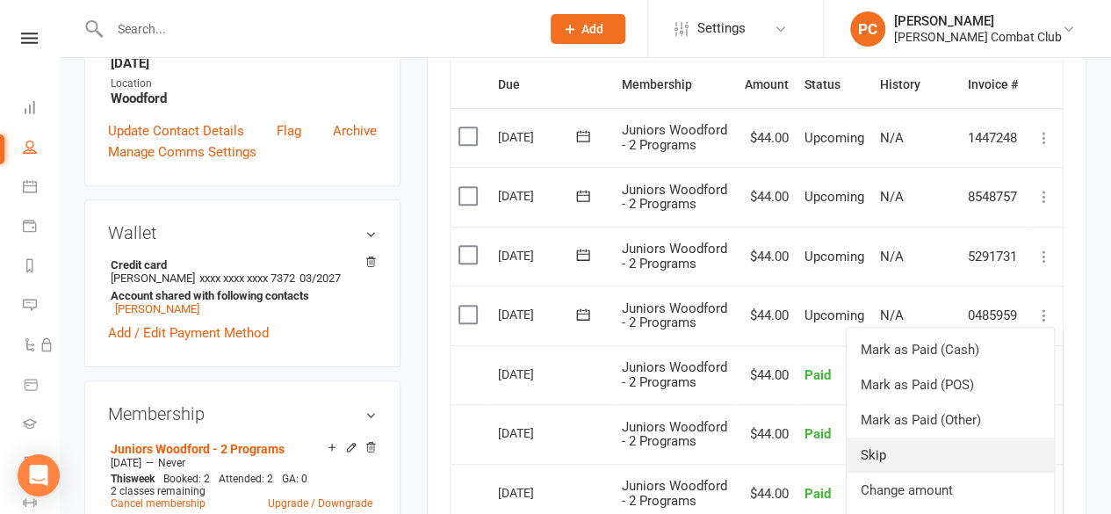
click at [933, 449] on link "Skip" at bounding box center [950, 455] width 207 height 35
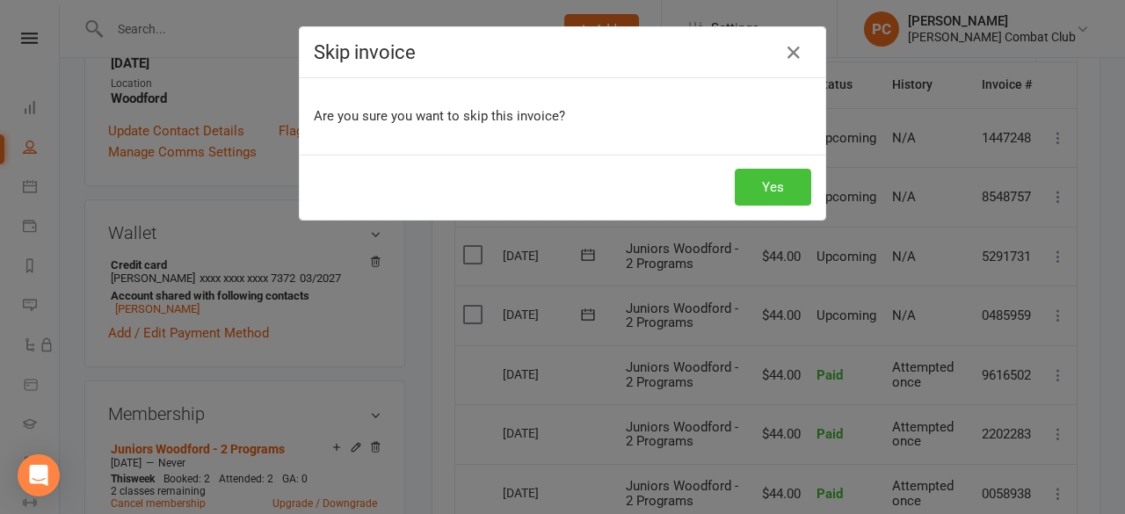
click at [766, 183] on button "Yes" at bounding box center [772, 187] width 76 height 37
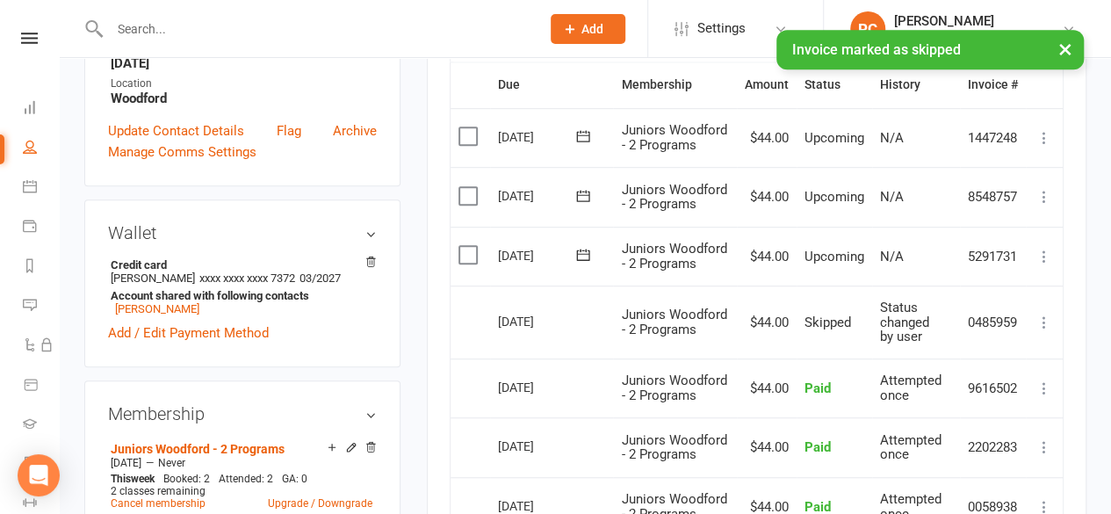
click at [1045, 252] on icon at bounding box center [1045, 257] width 18 height 18
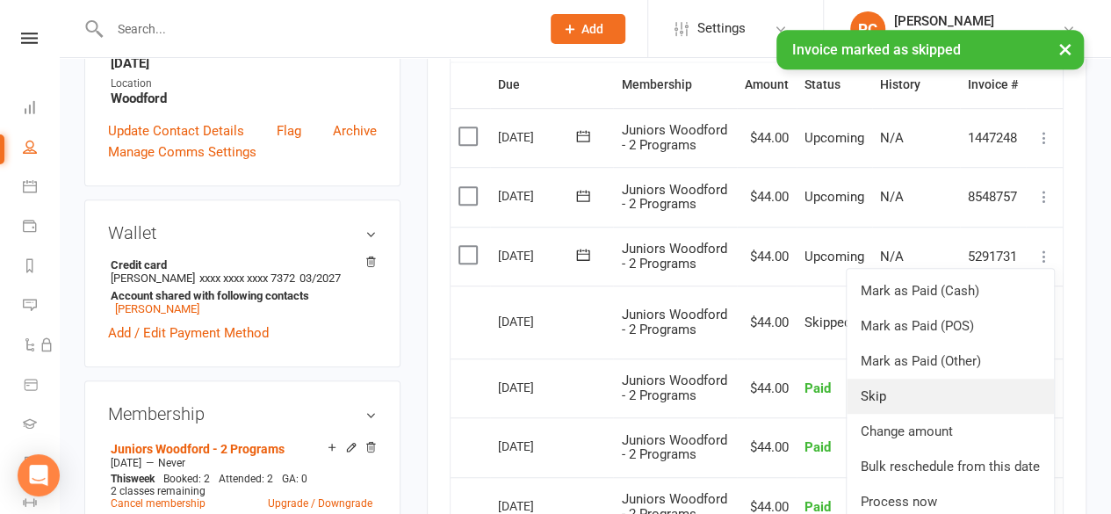
click at [928, 393] on link "Skip" at bounding box center [950, 396] width 207 height 35
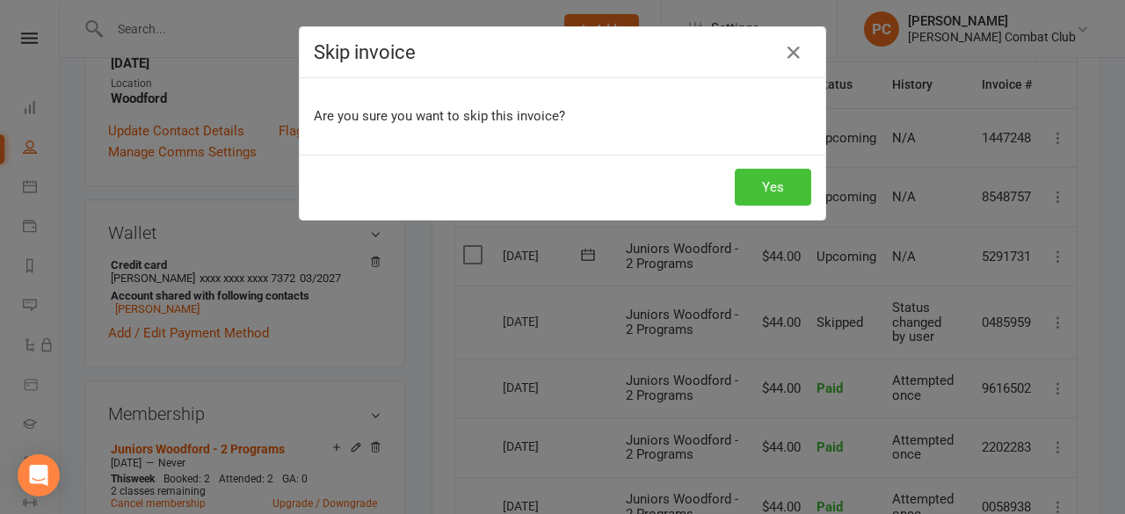
click at [773, 182] on button "Yes" at bounding box center [772, 187] width 76 height 37
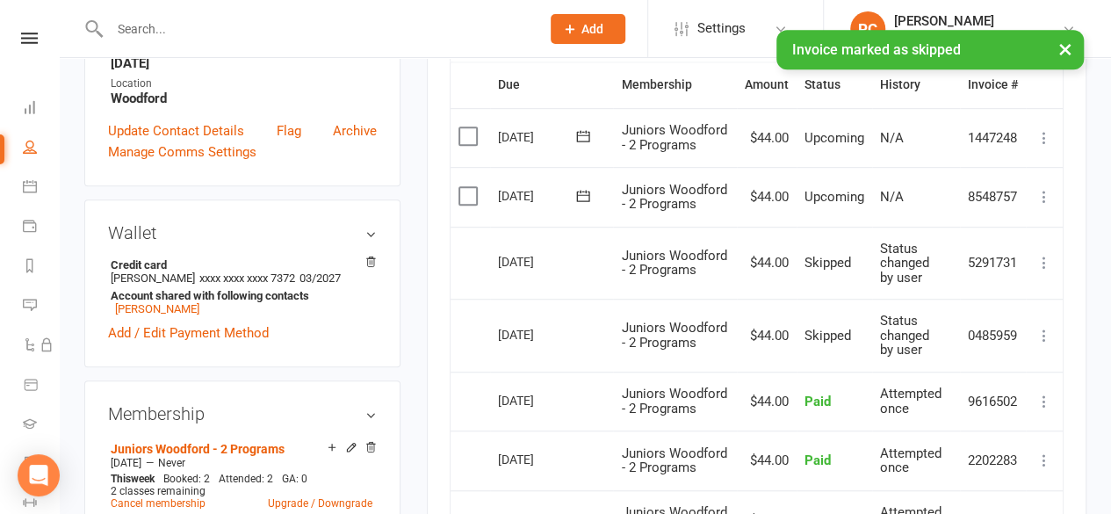
click at [1043, 190] on icon at bounding box center [1045, 197] width 18 height 18
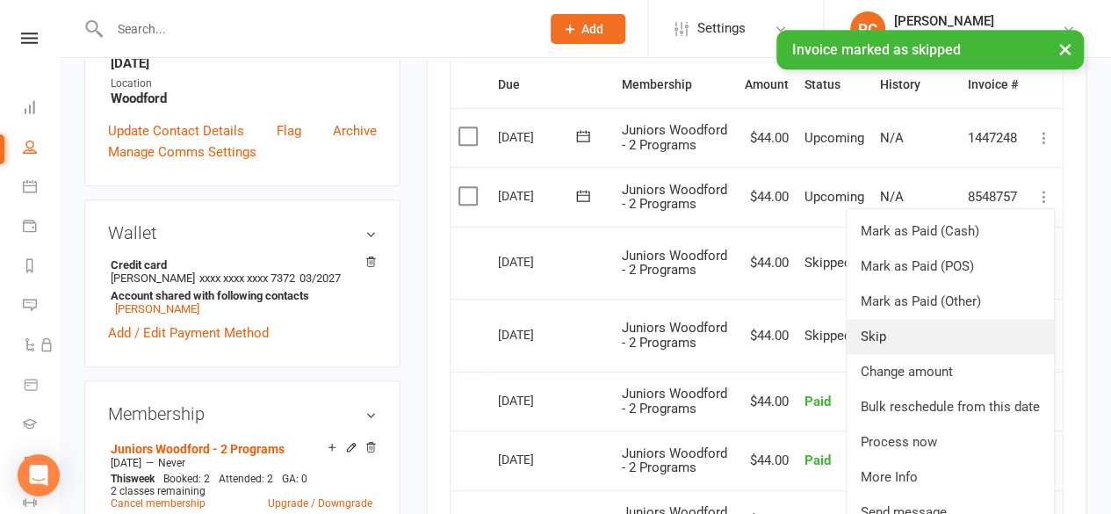
click at [915, 330] on link "Skip" at bounding box center [950, 336] width 207 height 35
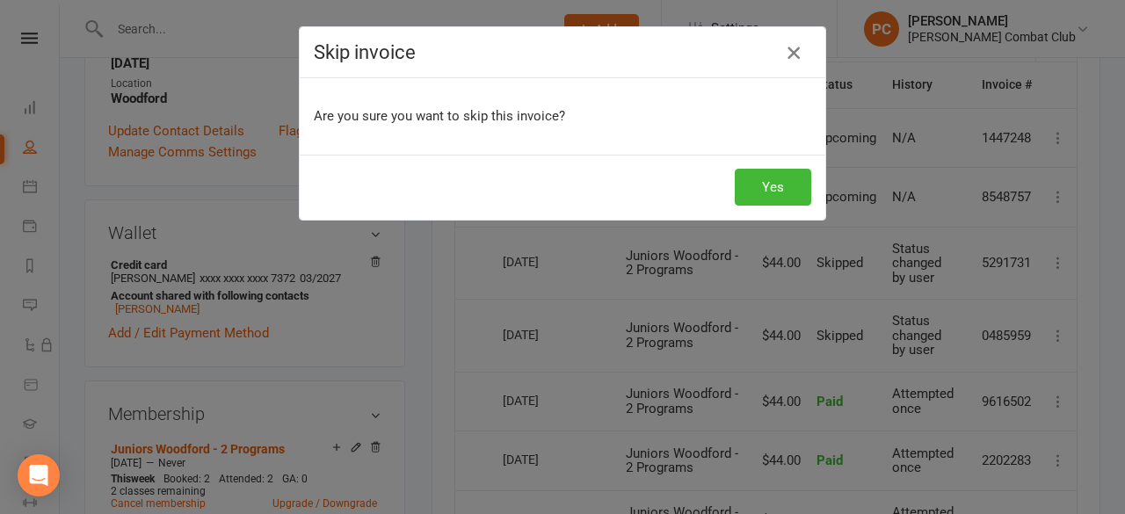
click at [787, 51] on icon "button" at bounding box center [793, 52] width 21 height 21
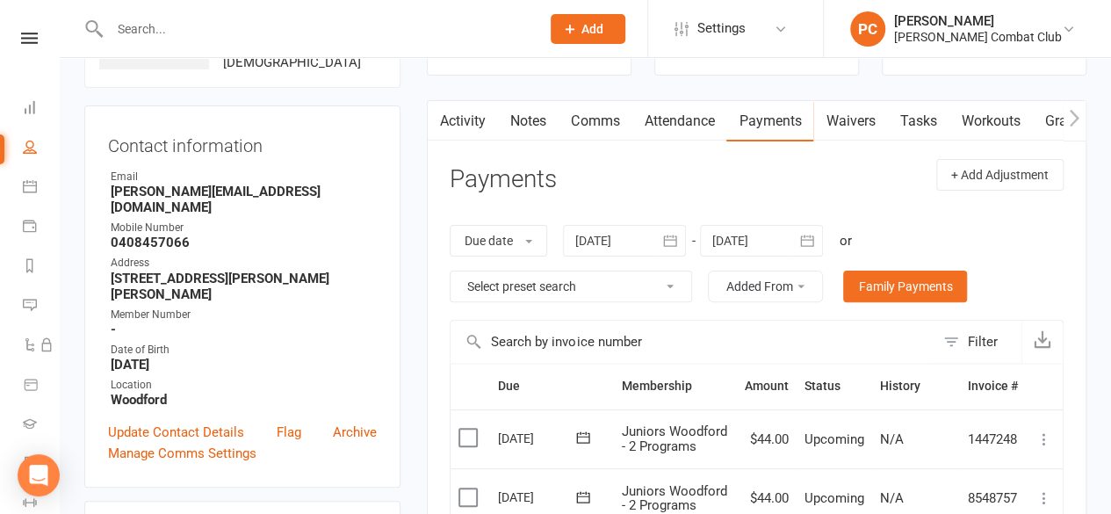
scroll to position [0, 0]
